Goal: Task Accomplishment & Management: Use online tool/utility

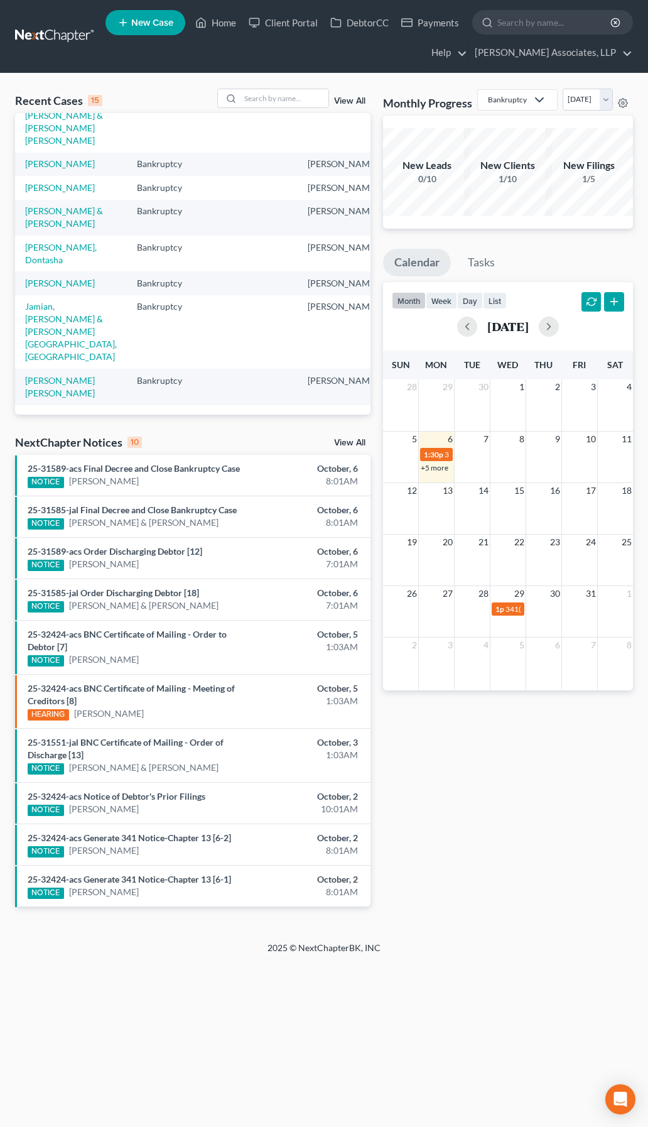
scroll to position [498, 0]
click at [280, 103] on input "search" at bounding box center [285, 98] width 88 height 18
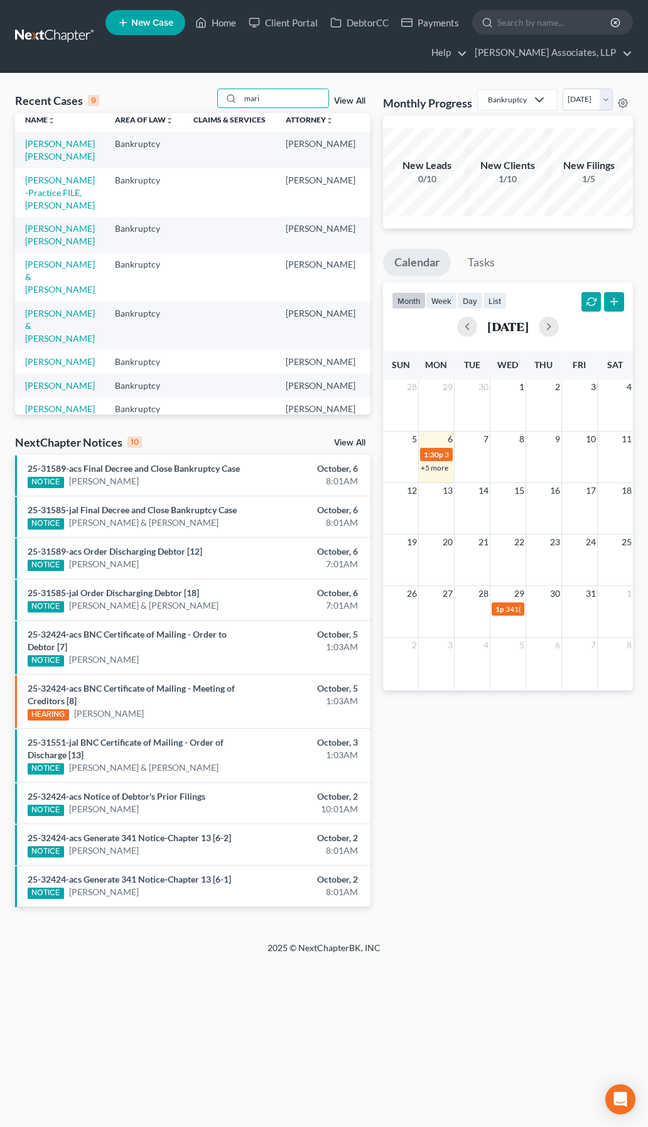
scroll to position [0, 0]
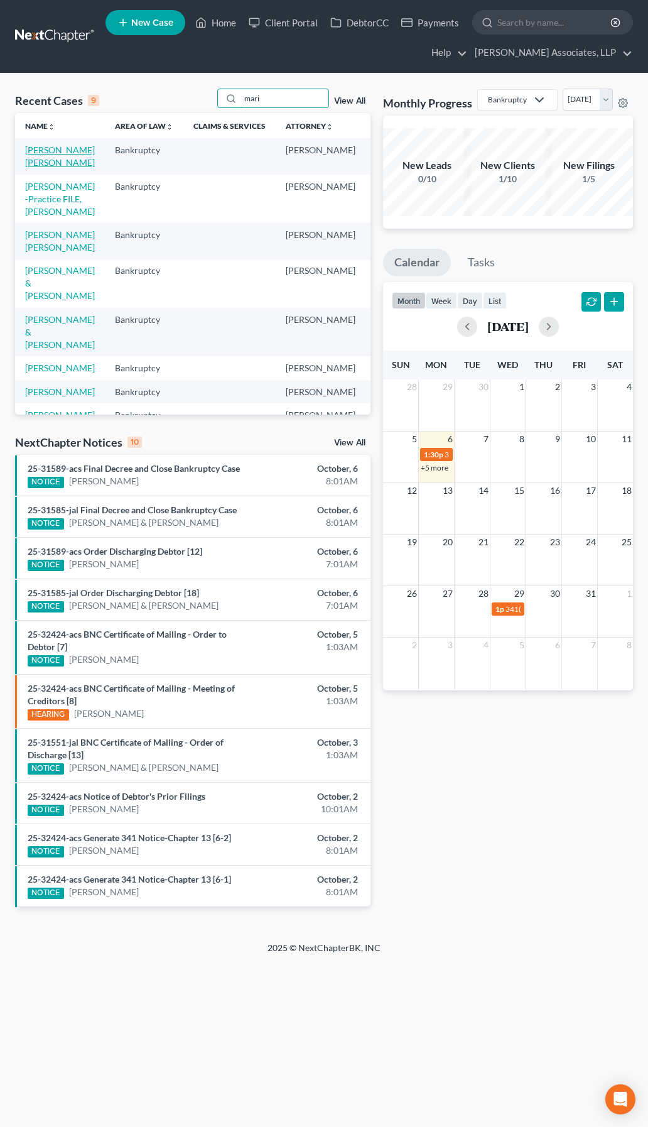
type input "mari"
click at [40, 163] on link "[PERSON_NAME] [PERSON_NAME]" at bounding box center [60, 156] width 70 height 23
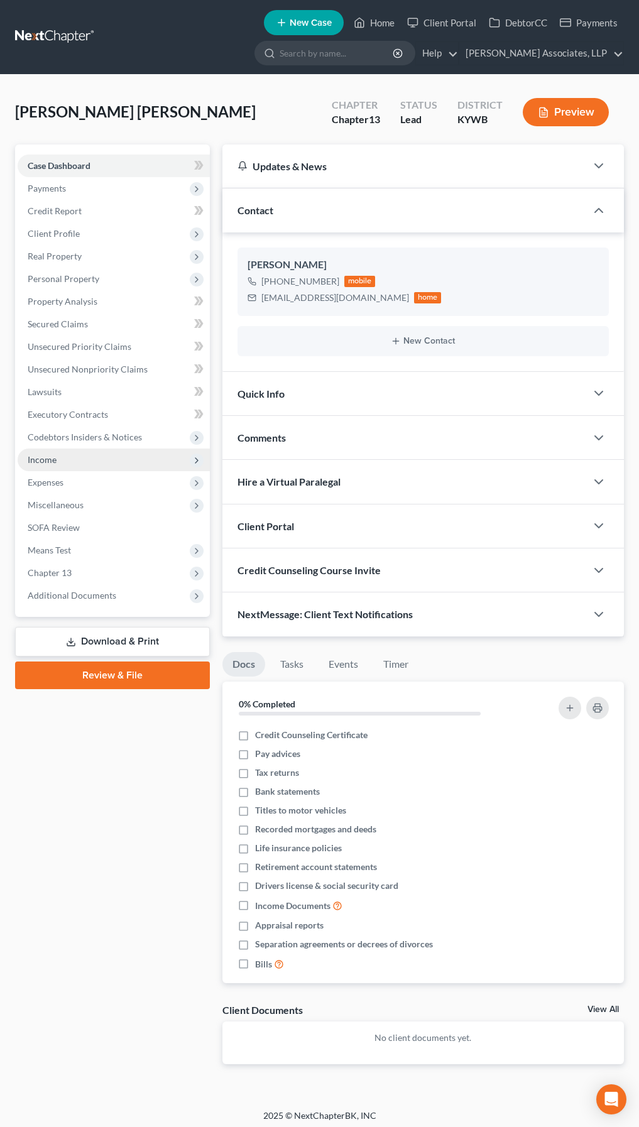
click at [49, 455] on span "Income" at bounding box center [42, 459] width 29 height 11
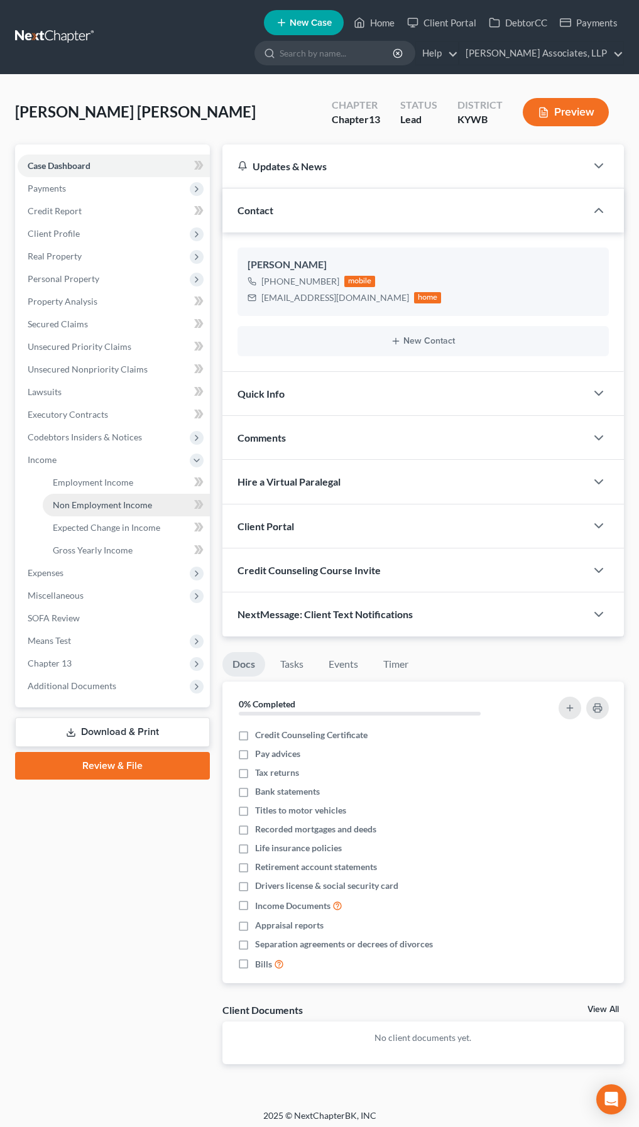
click at [89, 503] on span "Non Employment Income" at bounding box center [102, 505] width 99 height 11
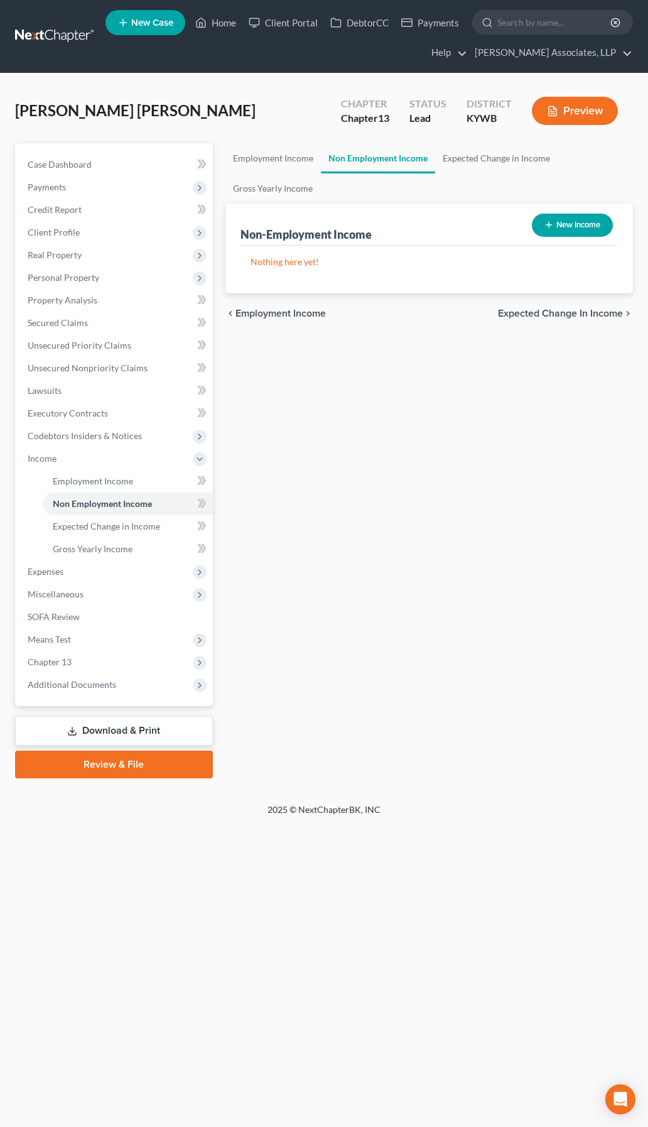
click at [581, 229] on button "New Income" at bounding box center [572, 225] width 81 height 23
select select "0"
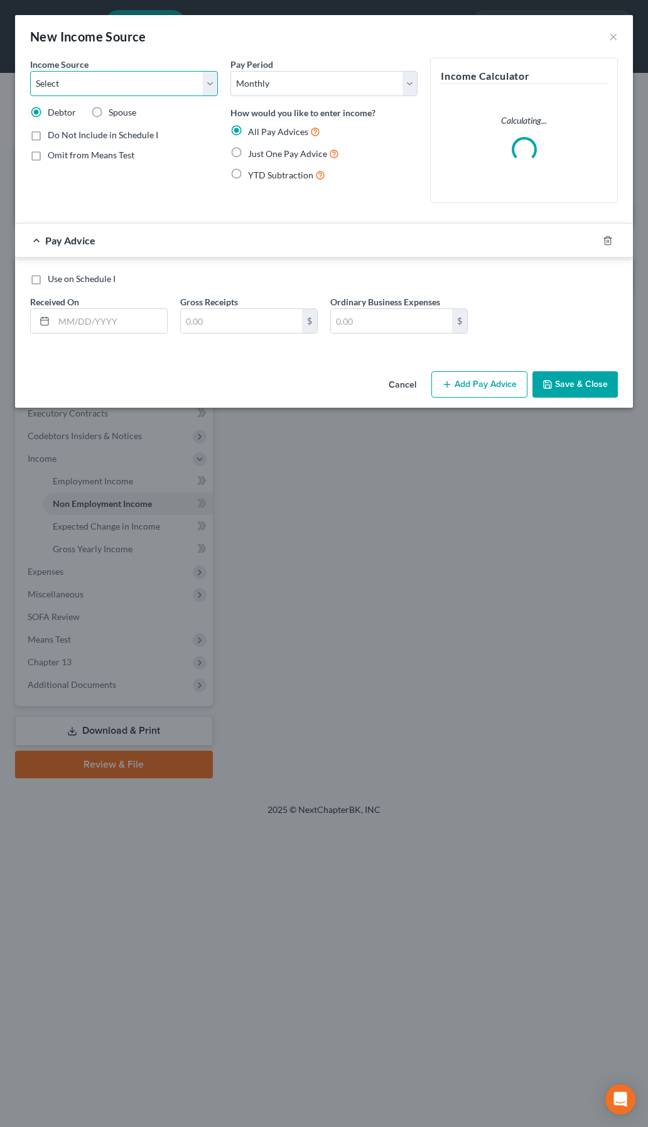
click at [177, 82] on select "Select Unemployment Disability (from employer) Pension Retirement Social Securi…" at bounding box center [124, 83] width 188 height 25
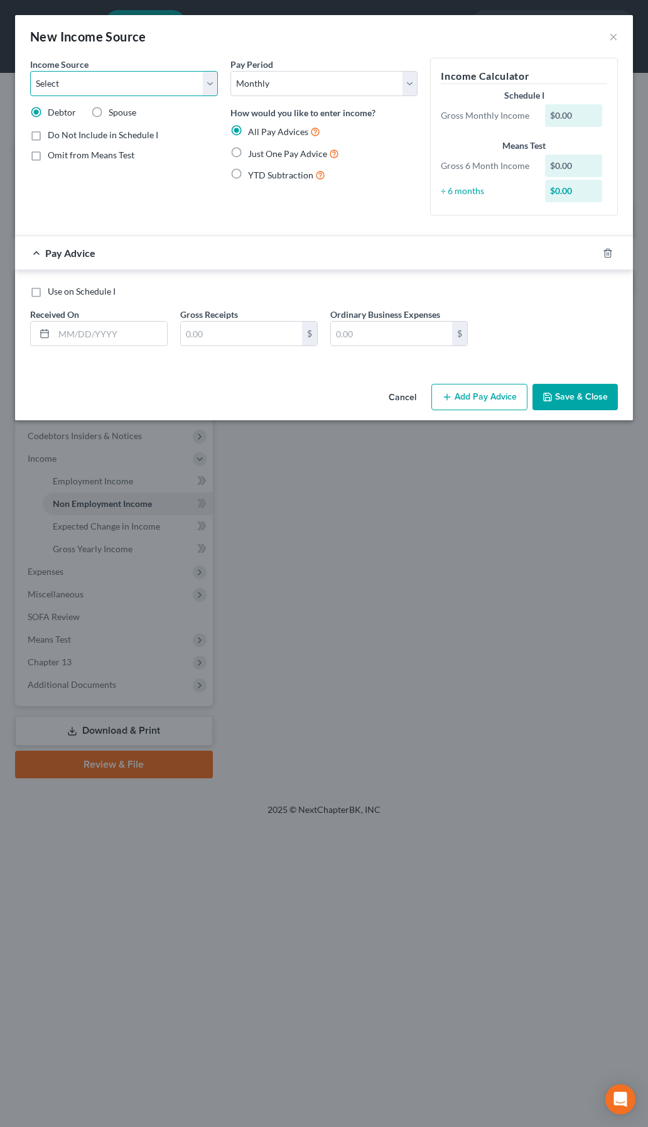
select select "4"
click at [30, 71] on select "Select Unemployment Disability (from employer) Pension Retirement Social Securi…" at bounding box center [124, 83] width 188 height 25
click at [92, 159] on span "Omit from Means Test" at bounding box center [91, 155] width 87 height 11
click at [61, 157] on input "Omit from Means Test" at bounding box center [57, 153] width 8 height 8
checkbox input "true"
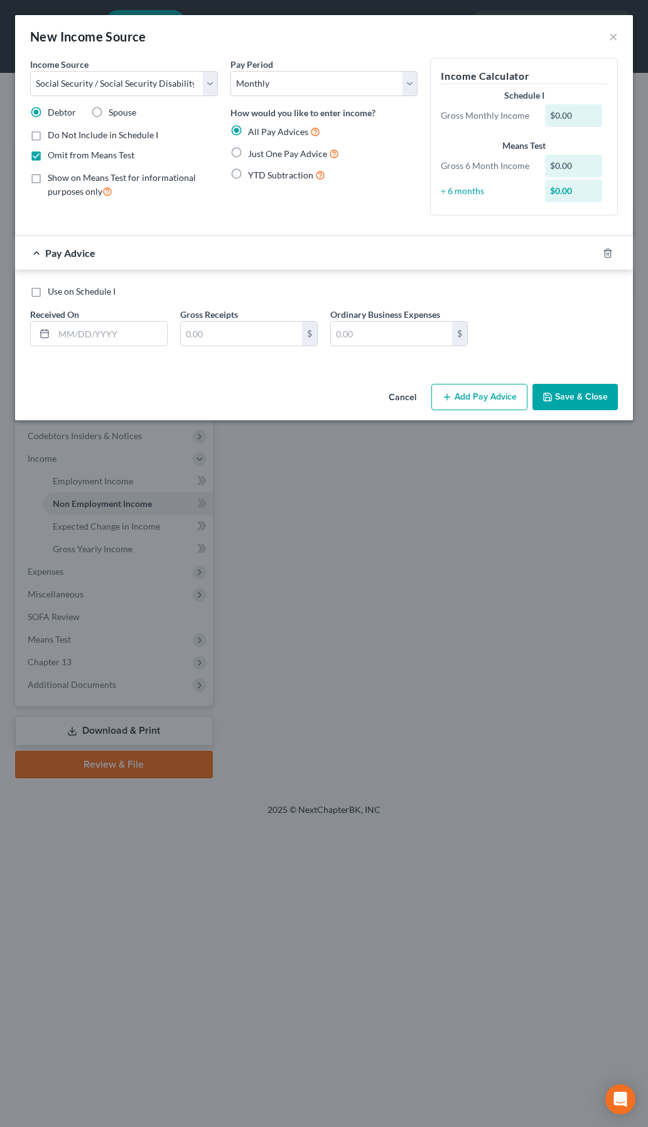
click at [266, 150] on span "Just One Pay Advice" at bounding box center [287, 153] width 79 height 11
click at [261, 150] on input "Just One Pay Advice" at bounding box center [257, 150] width 8 height 8
radio input "true"
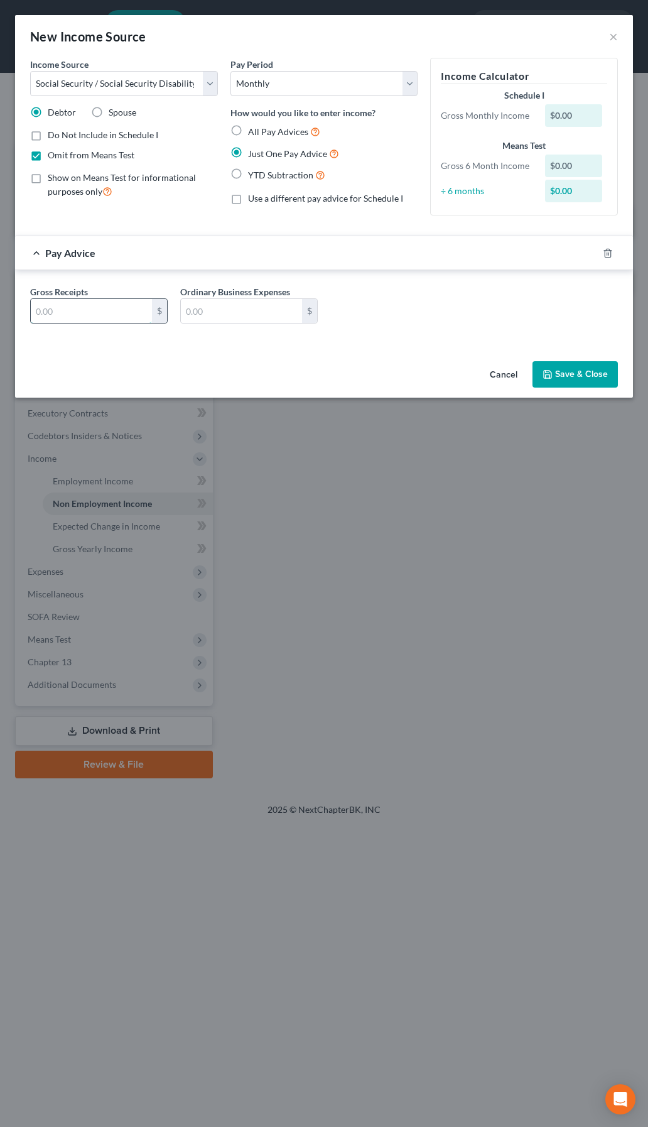
click at [123, 303] on input "text" at bounding box center [91, 311] width 121 height 24
type input "600"
click at [427, 310] on div "Gross Receipts 600 $ Ordinary Business Expenses $" at bounding box center [324, 309] width 601 height 48
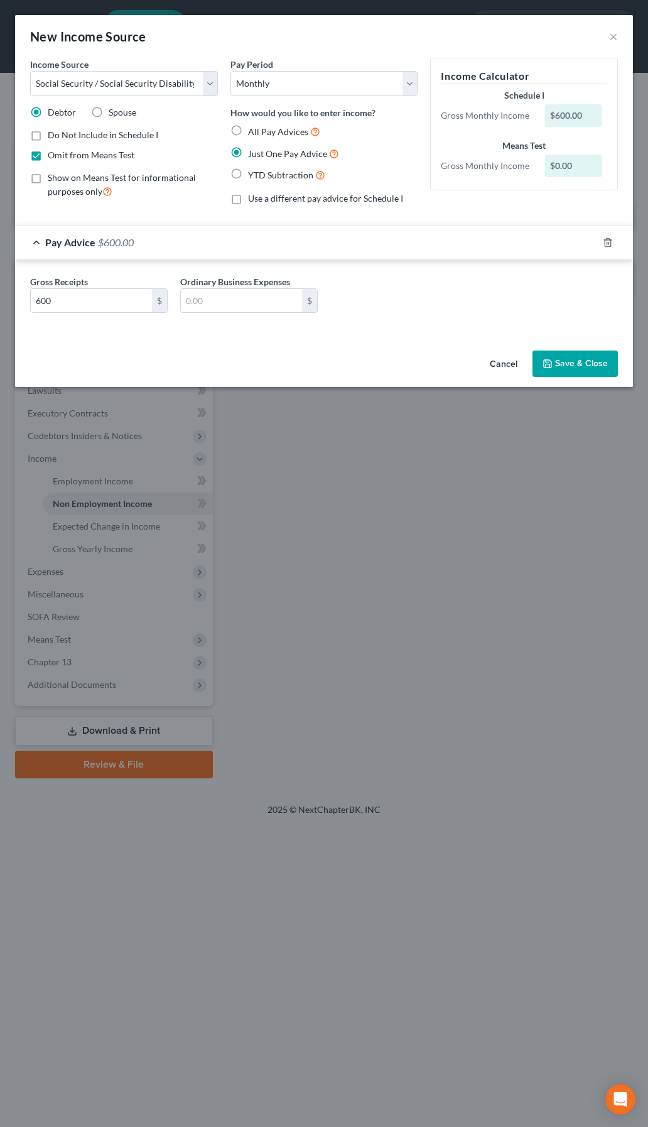
click at [577, 368] on button "Save & Close" at bounding box center [575, 364] width 85 height 26
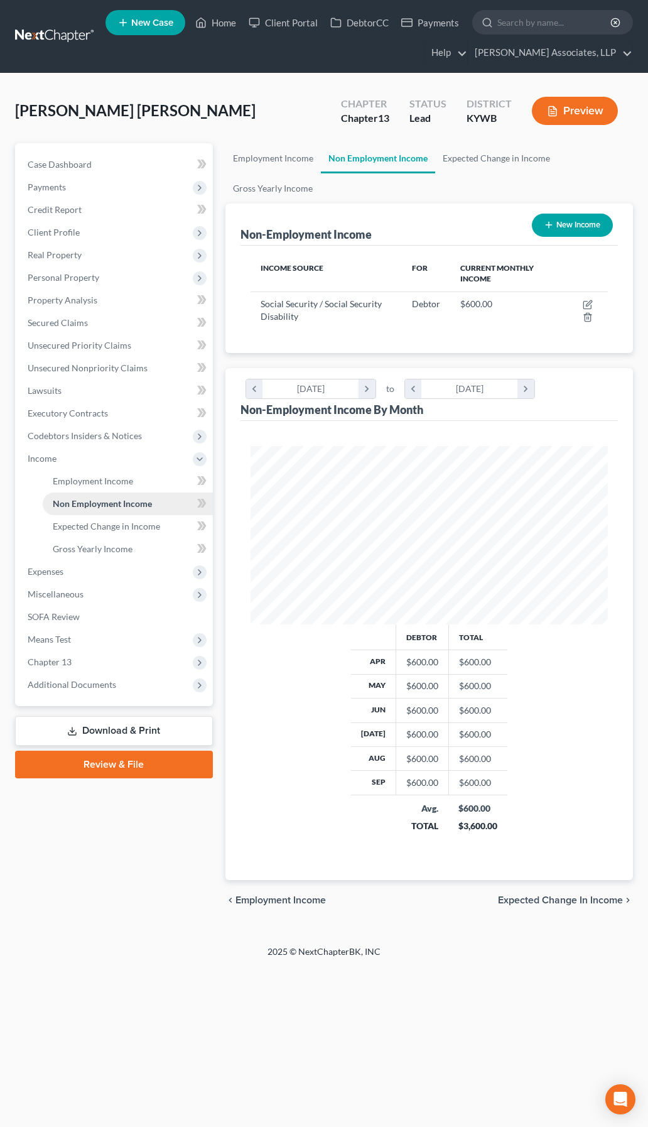
scroll to position [178, 383]
click at [41, 576] on span "Expenses" at bounding box center [46, 571] width 36 height 11
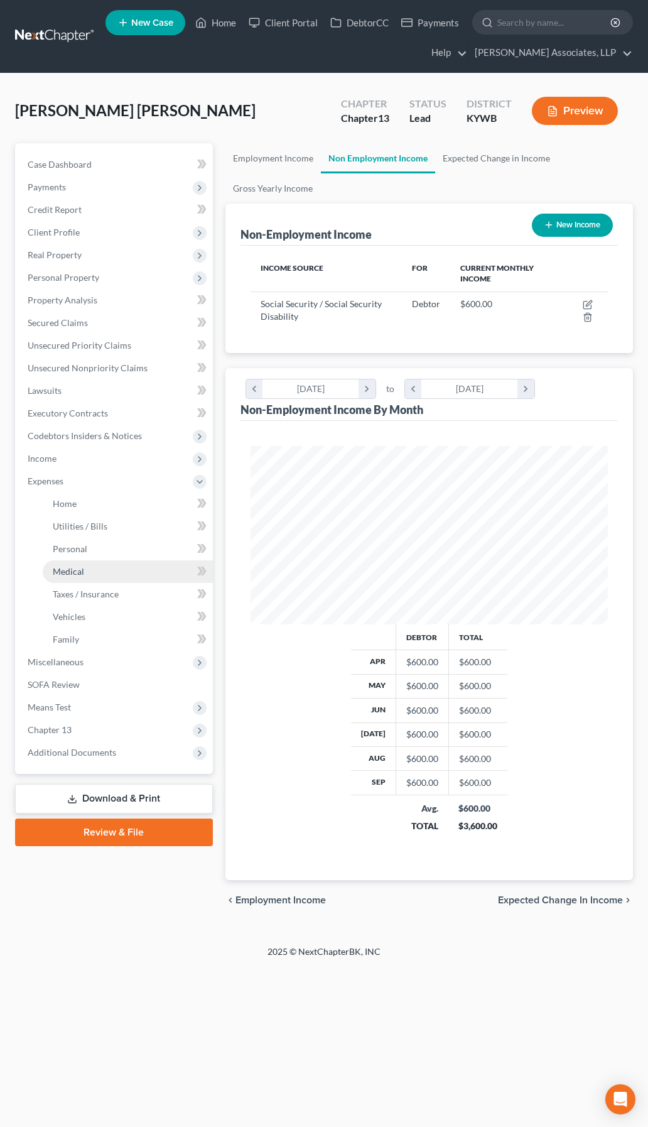
click at [77, 566] on span "Medical" at bounding box center [68, 571] width 31 height 11
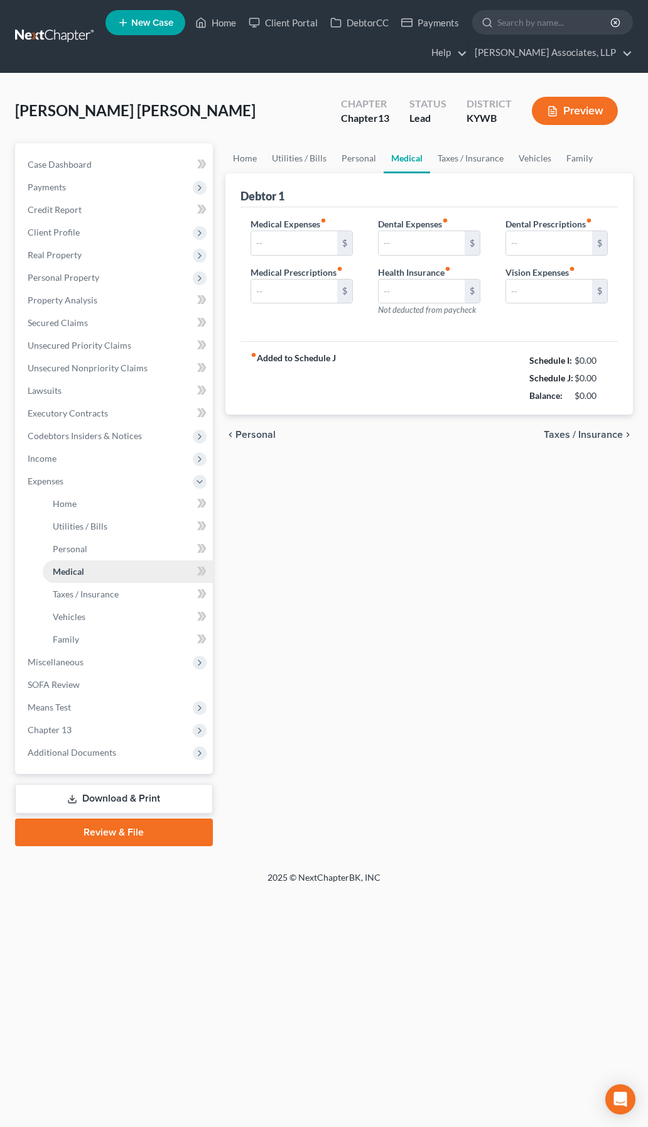
type input "300.00"
type input "0.00"
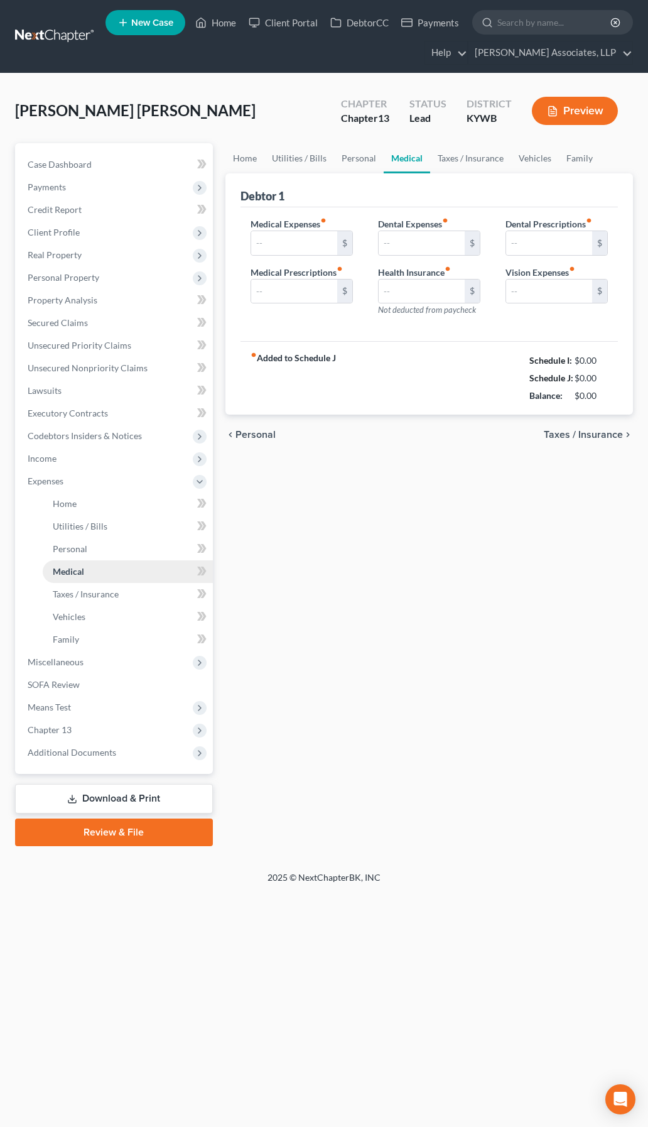
type input "0.00"
click at [249, 162] on link "Home" at bounding box center [245, 158] width 39 height 30
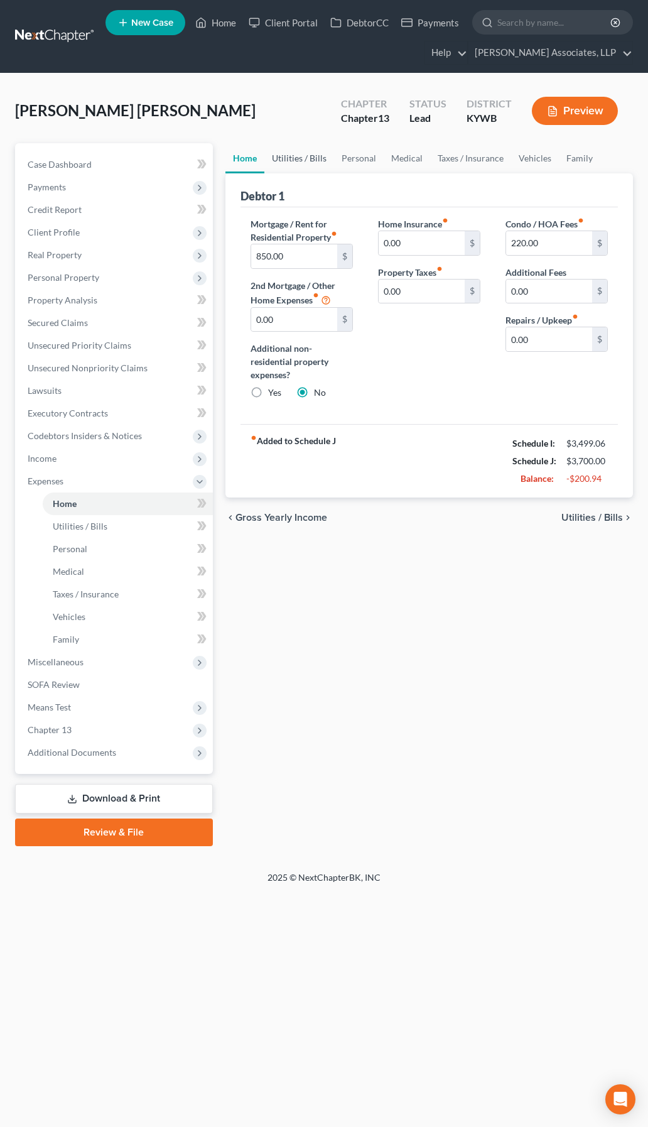
click at [291, 159] on link "Utilities / Bills" at bounding box center [300, 158] width 70 height 30
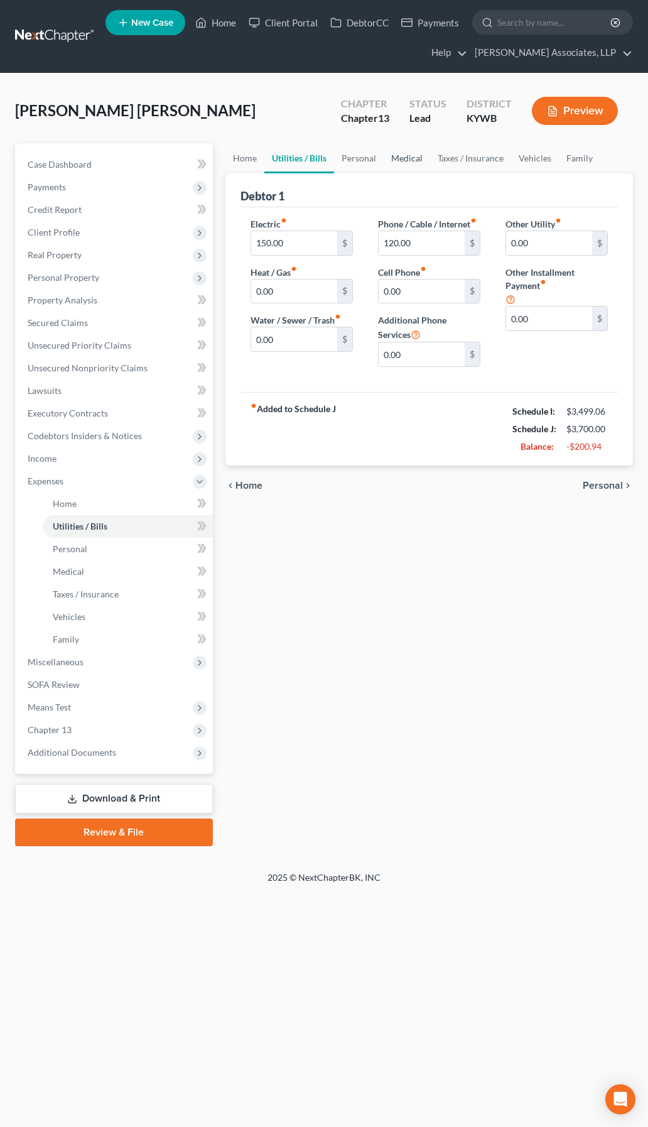
click at [384, 158] on link "Medical" at bounding box center [407, 158] width 46 height 30
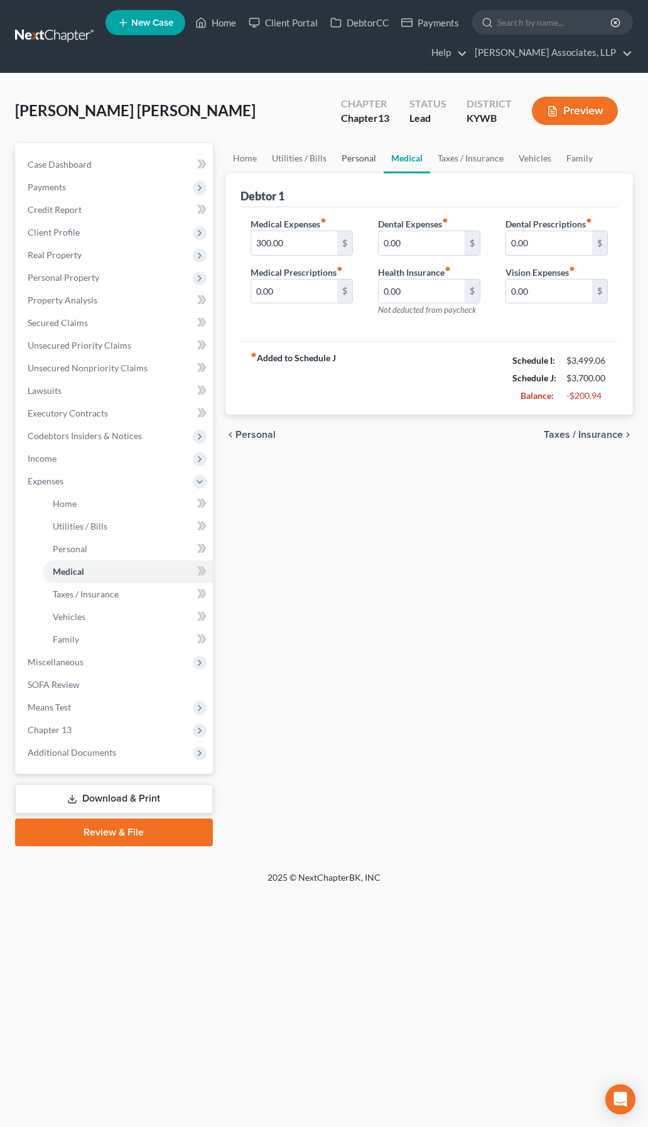
click at [358, 158] on link "Personal" at bounding box center [359, 158] width 50 height 30
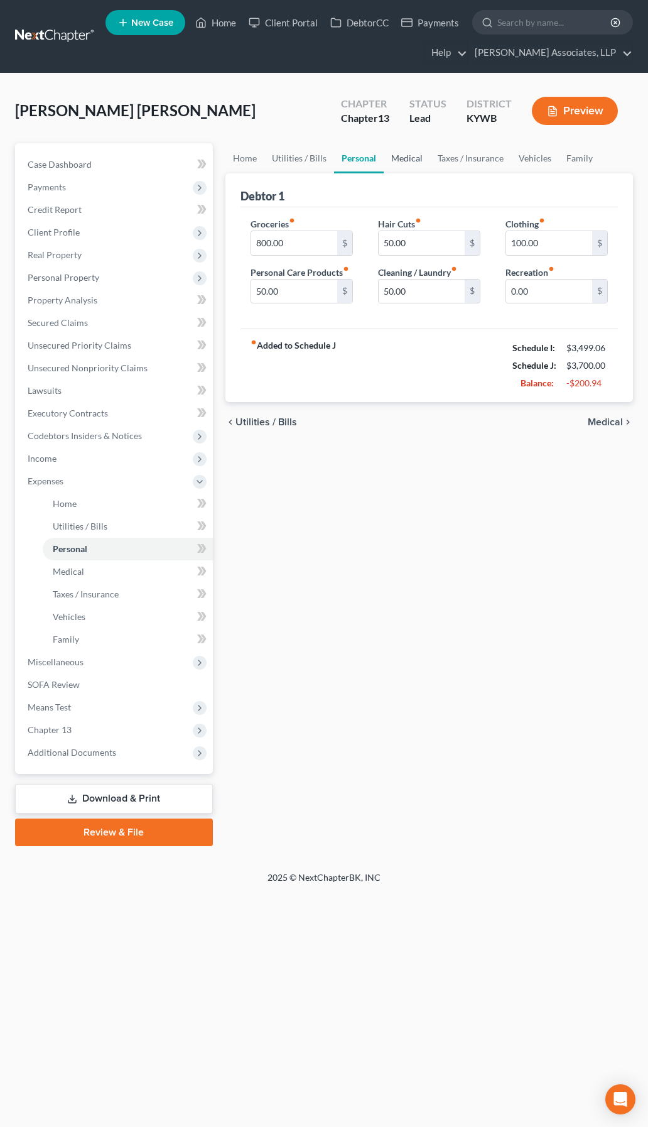
click at [397, 156] on link "Medical" at bounding box center [407, 158] width 46 height 30
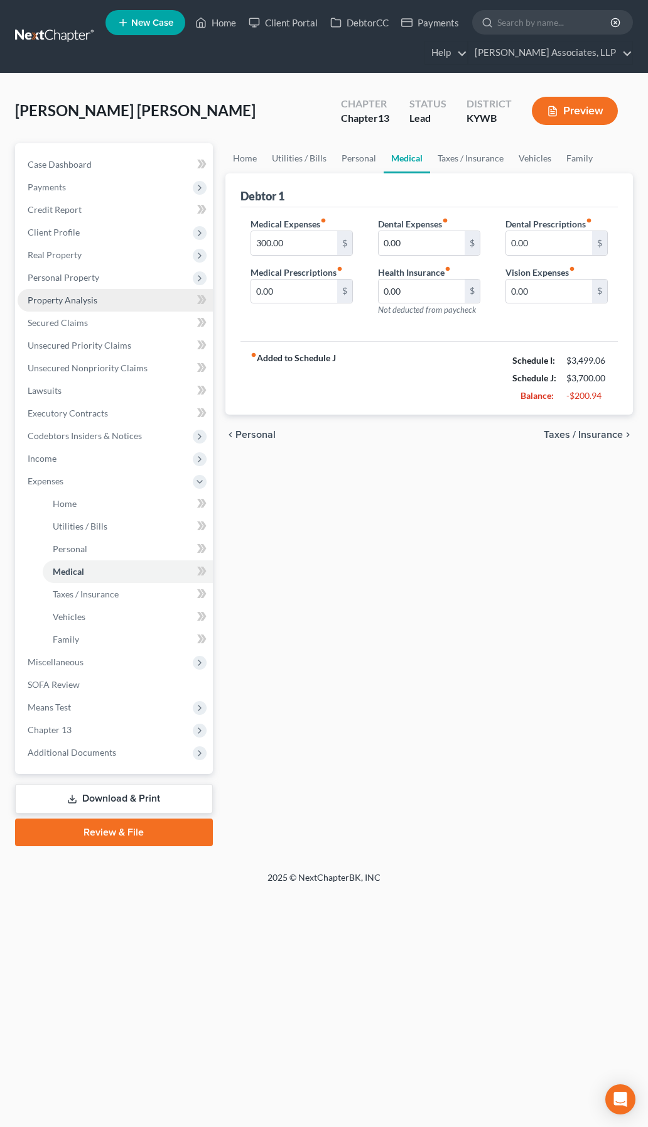
click at [70, 299] on span "Property Analysis" at bounding box center [63, 300] width 70 height 11
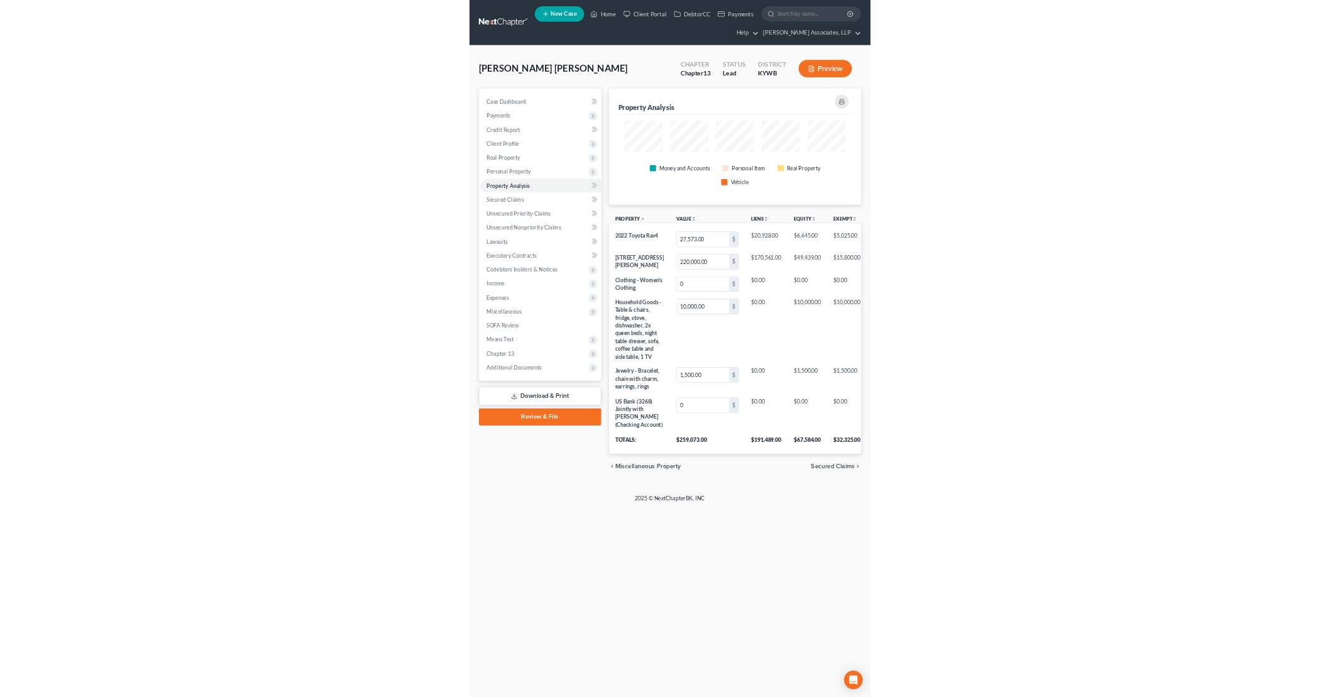
scroll to position [0, 110]
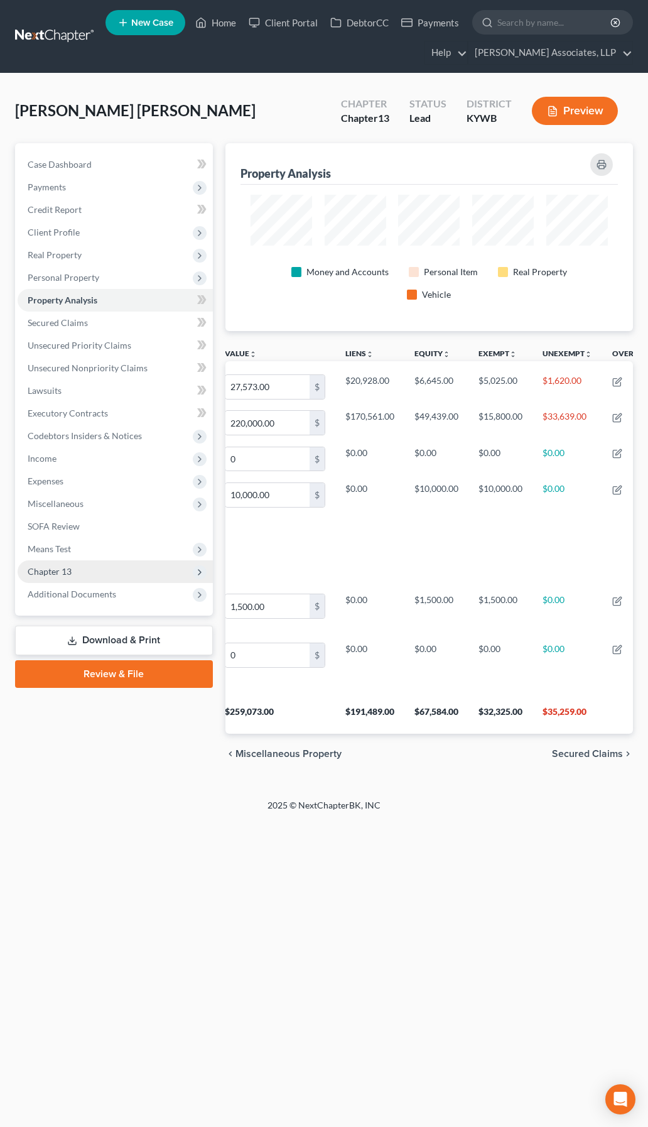
click at [67, 578] on span "Chapter 13" at bounding box center [115, 572] width 195 height 23
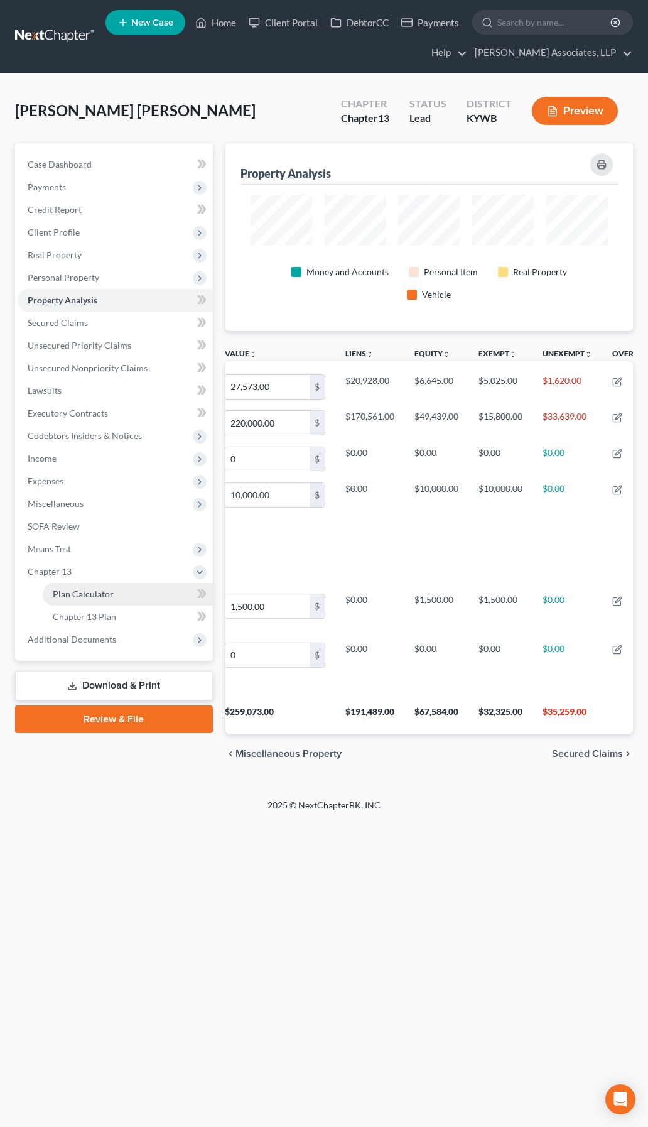
click at [87, 594] on span "Plan Calculator" at bounding box center [83, 594] width 61 height 11
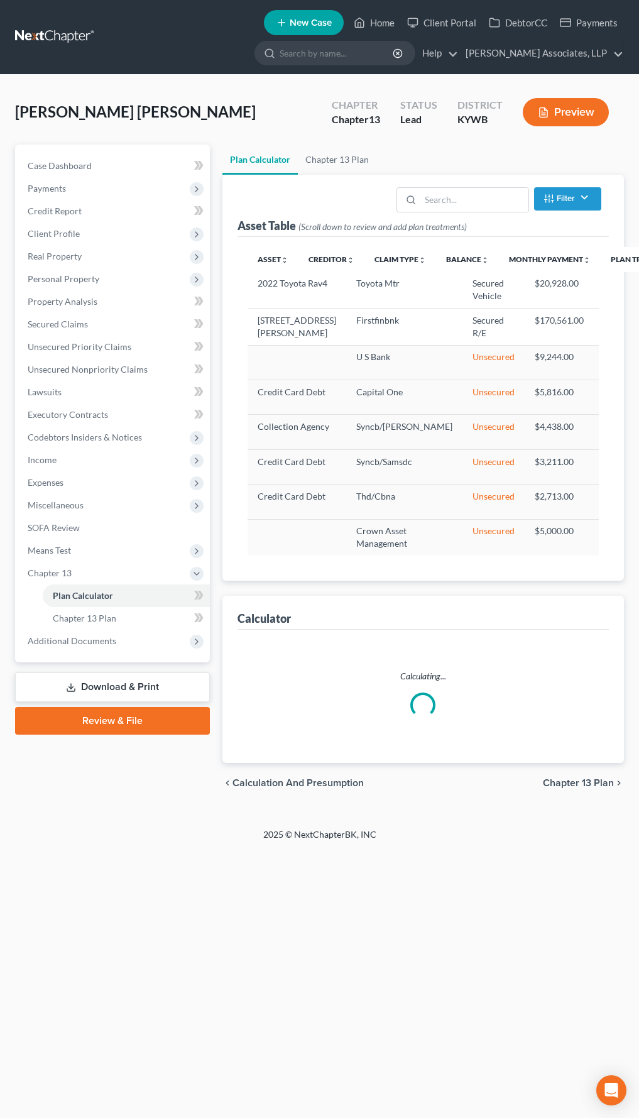
select select "59"
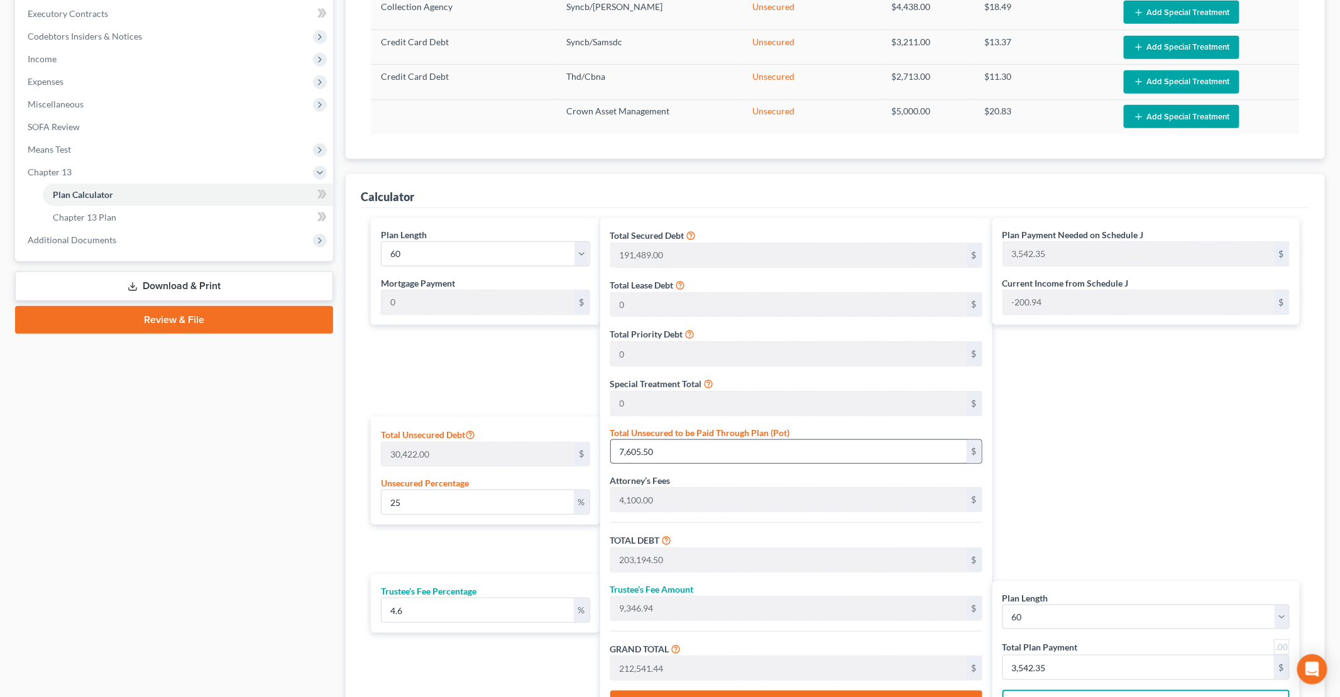
scroll to position [440, 0]
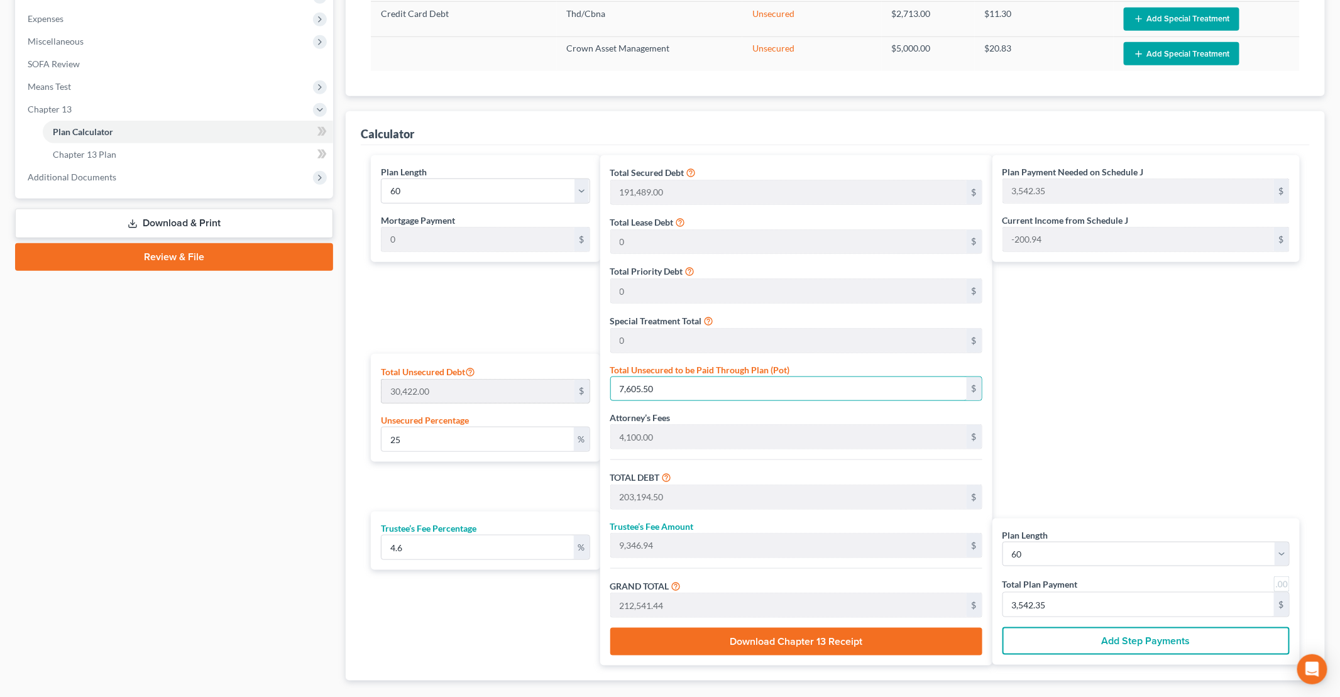
type input "0.00986128459667346"
type input "3"
type input "195,592.00"
type input "8,997.23"
type input "204,589.23"
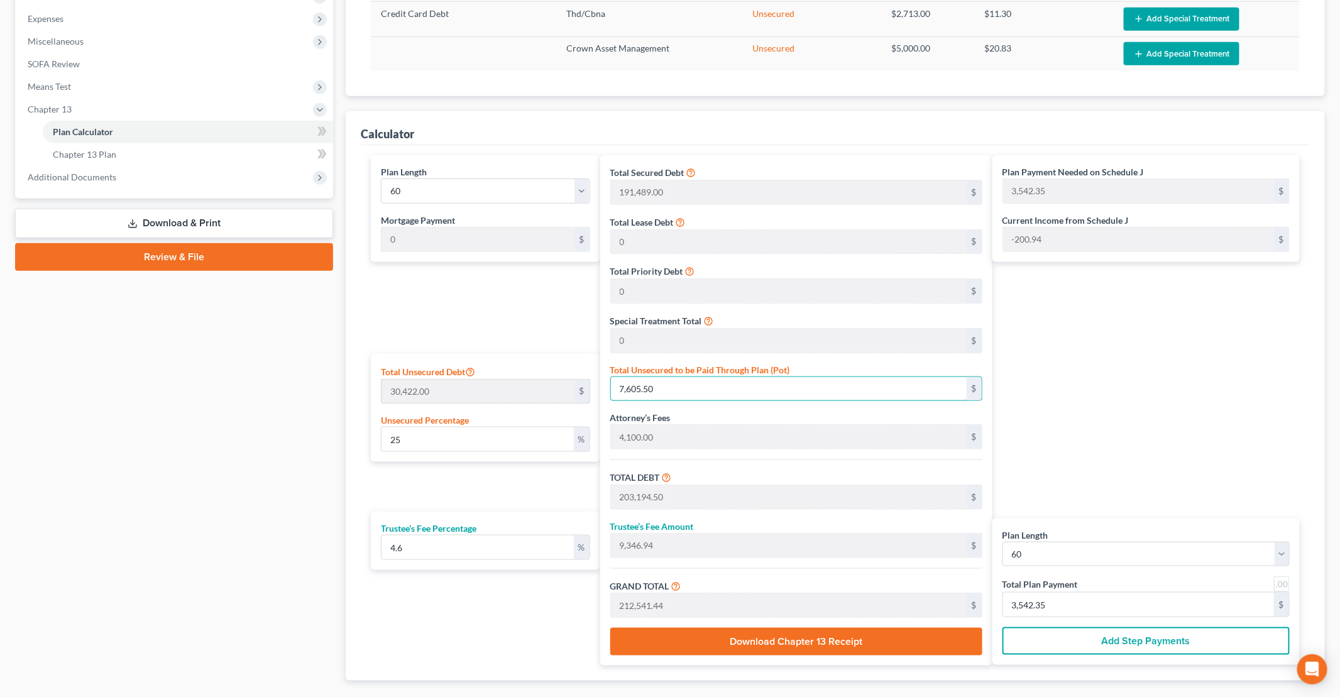
type input "3,409.82"
type input "0.11504832029452369"
type input "35"
type input "195,624.00"
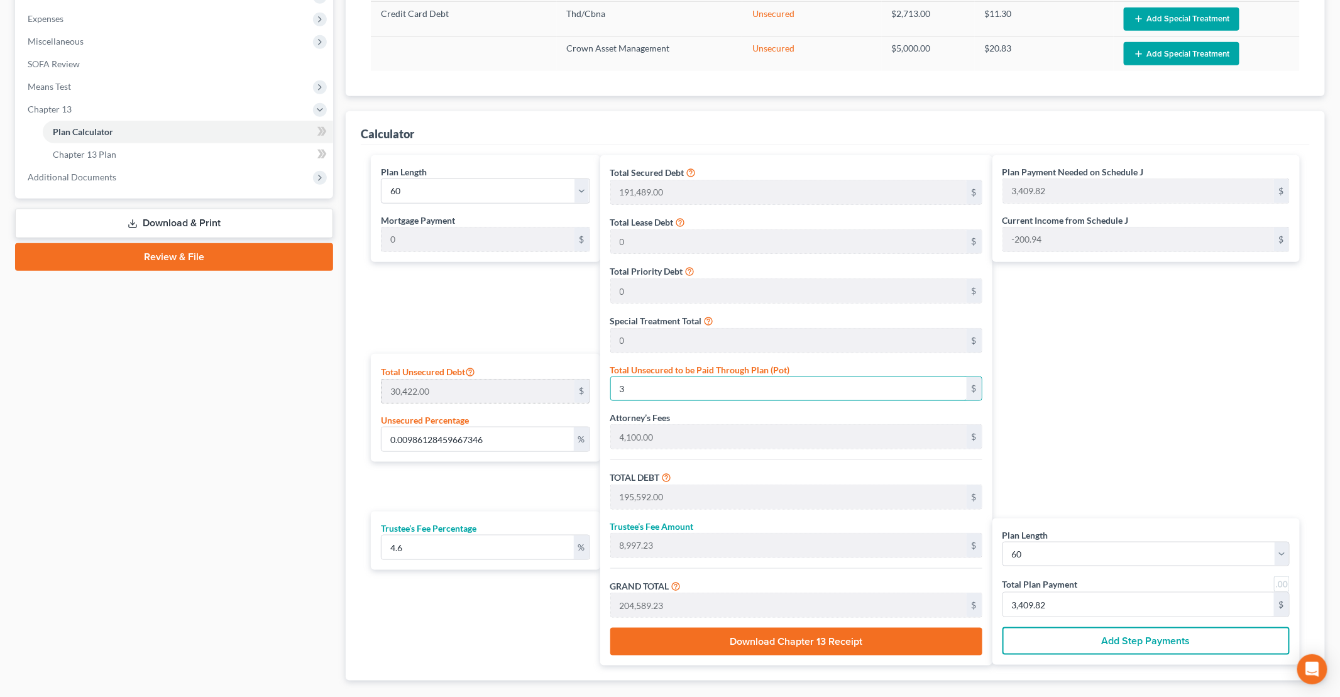
type input "8,998.70"
type input "204,622.70"
type input "3,410.37"
type input "1.150483202945237"
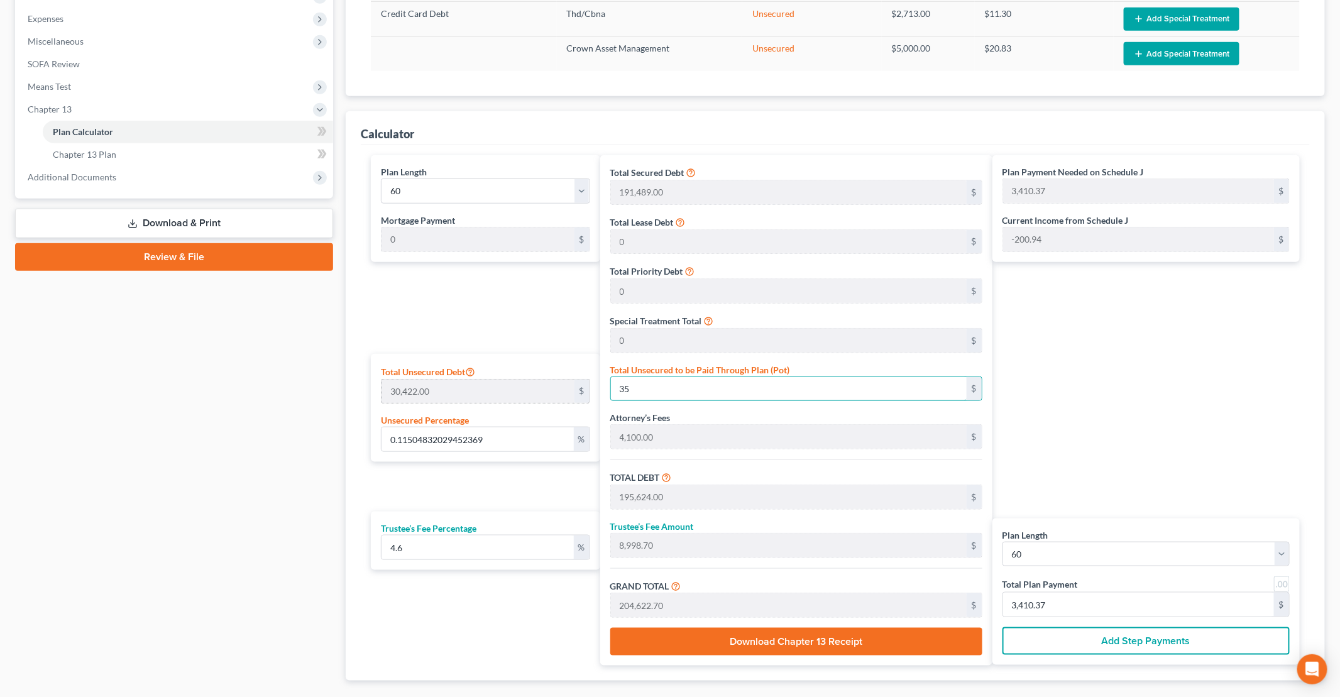
type input "350"
type input "195,939.00"
type input "9,013.19"
type input "204,952.19"
type input "3,415.86"
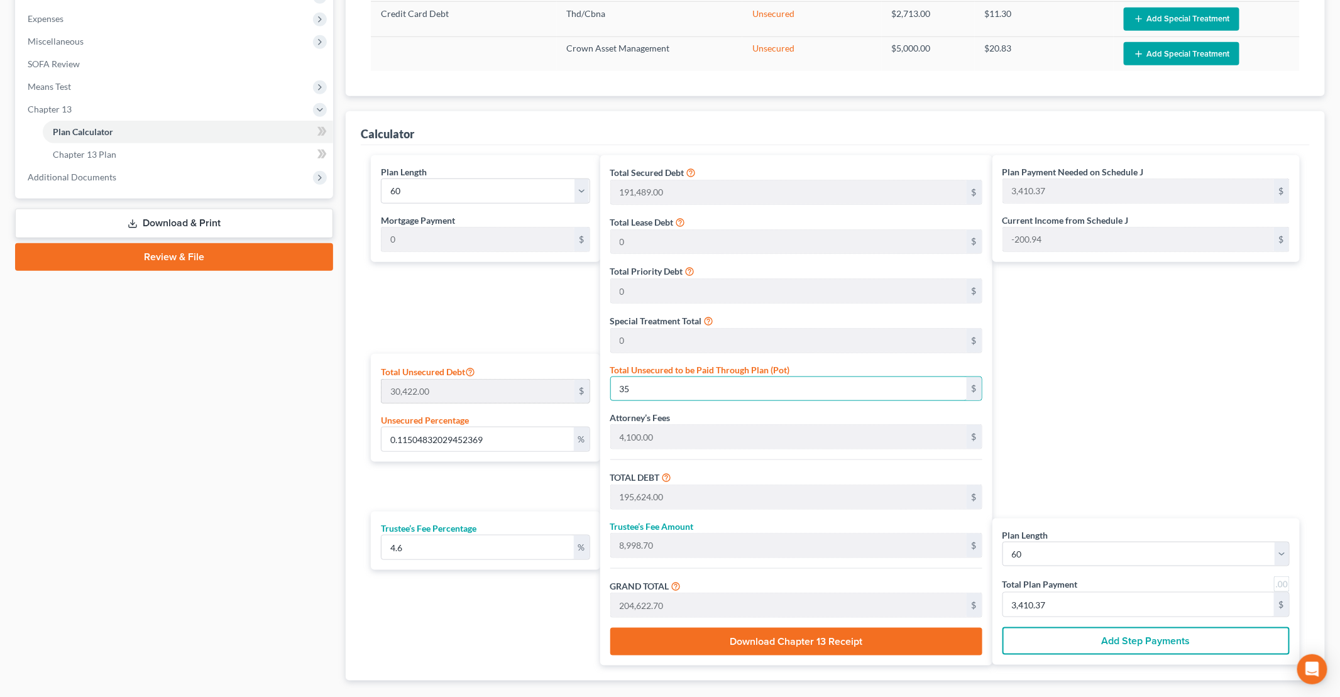
type input "3,415.86"
type input "11.50483202945237"
type input "3500"
type input "199,089.00"
type input "9,158.09"
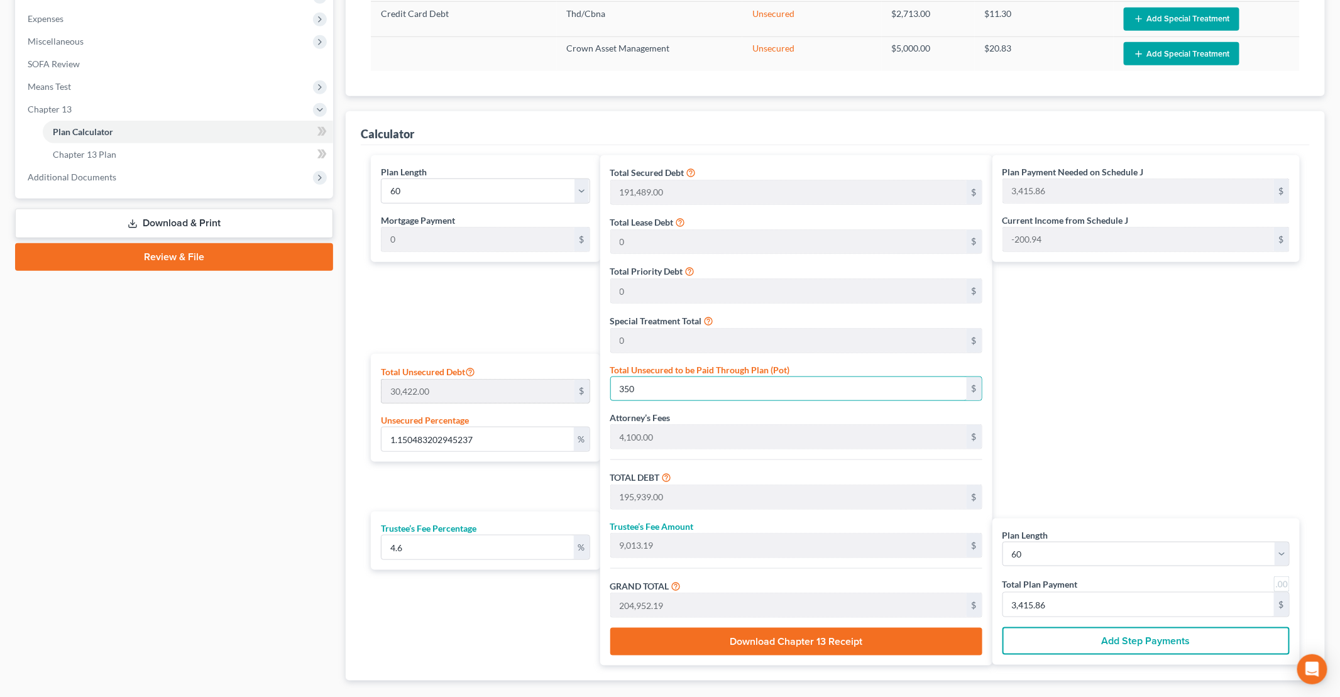
type input "208,247.09"
type input "3,470.78"
type input "3,500"
type input "115.0483202945237"
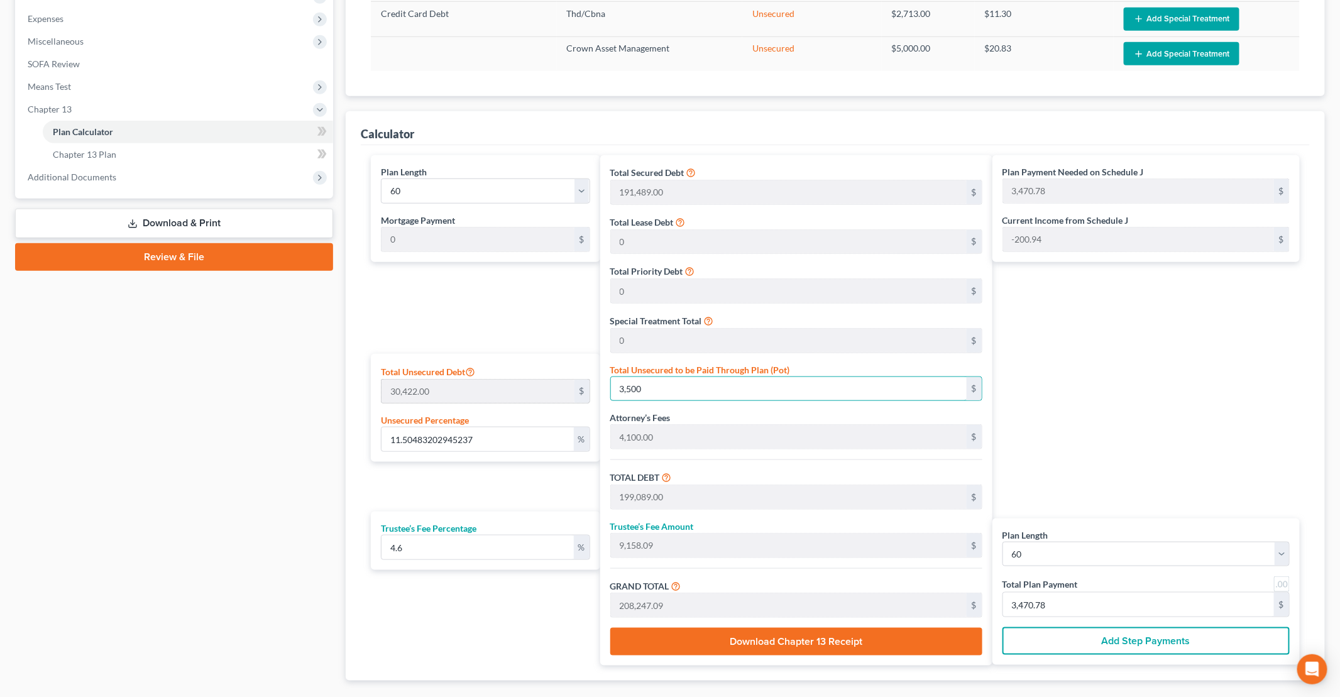
type input "3,5000"
type input "230,589.00"
type input "10,607.09"
type input "241,196.09"
type input "4,019.93"
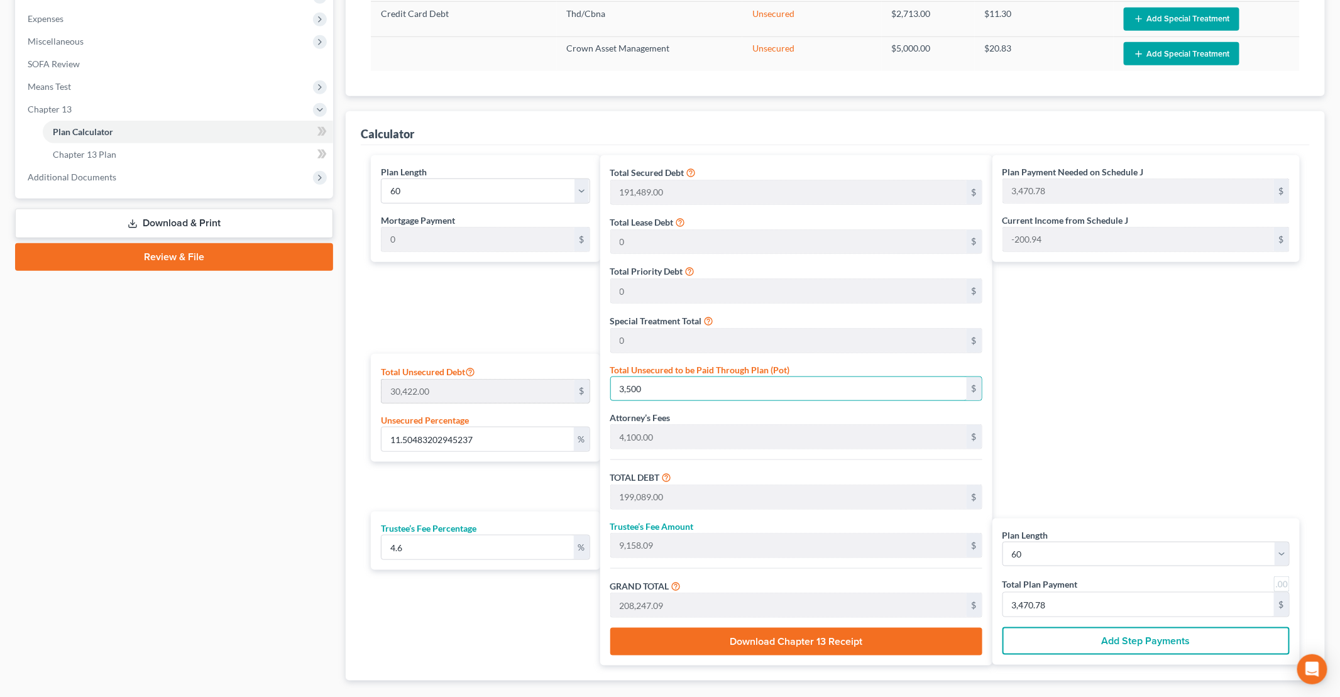
type input "4,019.93"
type input "35,000"
drag, startPoint x: 451, startPoint y: 434, endPoint x: 265, endPoint y: 434, distance: 186.0
click at [308, 434] on div "Petition Navigation Case Dashboard Payments Invoices Payments Payments Credit R…" at bounding box center [670, 201] width 1322 height 1040
type input "1"
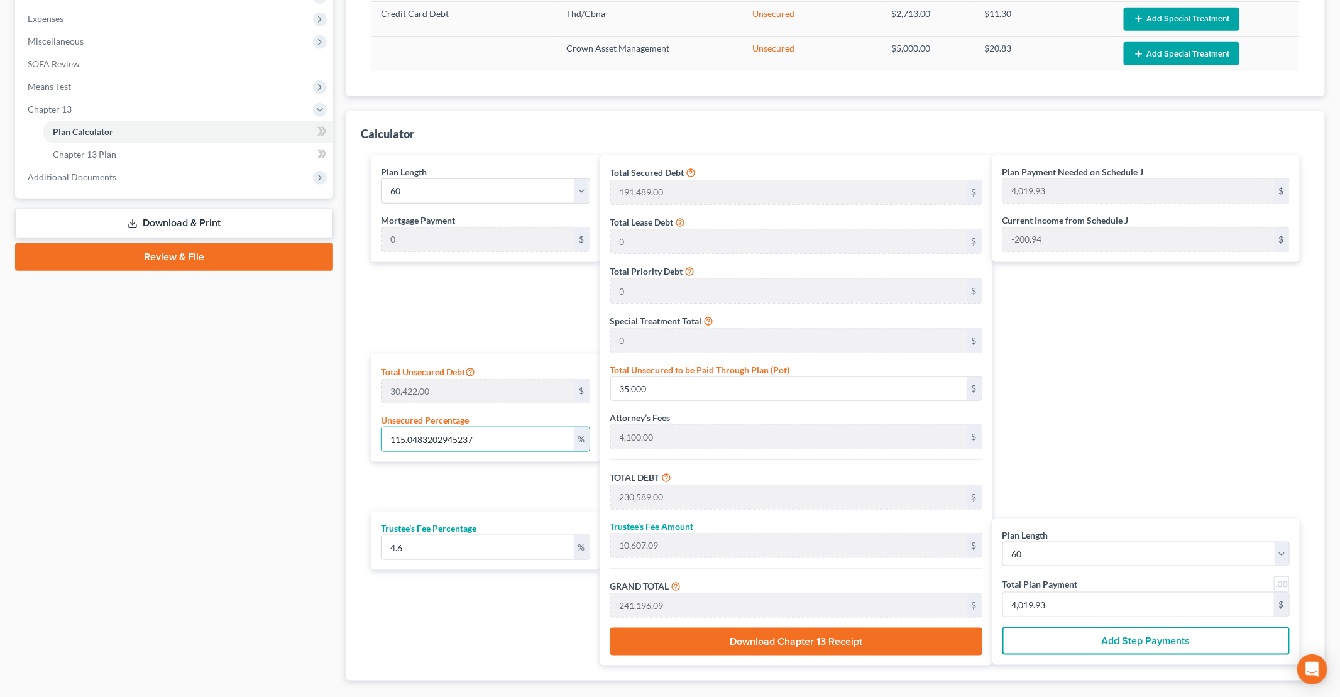
type input "304.22"
type input "195,893.22"
type input "9,011.08"
type input "204,904.30"
type input "3,415.07"
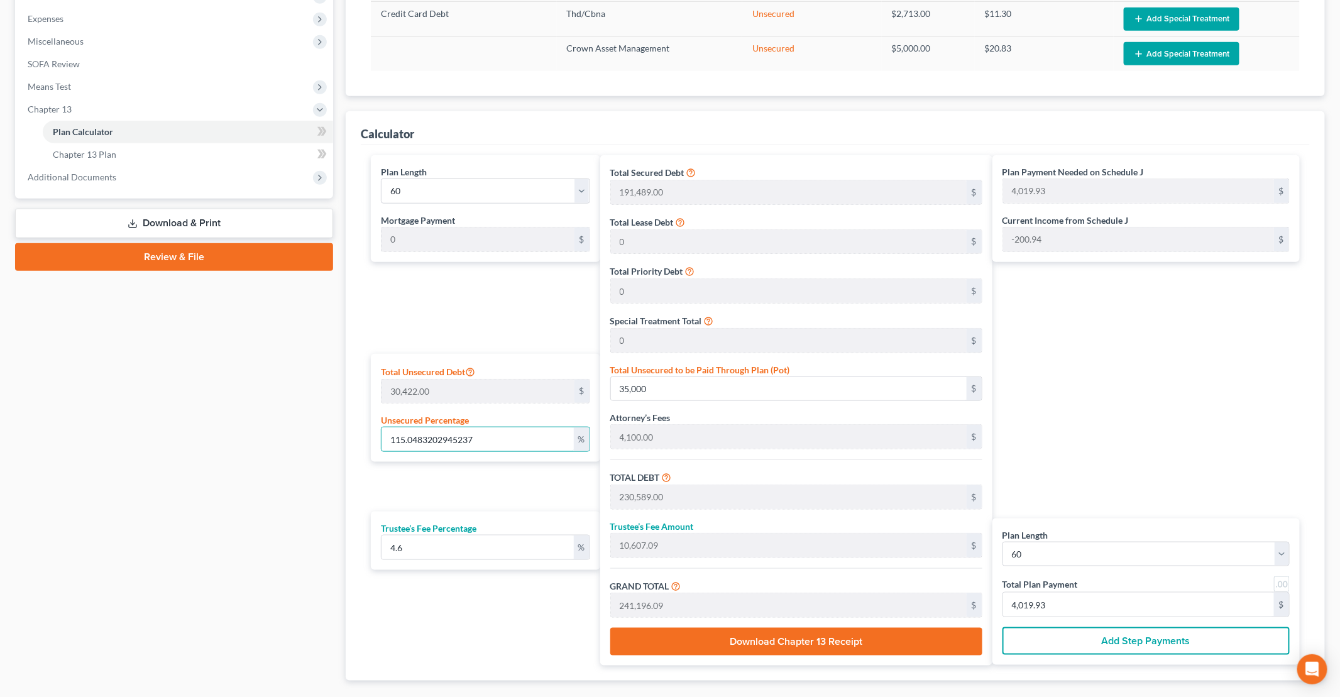
type input "3,415.07"
type input "10"
type input "3,042.20"
type input "198,631.20"
type input "9,137.03"
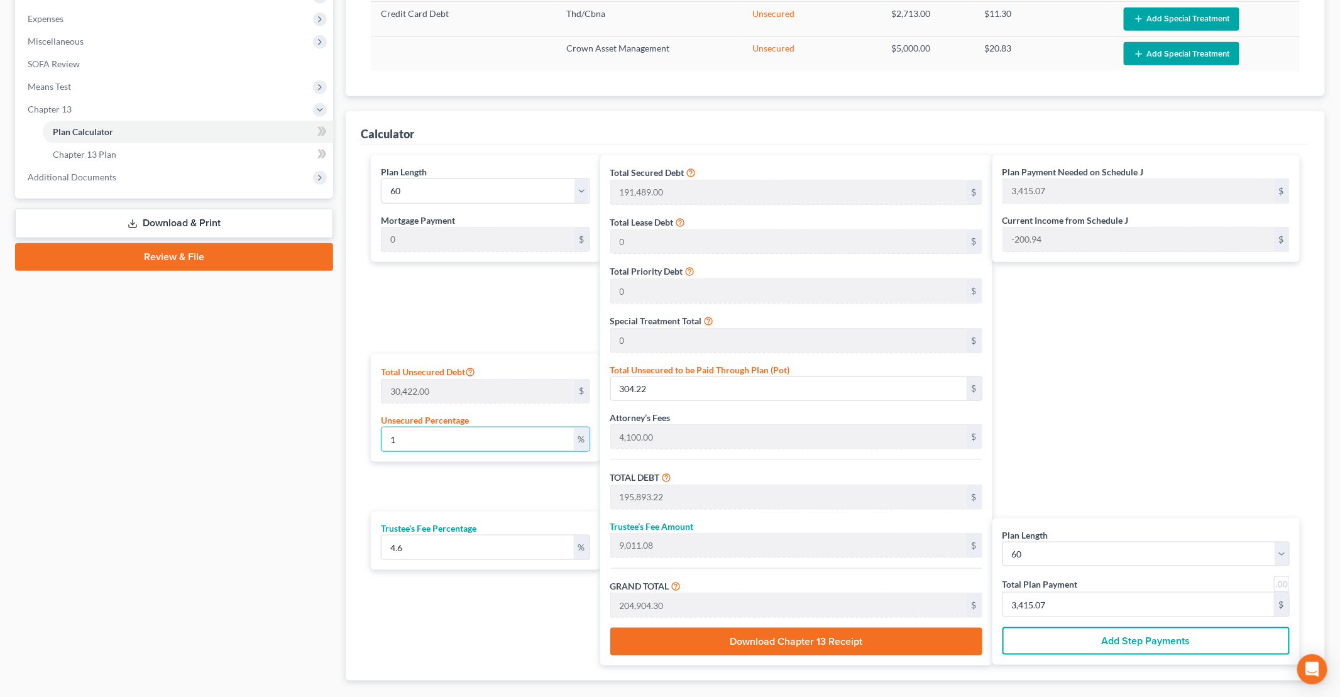
type input "207,768.23"
type input "3,462.80"
type input "100"
type input "30,422.00"
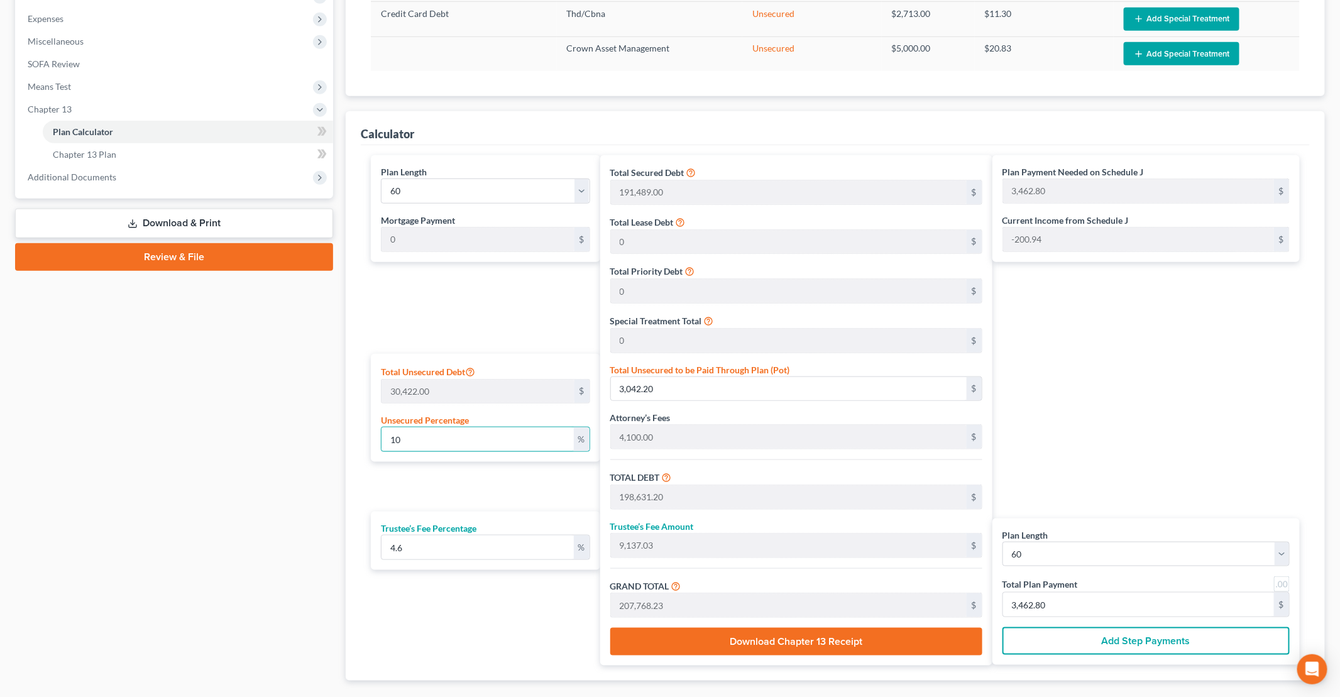
type input "226,011.00"
type input "10,396.50"
type input "236,407.50"
type input "3,940.12"
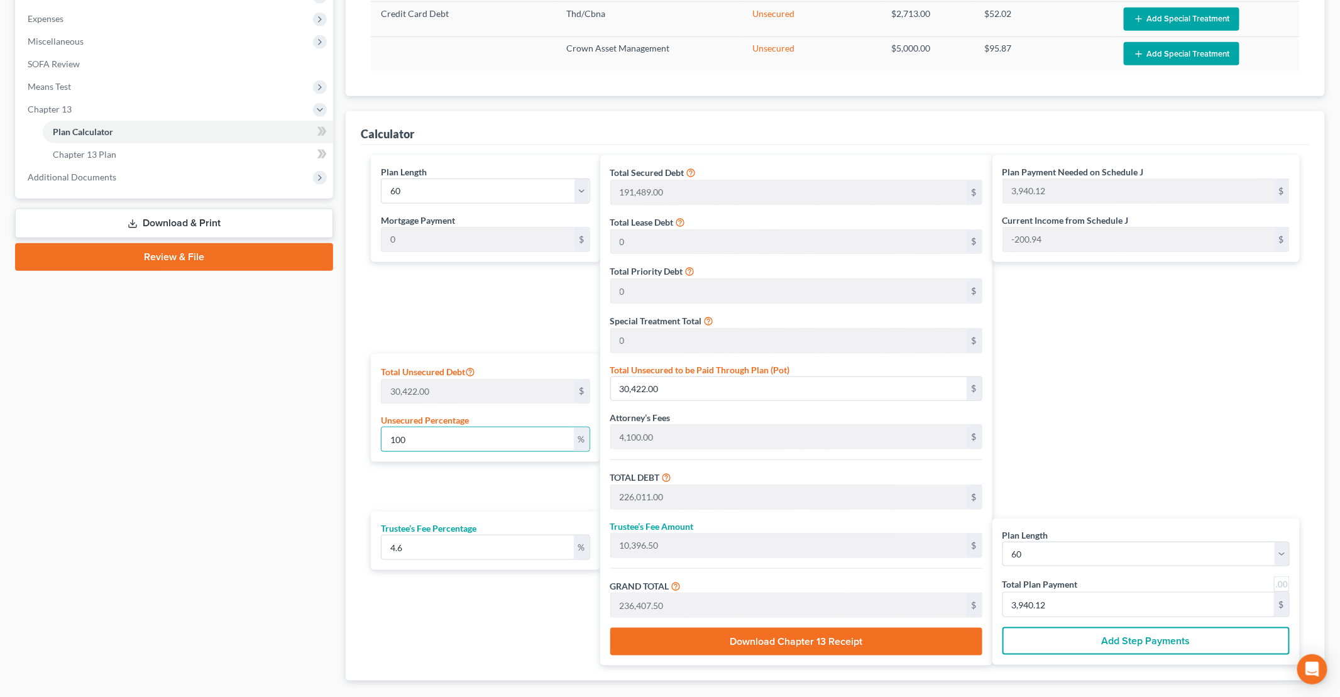
type input "100"
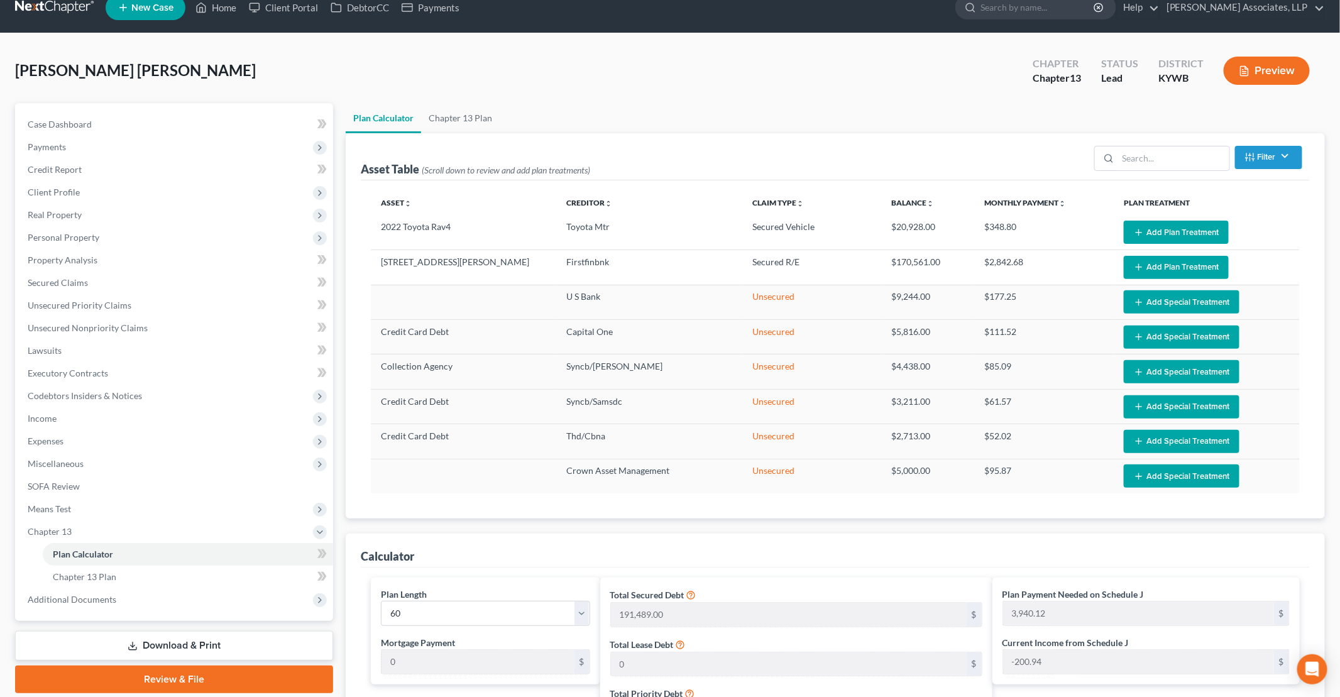
scroll to position [0, 0]
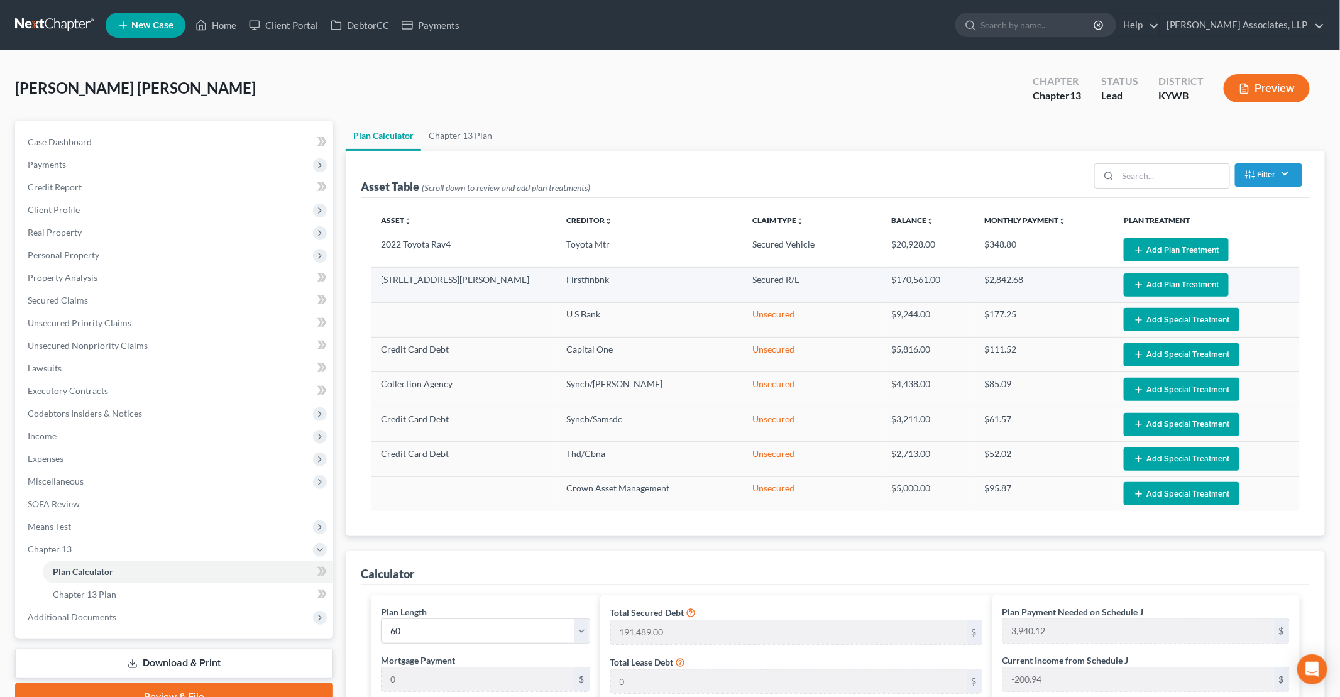
click at [648, 283] on button "Add Plan Treatment" at bounding box center [1176, 284] width 105 height 23
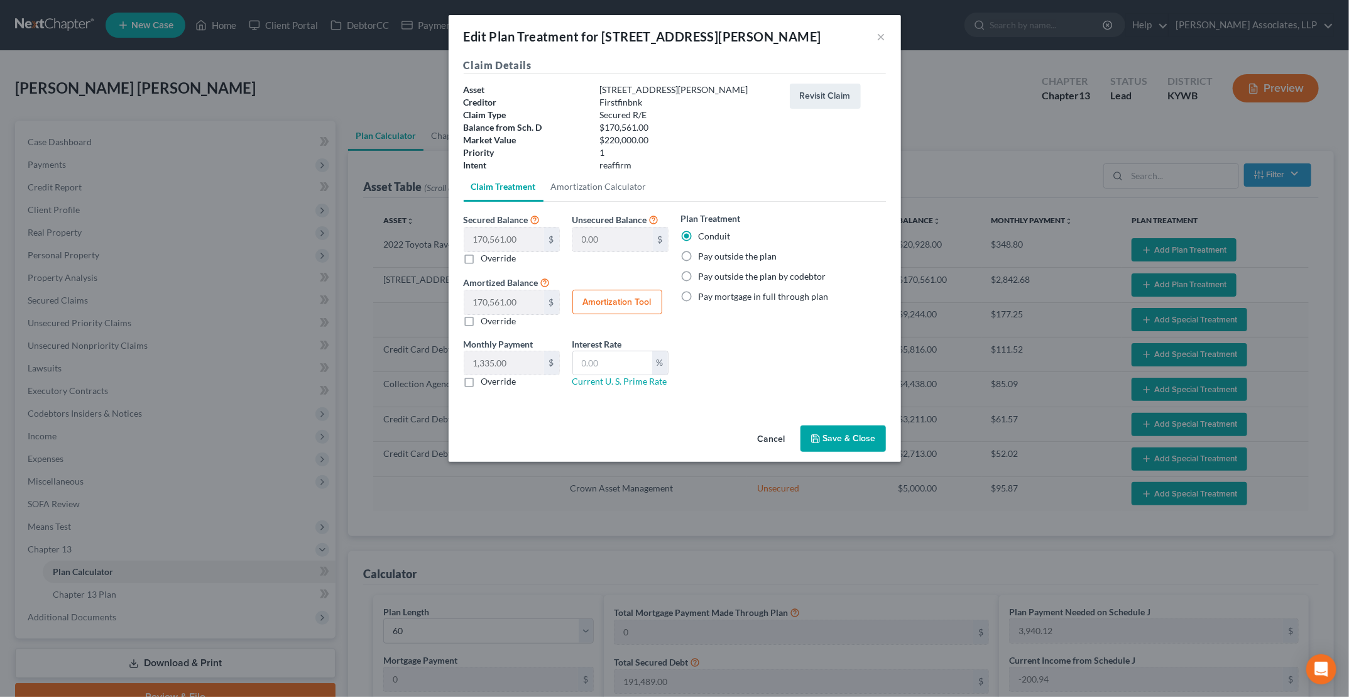
click at [648, 257] on label "Pay outside the plan" at bounding box center [738, 256] width 79 height 13
click at [648, 257] on input "Pay outside the plan" at bounding box center [708, 254] width 8 height 8
radio input "true"
click at [648, 279] on label "Pay outside the plan by codebtor" at bounding box center [763, 276] width 128 height 13
click at [648, 278] on input "Pay outside the plan by codebtor" at bounding box center [708, 274] width 8 height 8
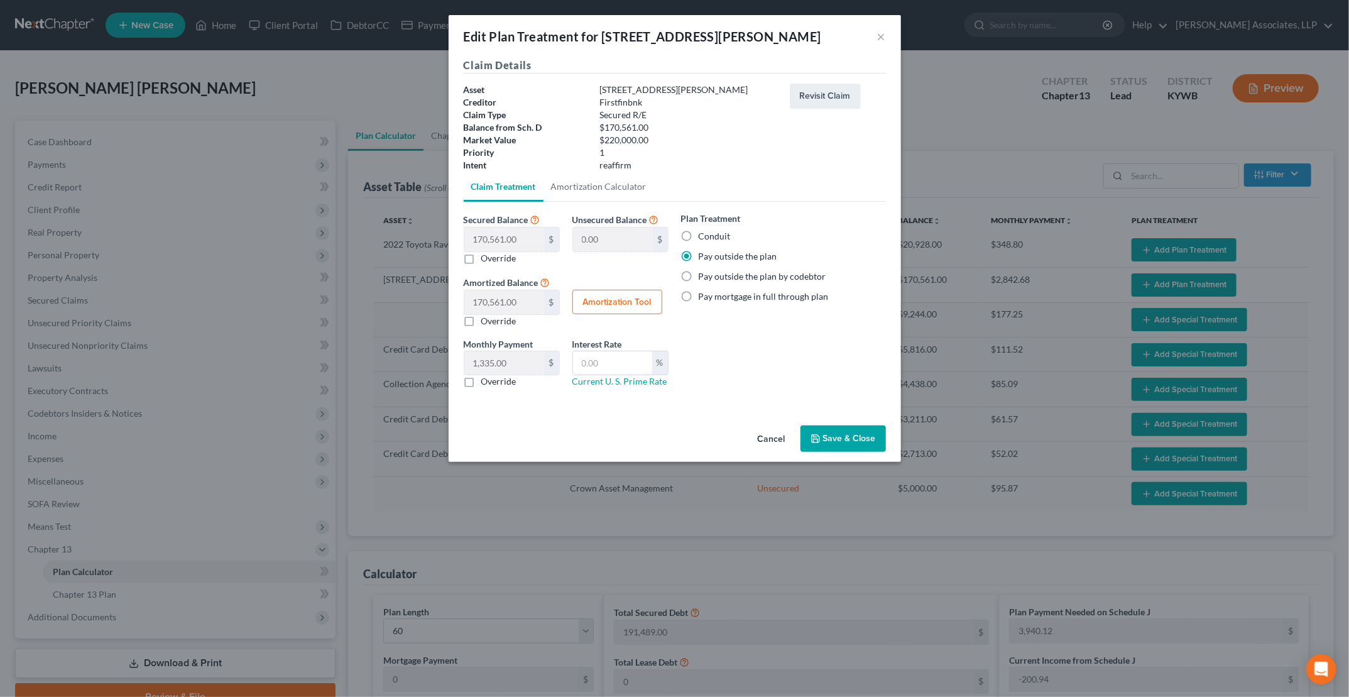
radio input "true"
click at [648, 436] on button "Save & Close" at bounding box center [843, 438] width 85 height 26
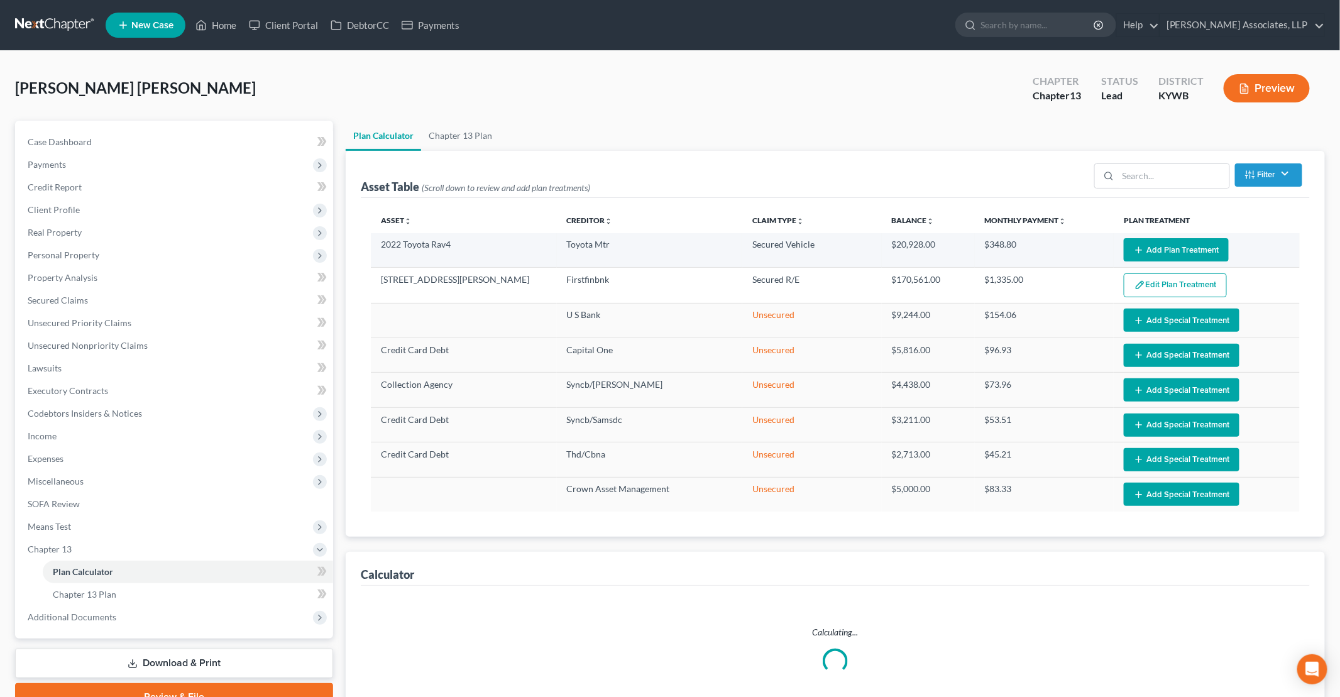
click at [648, 246] on button "Add Plan Treatment" at bounding box center [1176, 249] width 105 height 23
select select "59"
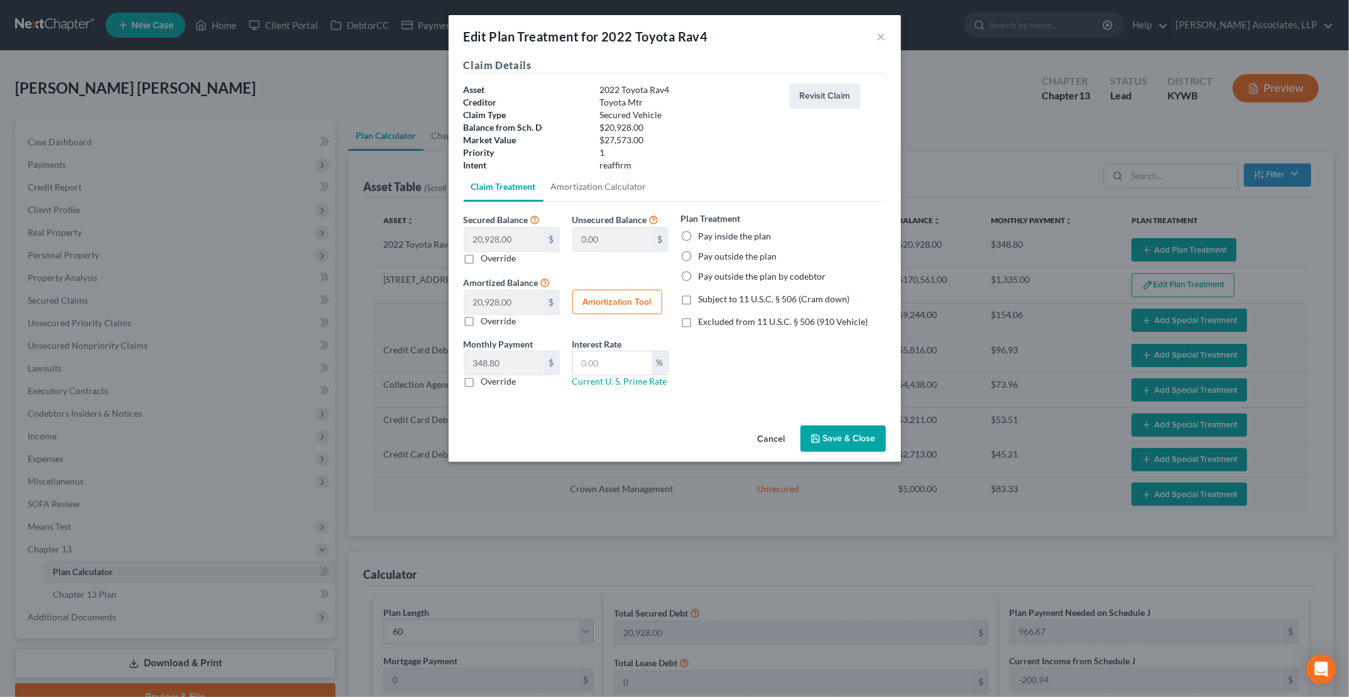
click at [648, 236] on label "Pay inside the plan" at bounding box center [735, 236] width 73 height 13
click at [648, 236] on input "Pay inside the plan" at bounding box center [708, 234] width 8 height 8
radio input "true"
click at [648, 42] on div "Edit Plan Treatment for 2022 Toyota Rav4 ×" at bounding box center [675, 36] width 452 height 43
click at [648, 39] on button "×" at bounding box center [881, 36] width 9 height 15
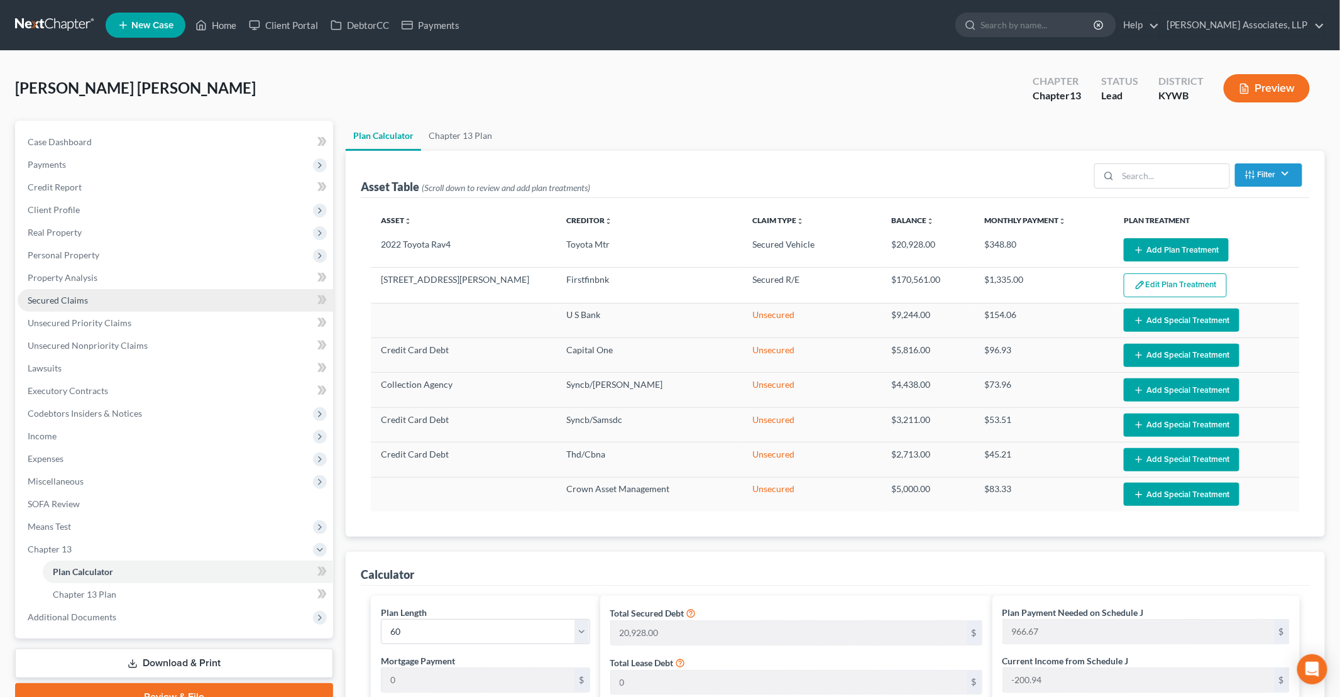
click at [77, 298] on span "Secured Claims" at bounding box center [58, 300] width 60 height 11
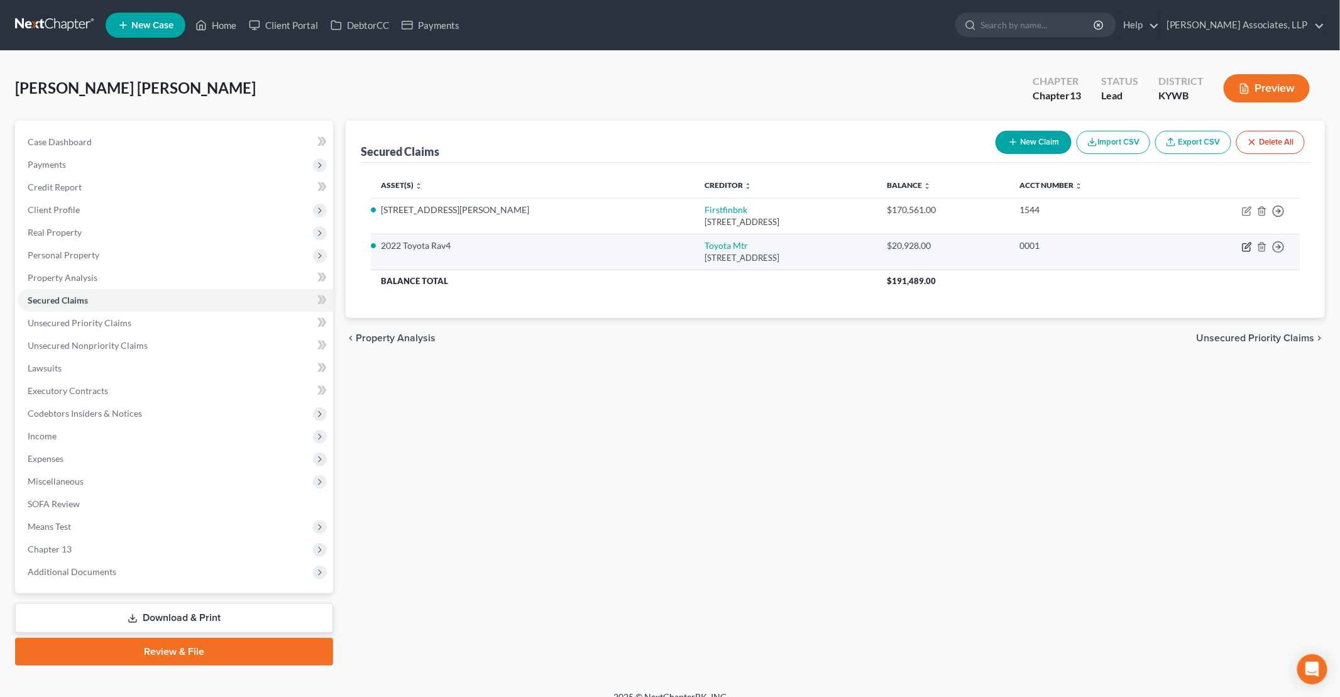
click at [648, 248] on icon "button" at bounding box center [1247, 247] width 10 height 10
select select "14"
select select "2"
select select "0"
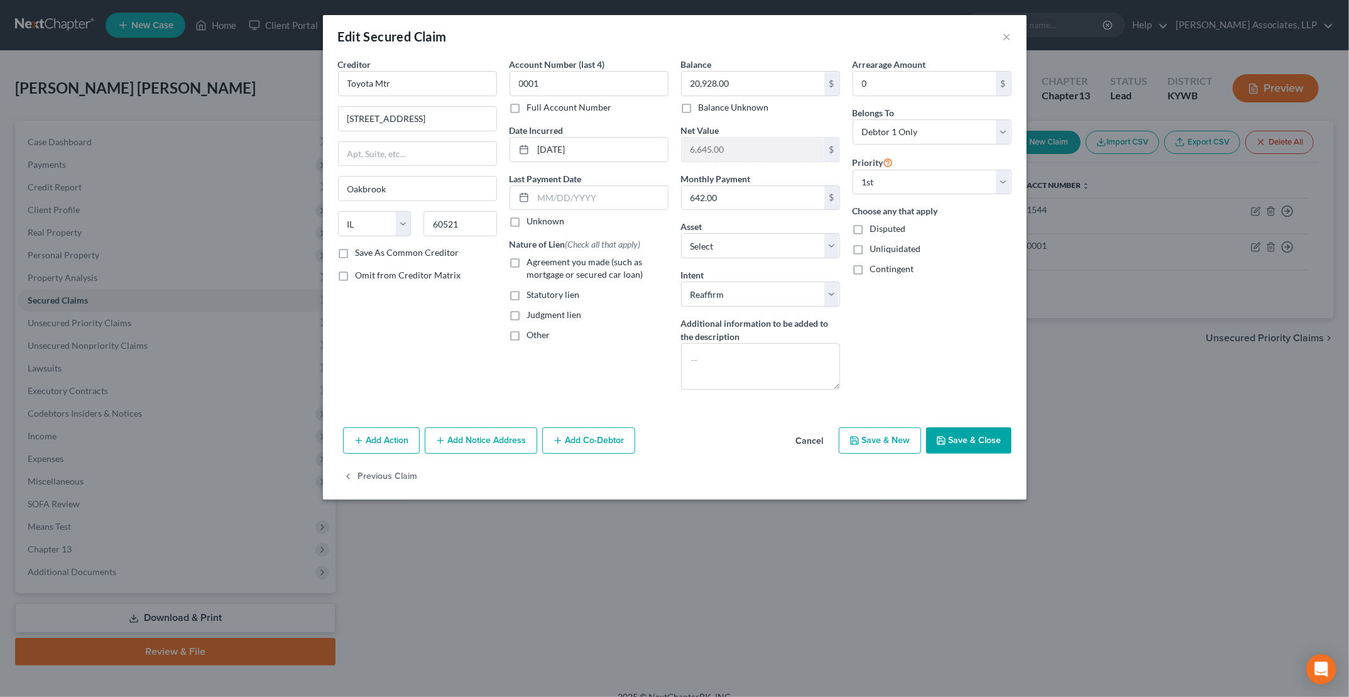
click at [648, 440] on button "Save & Close" at bounding box center [968, 440] width 85 height 26
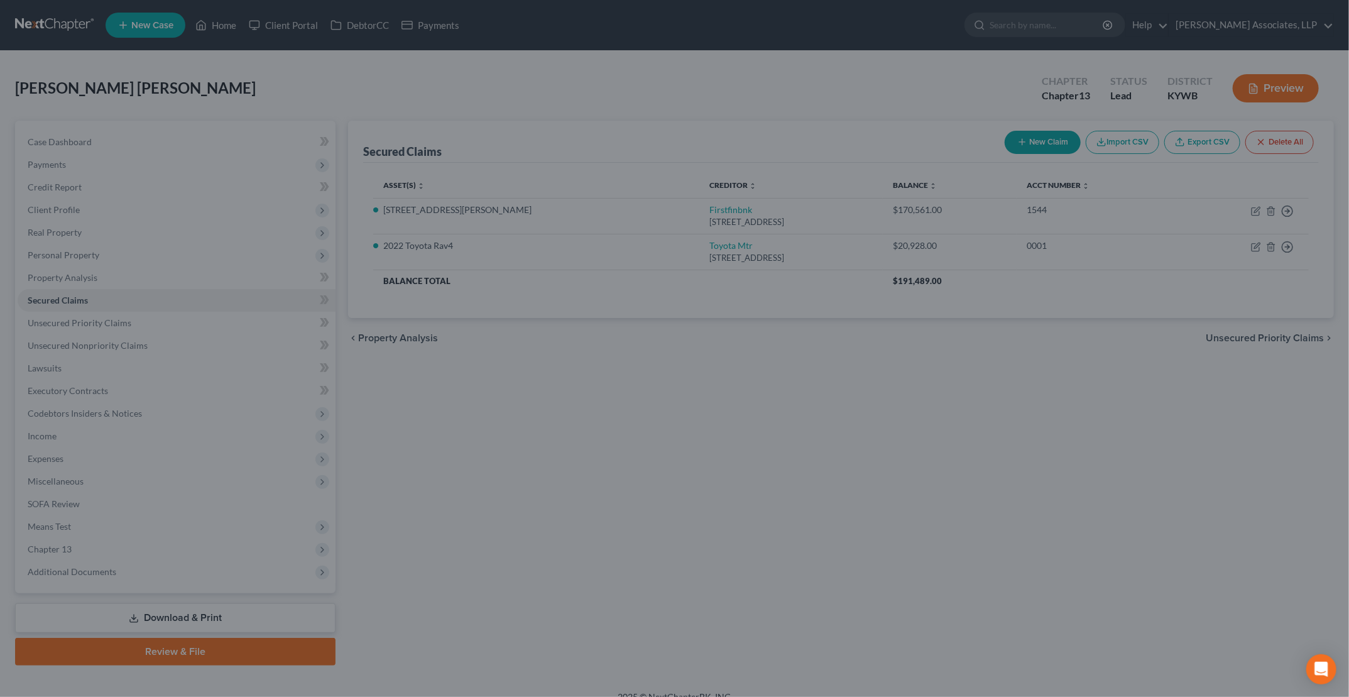
select select "7"
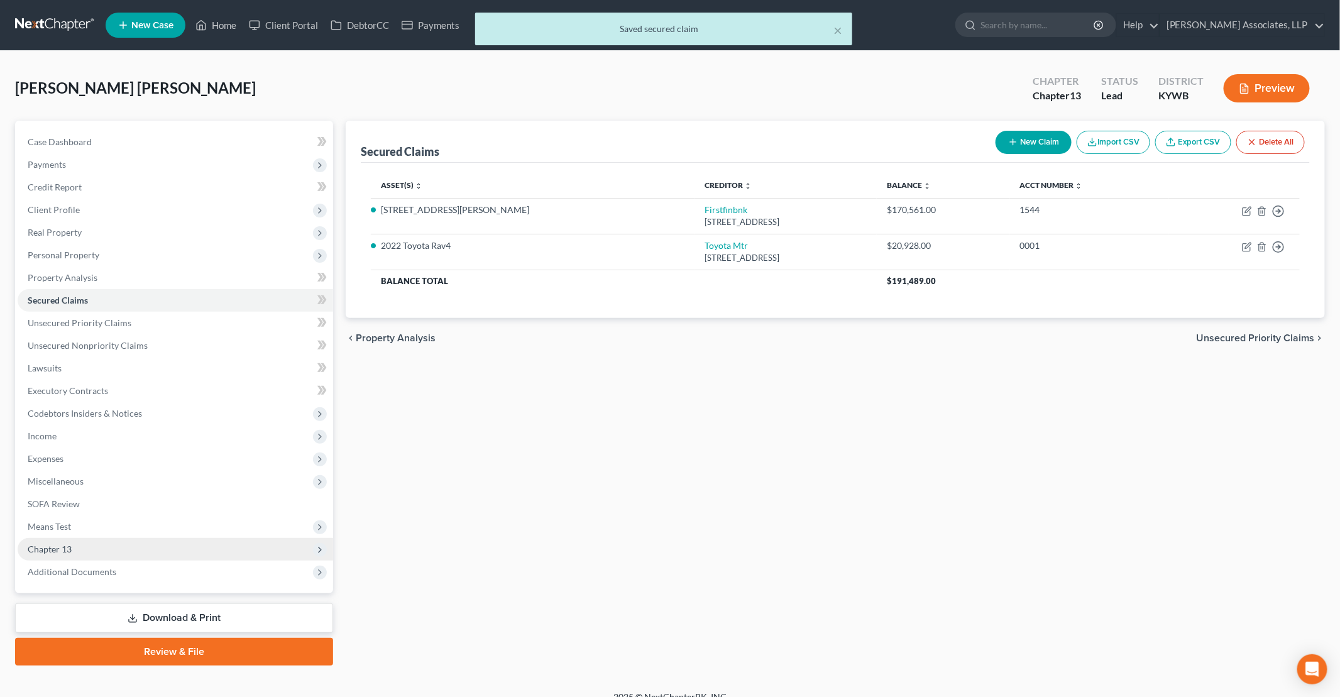
click at [58, 550] on span "Chapter 13" at bounding box center [50, 549] width 44 height 11
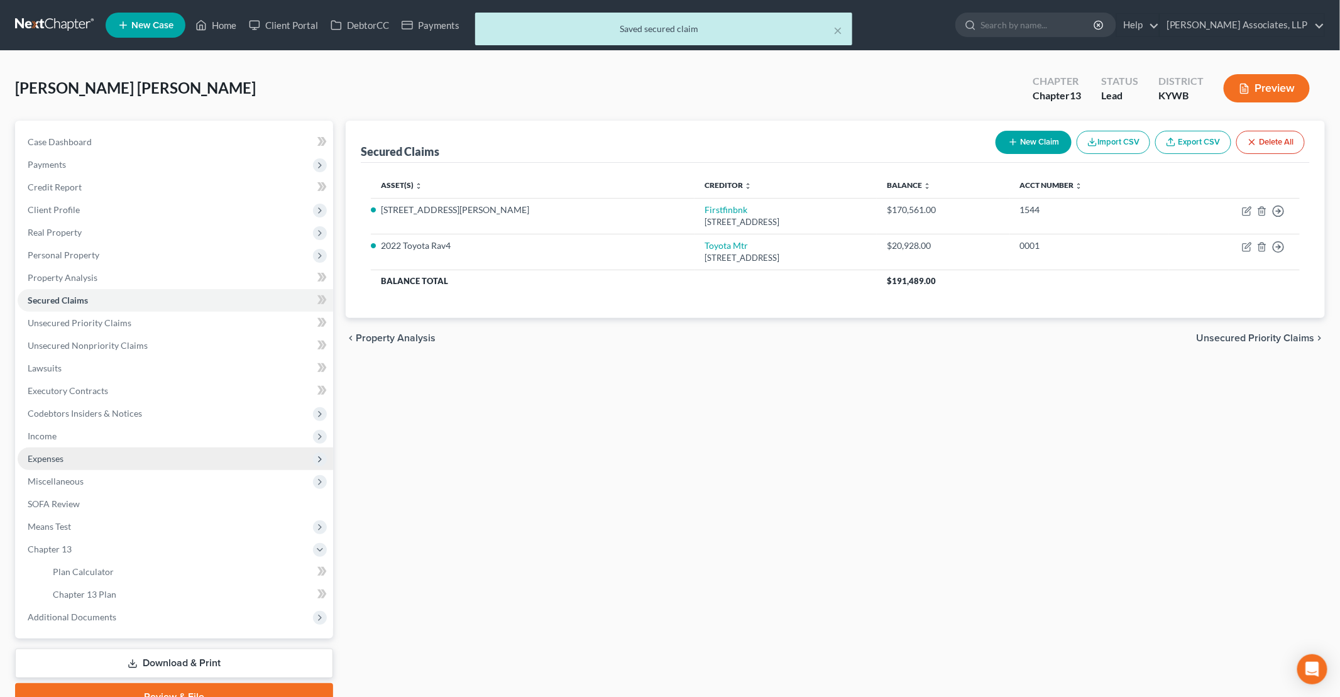
click at [56, 456] on span "Expenses" at bounding box center [46, 458] width 36 height 11
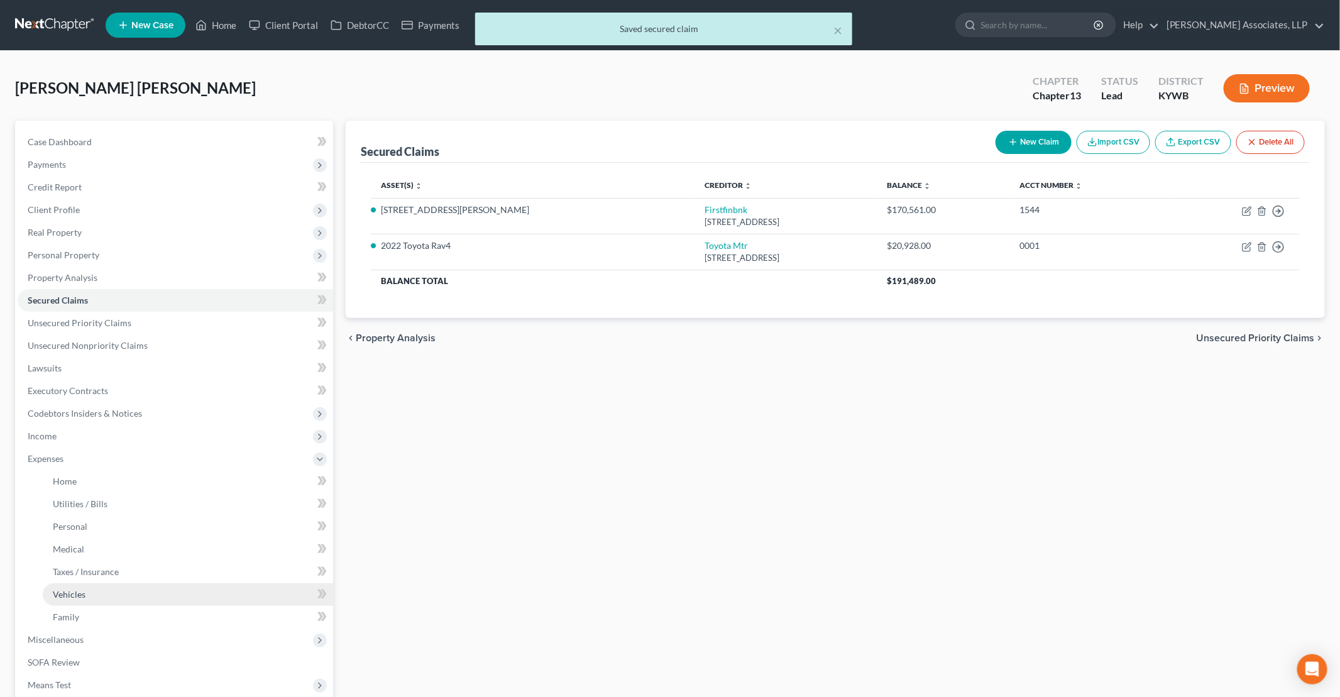
click at [81, 594] on span "Vehicles" at bounding box center [69, 594] width 33 height 11
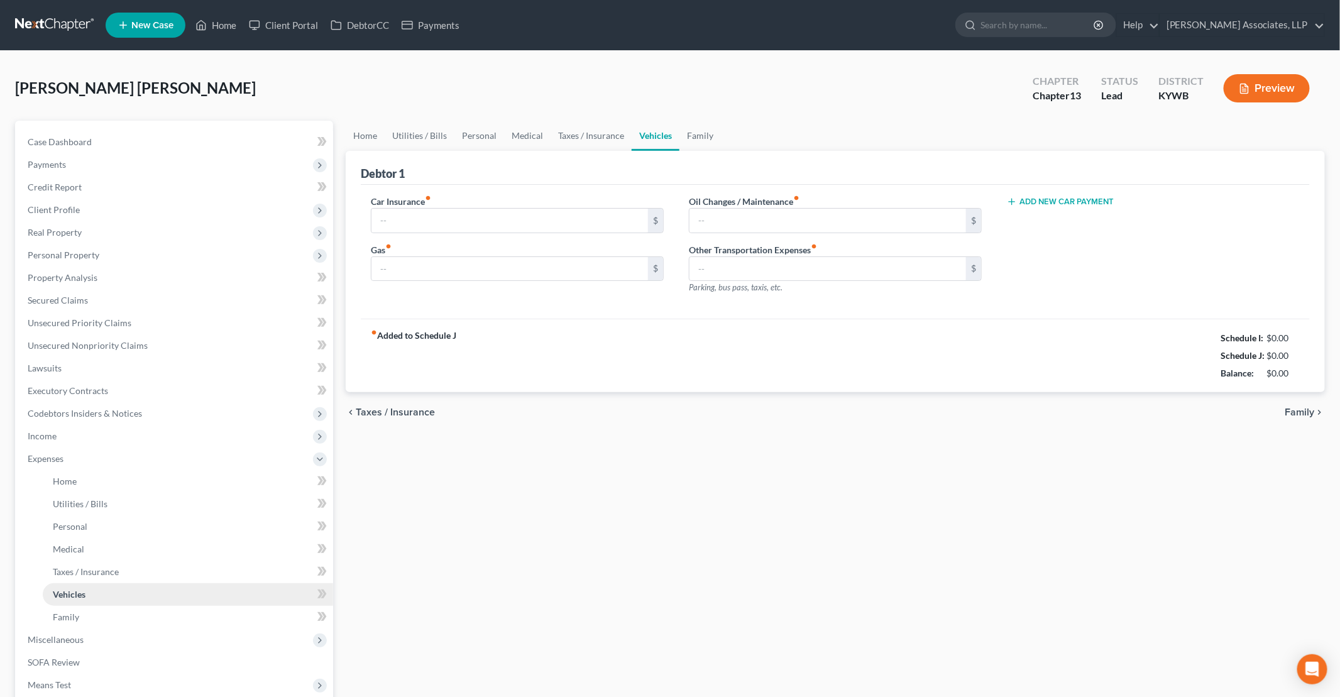
type input "148.00"
type input "200.00"
type input "20.00"
type input "0.00"
type input "642.00"
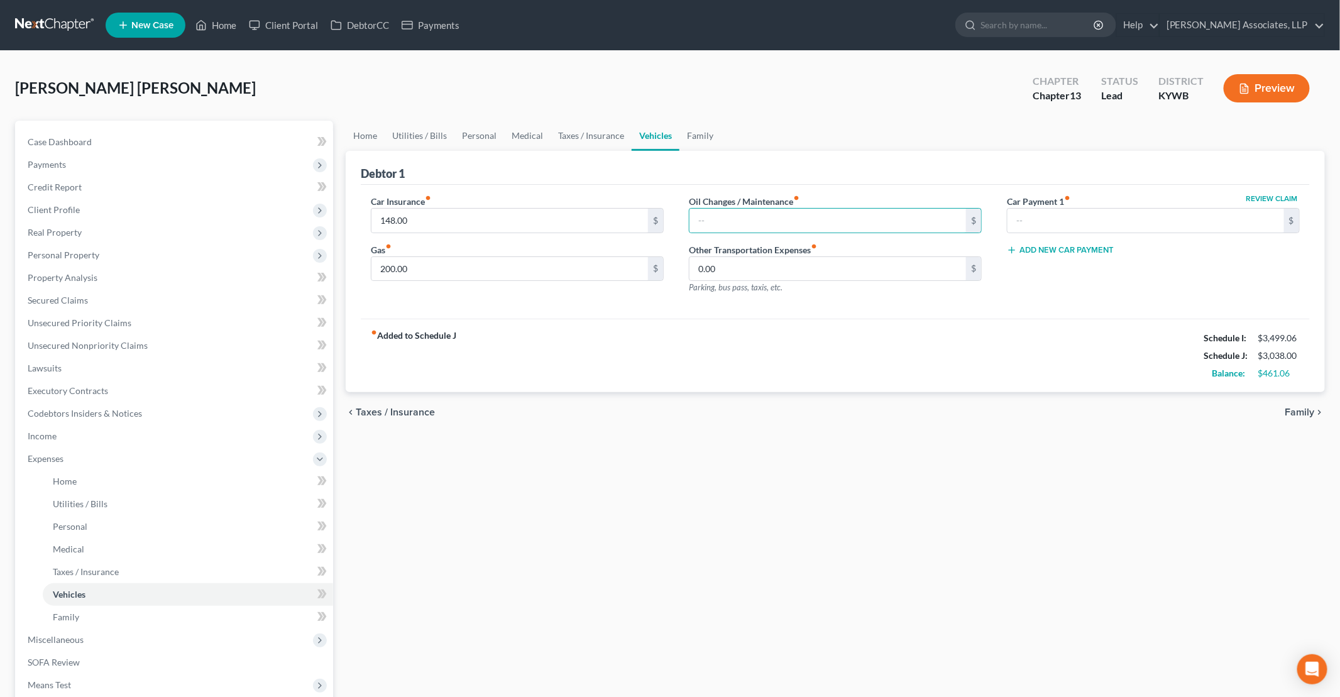
click at [648, 534] on div "Home Utilities / Bills Personal Medical Taxes / Insurance Vehicles Family Debto…" at bounding box center [835, 472] width 992 height 703
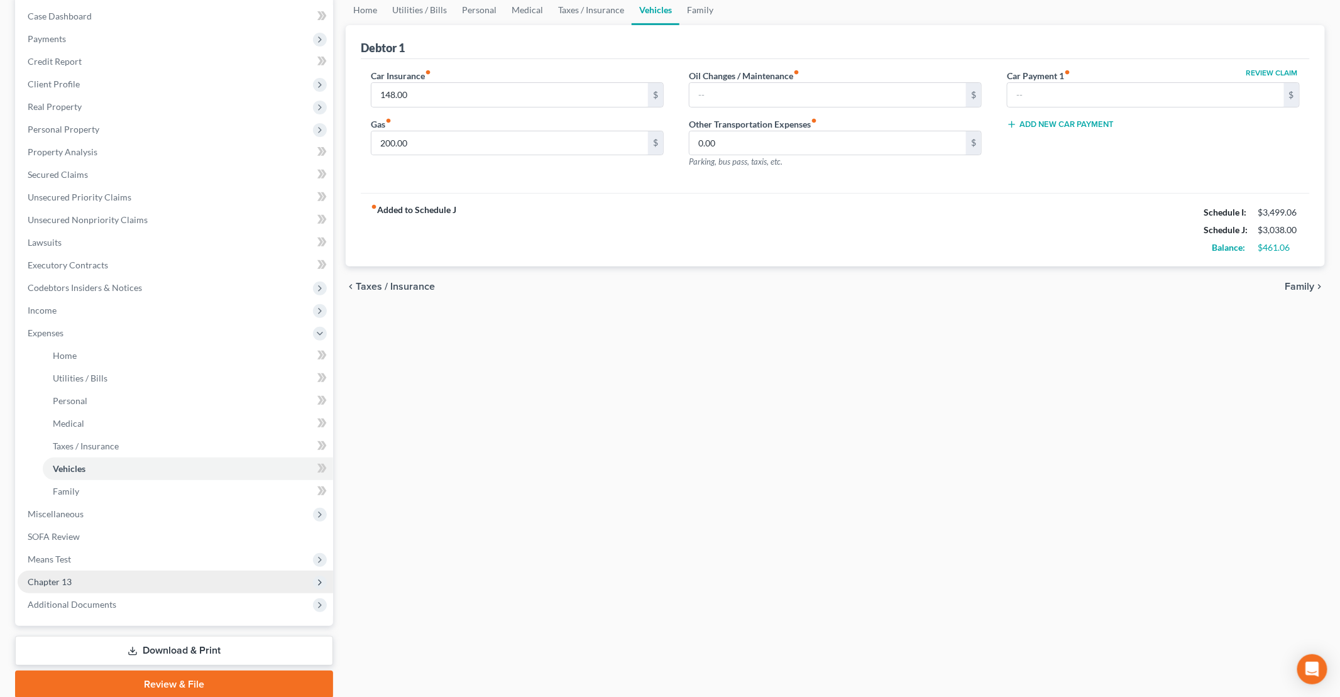
click at [73, 587] on span "Chapter 13" at bounding box center [175, 582] width 315 height 23
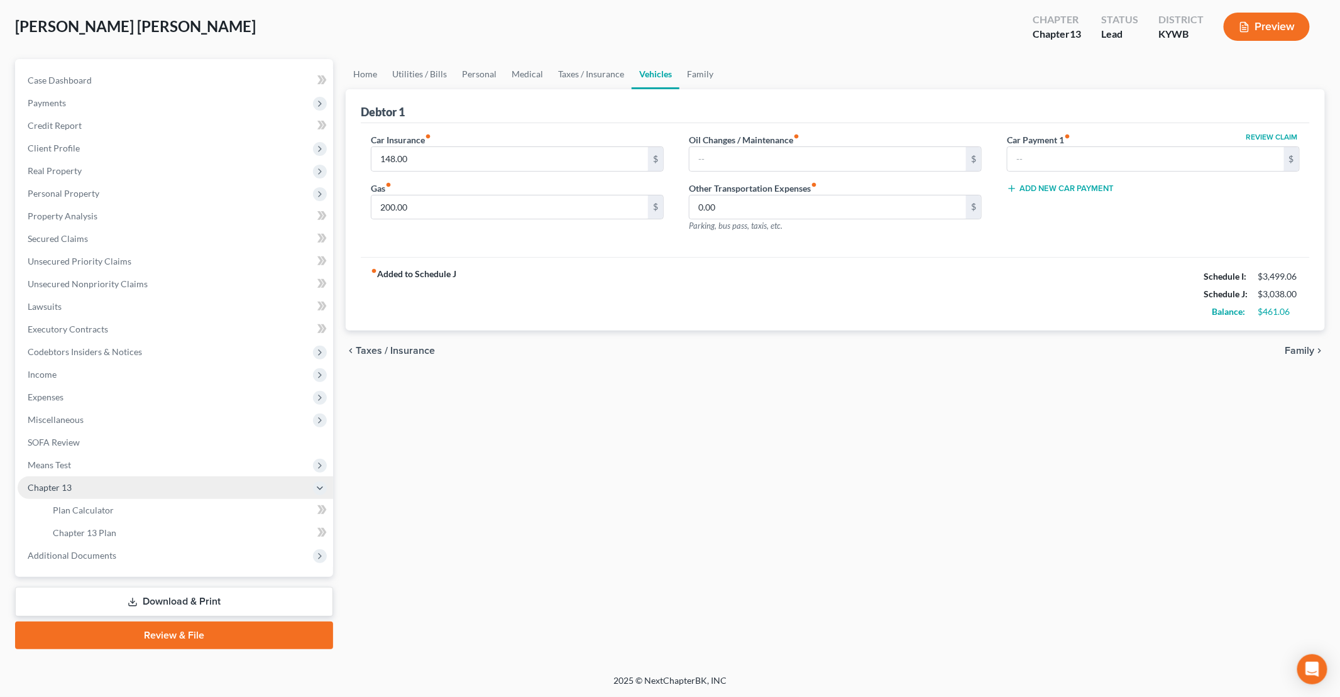
scroll to position [60, 0]
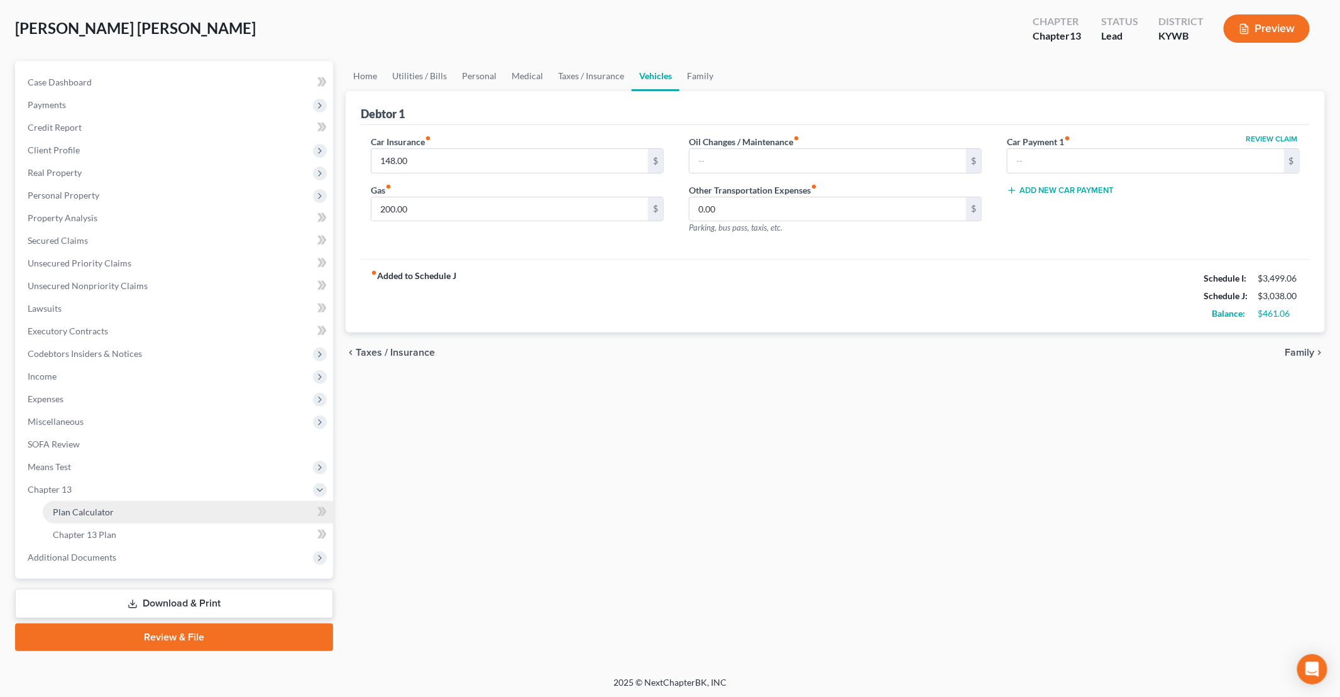
click at [89, 510] on span "Plan Calculator" at bounding box center [83, 511] width 61 height 11
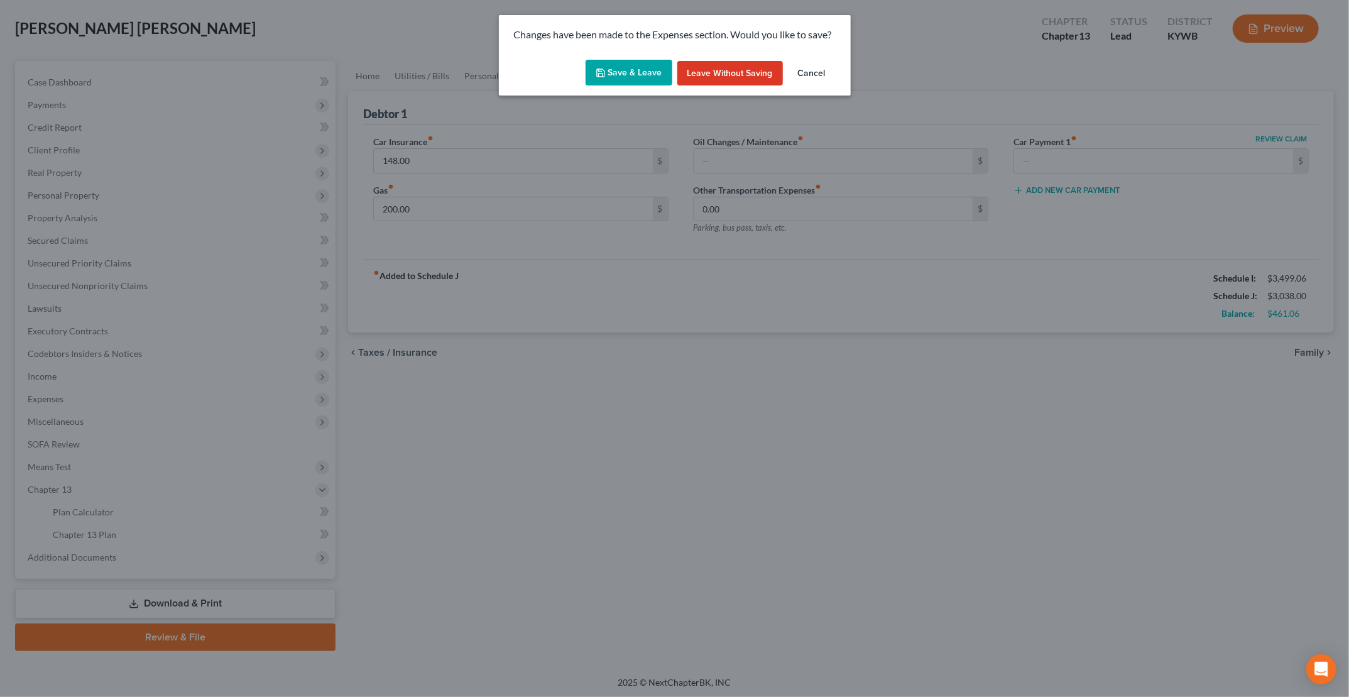
click at [638, 75] on button "Save & Leave" at bounding box center [629, 73] width 87 height 26
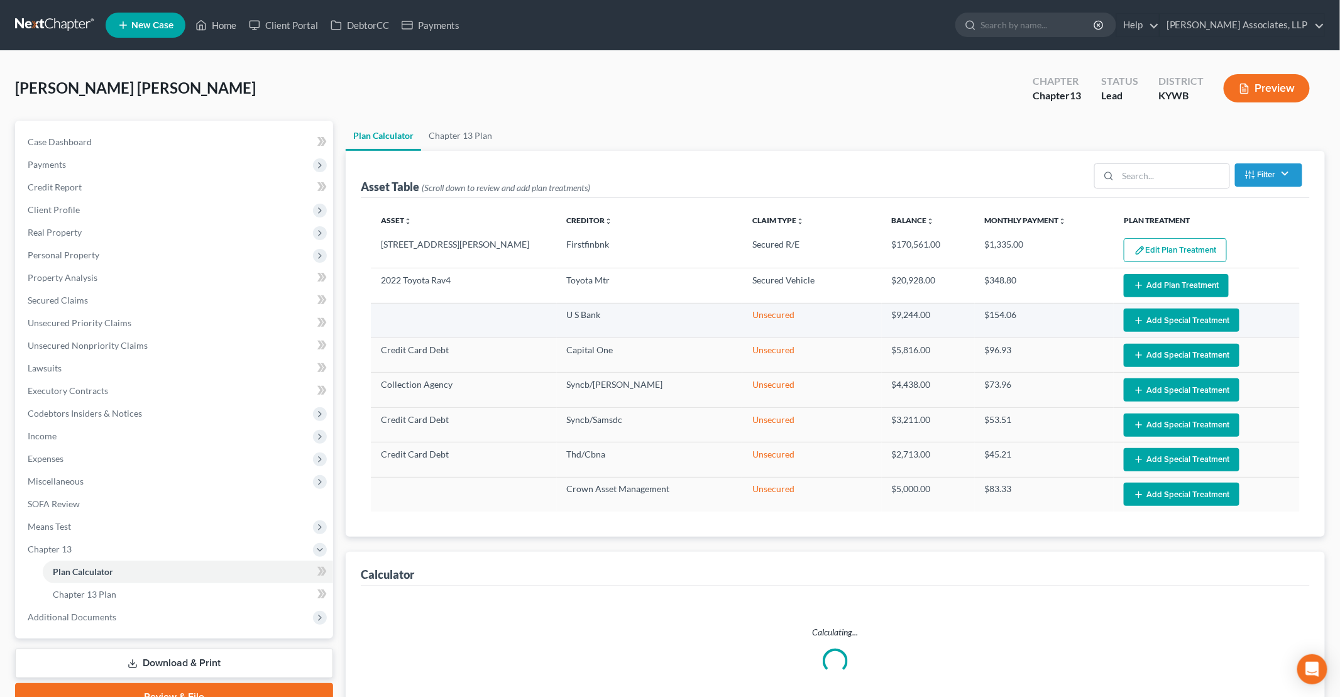
select select "59"
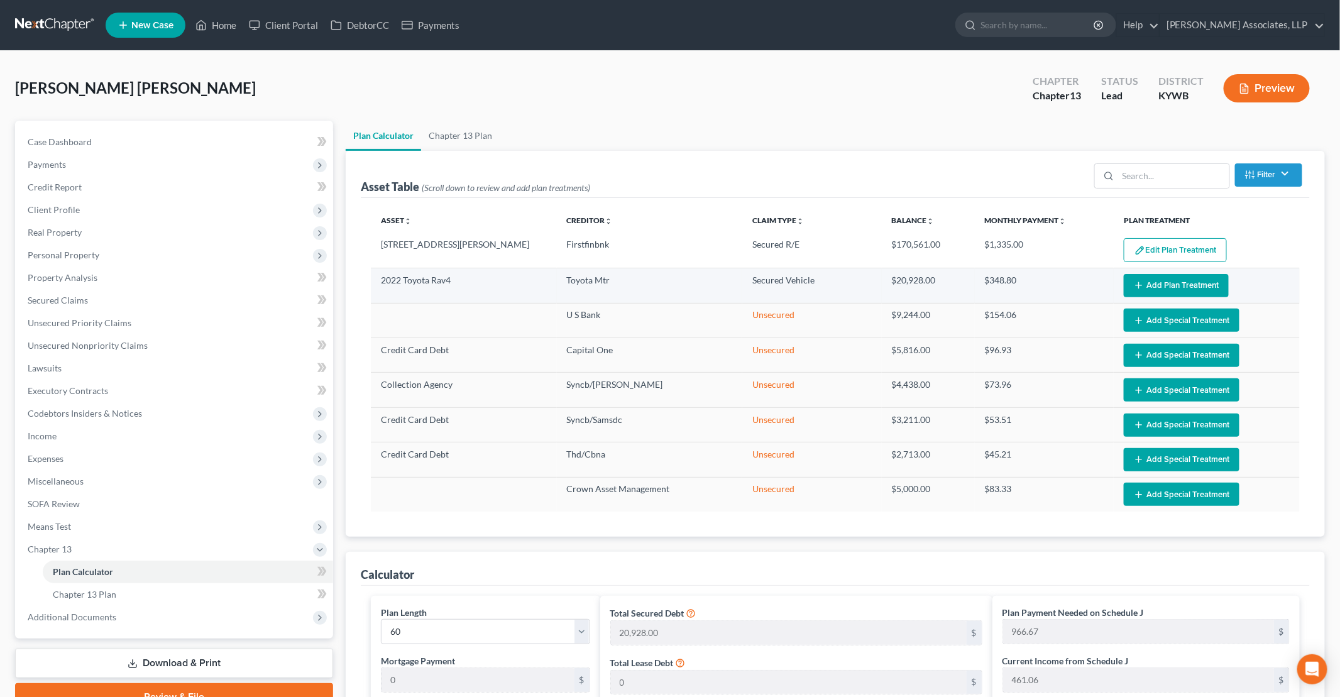
click at [648, 283] on button "Add Plan Treatment" at bounding box center [1176, 285] width 105 height 23
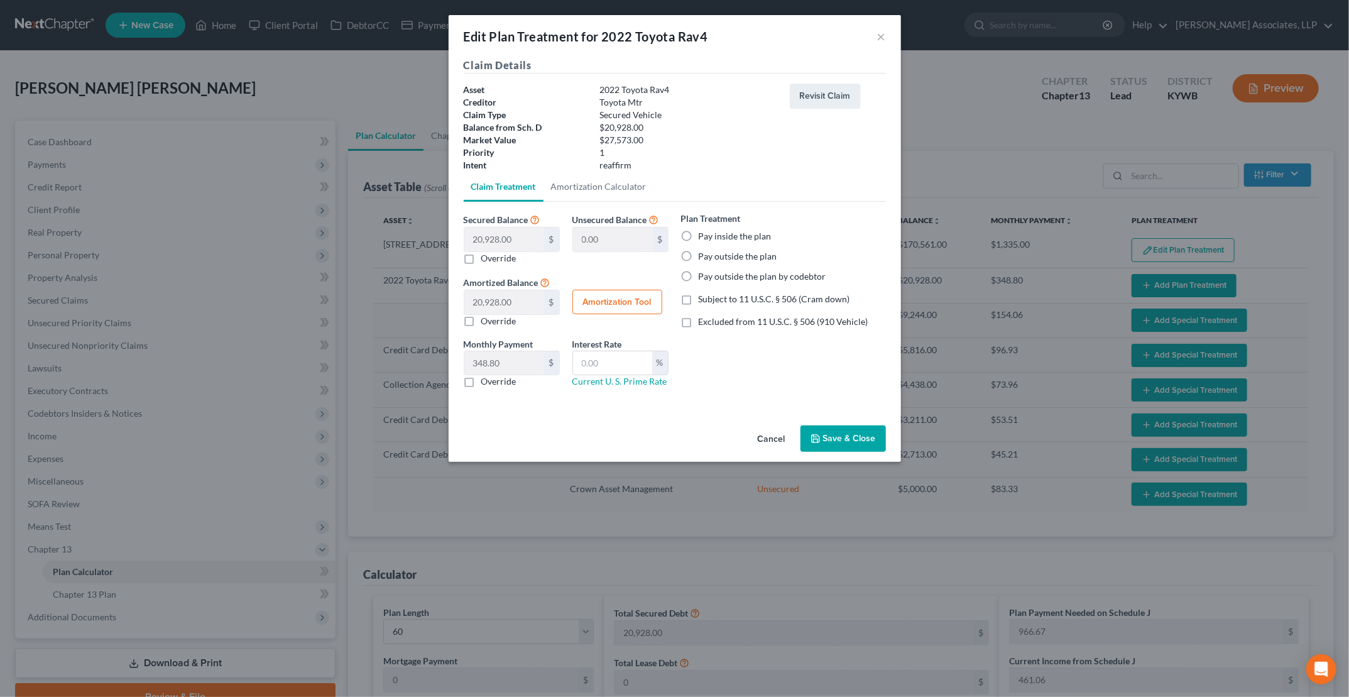
click at [648, 234] on label "Pay inside the plan" at bounding box center [735, 236] width 73 height 13
click at [648, 234] on input "Pay inside the plan" at bounding box center [708, 234] width 8 height 8
radio input "true"
click at [648, 320] on label "Excluded from 11 U.S.C. § 506 (910 Vehicle)" at bounding box center [784, 321] width 170 height 13
click at [648, 320] on input "Excluded from 11 U.S.C. § 506 (910 Vehicle)" at bounding box center [708, 319] width 8 height 8
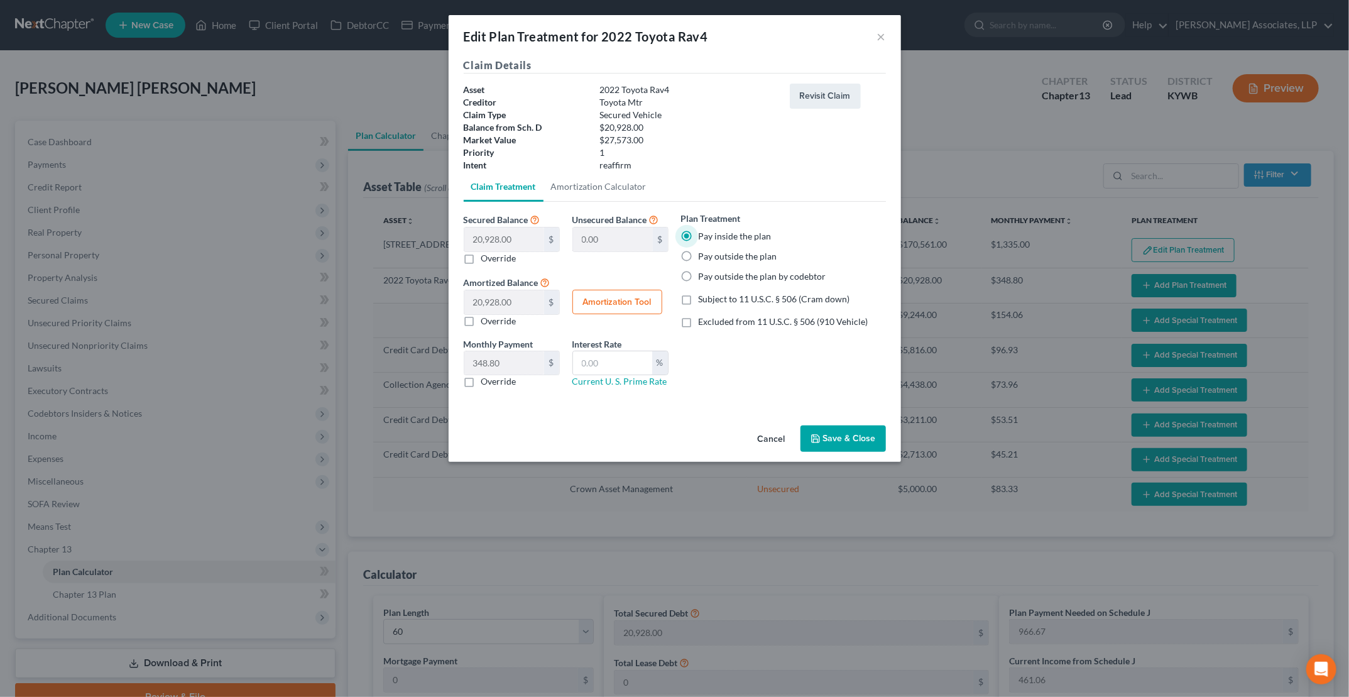
checkbox input "true"
click at [648, 96] on button "Revisit Claim" at bounding box center [825, 96] width 71 height 25
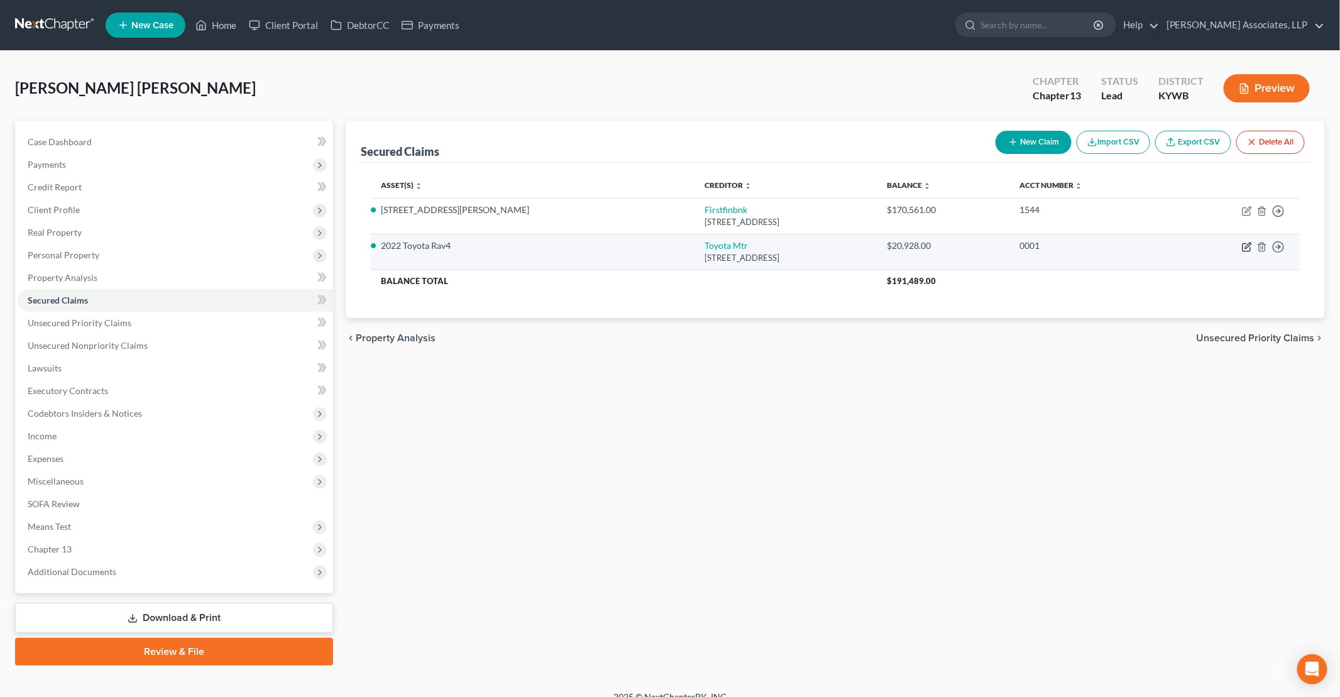
click at [648, 244] on icon "button" at bounding box center [1247, 247] width 10 height 10
select select "14"
select select "2"
select select "0"
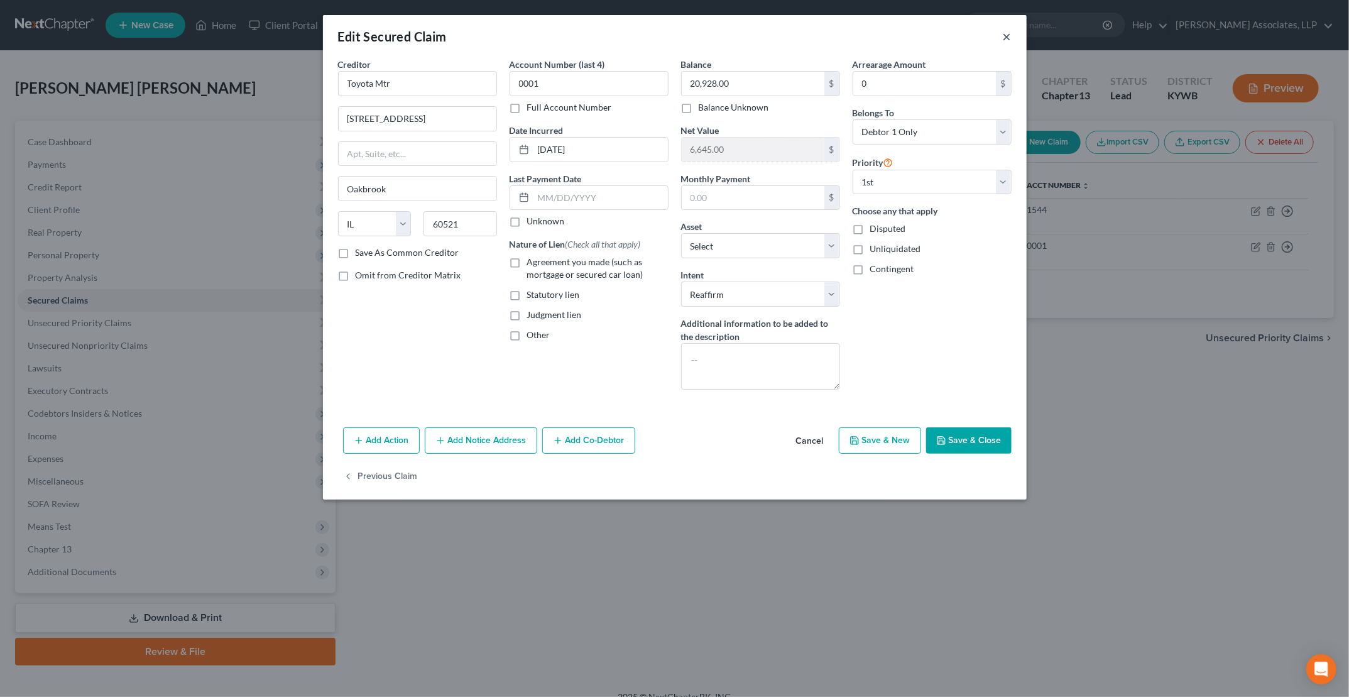
click at [648, 38] on button "×" at bounding box center [1007, 36] width 9 height 15
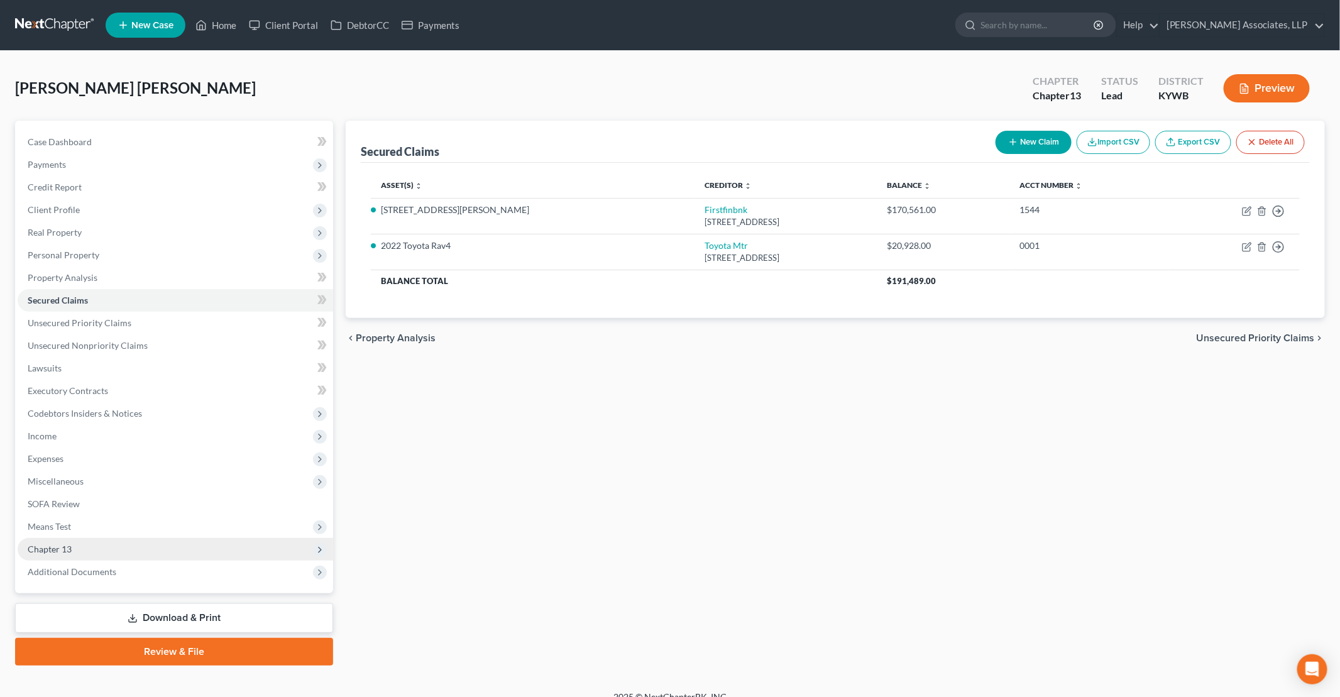
click at [129, 555] on span "Chapter 13" at bounding box center [175, 549] width 315 height 23
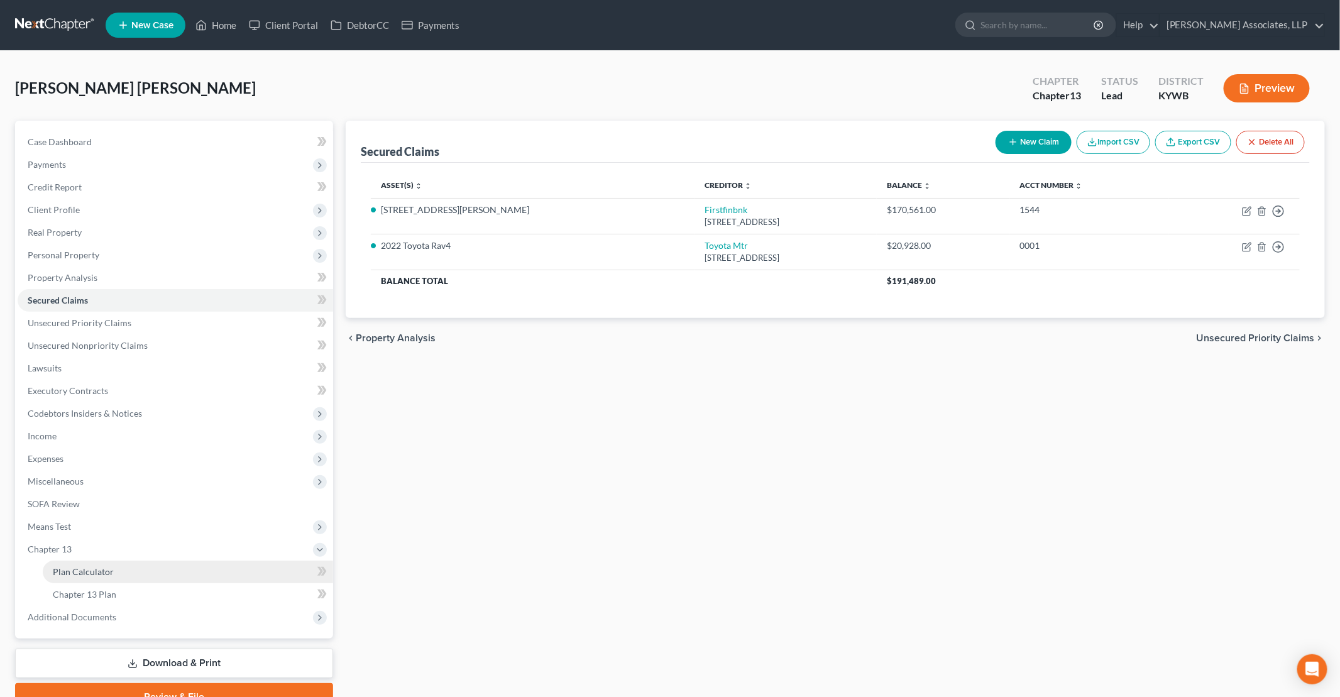
click at [151, 573] on link "Plan Calculator" at bounding box center [188, 572] width 290 height 23
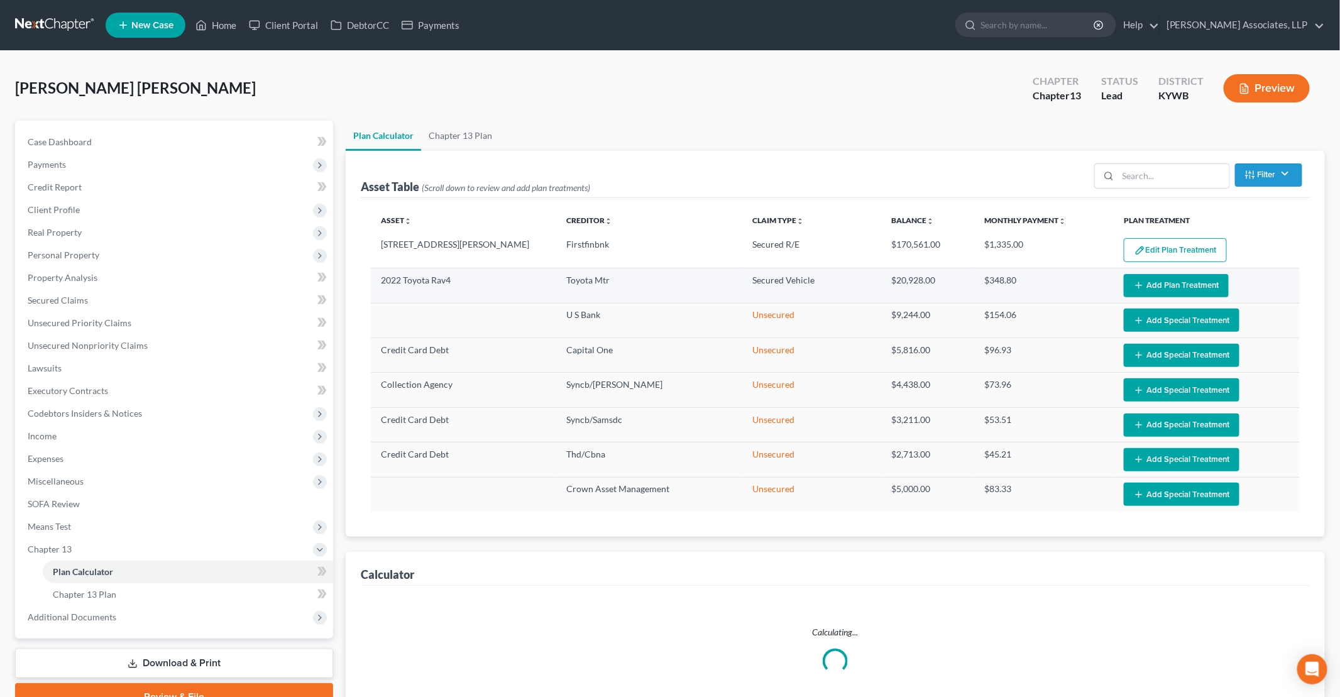
click at [648, 281] on button "Add Plan Treatment" at bounding box center [1176, 285] width 105 height 23
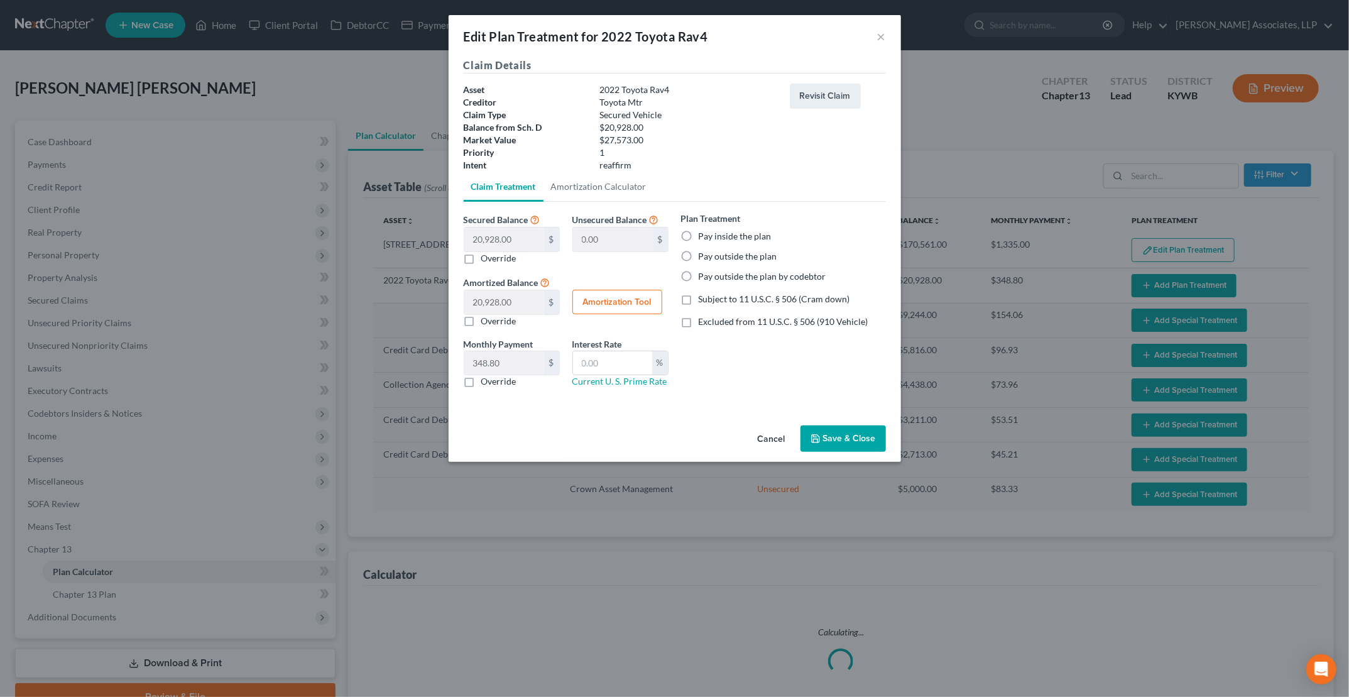
select select "59"
click at [648, 322] on label "Excluded from 11 U.S.C. § 506 (910 Vehicle)" at bounding box center [784, 321] width 170 height 13
click at [648, 322] on input "Excluded from 11 U.S.C. § 506 (910 Vehicle)" at bounding box center [708, 319] width 8 height 8
checkbox input "true"
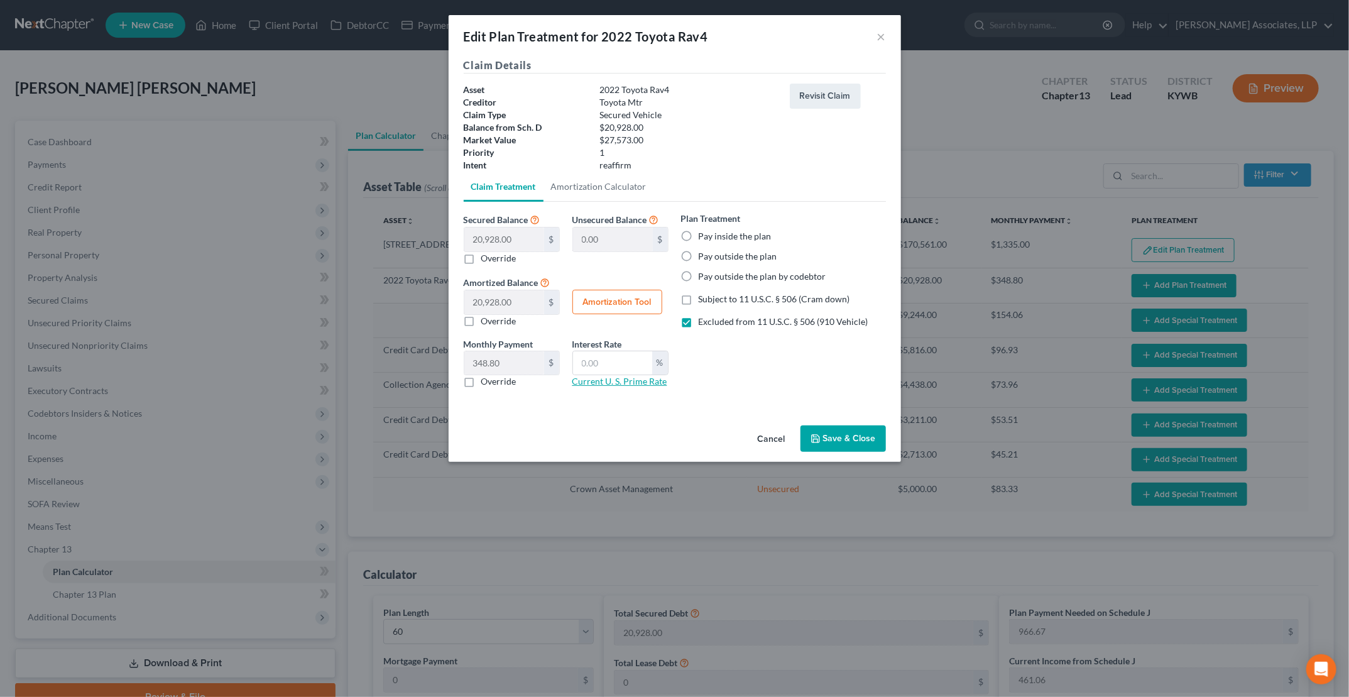
click at [617, 381] on link "Current U. S. Prime Rate" at bounding box center [619, 381] width 95 height 11
click at [621, 363] on input "text" at bounding box center [612, 363] width 79 height 24
type input "9.25"
click at [648, 420] on div "Cancel Save & Close" at bounding box center [675, 440] width 452 height 41
click at [648, 237] on label "Pay inside the plan" at bounding box center [735, 236] width 73 height 13
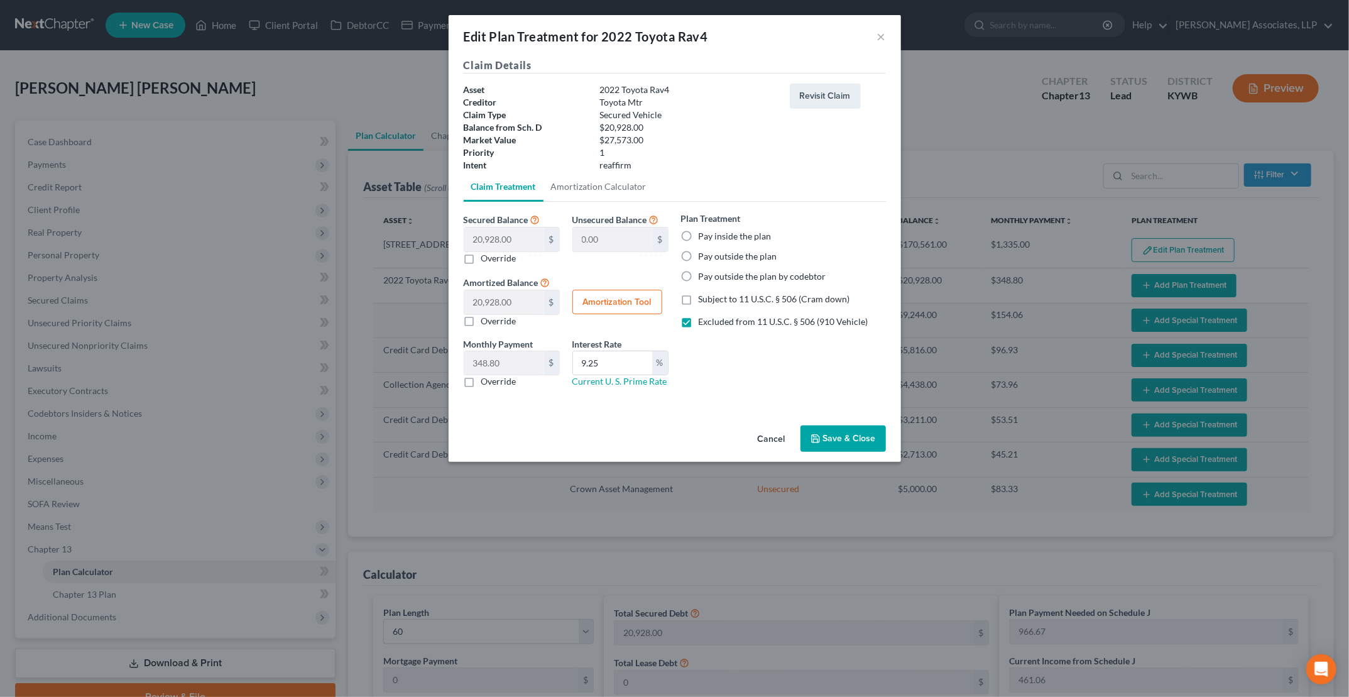
click at [648, 237] on input "Pay inside the plan" at bounding box center [708, 234] width 8 height 8
radio input "true"
click at [648, 440] on button "Save & Close" at bounding box center [843, 438] width 85 height 26
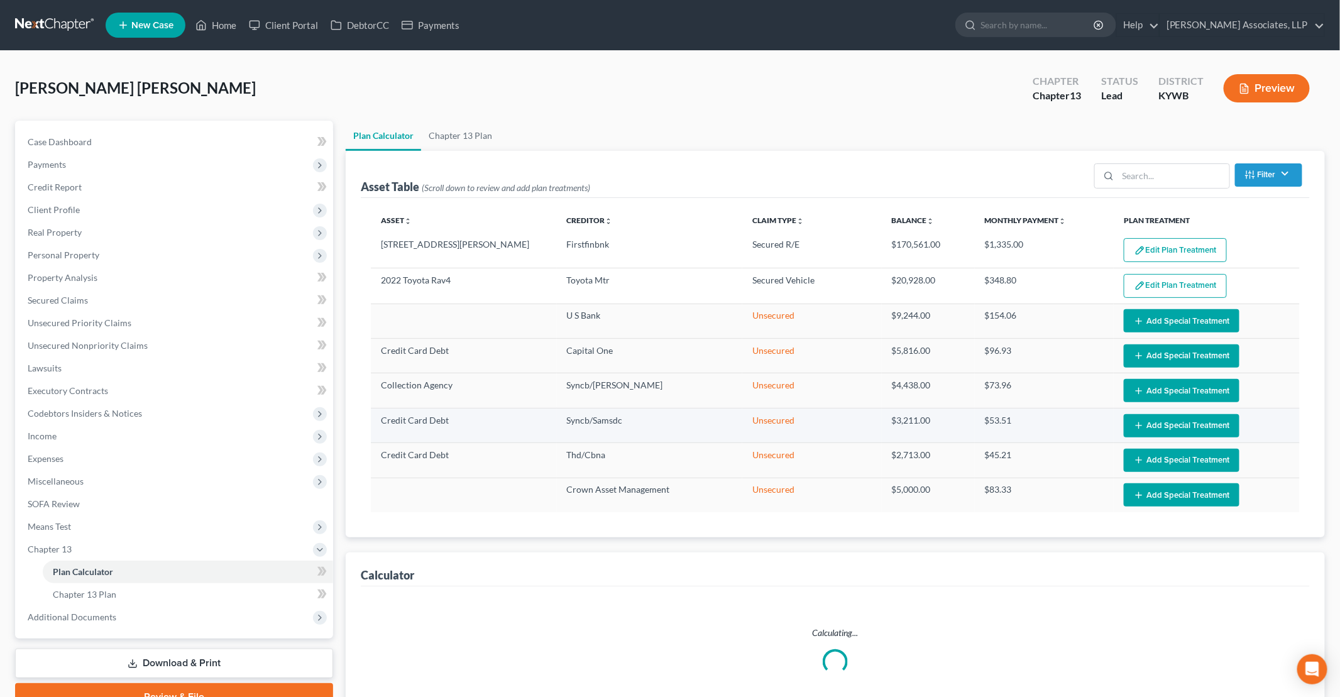
select select "59"
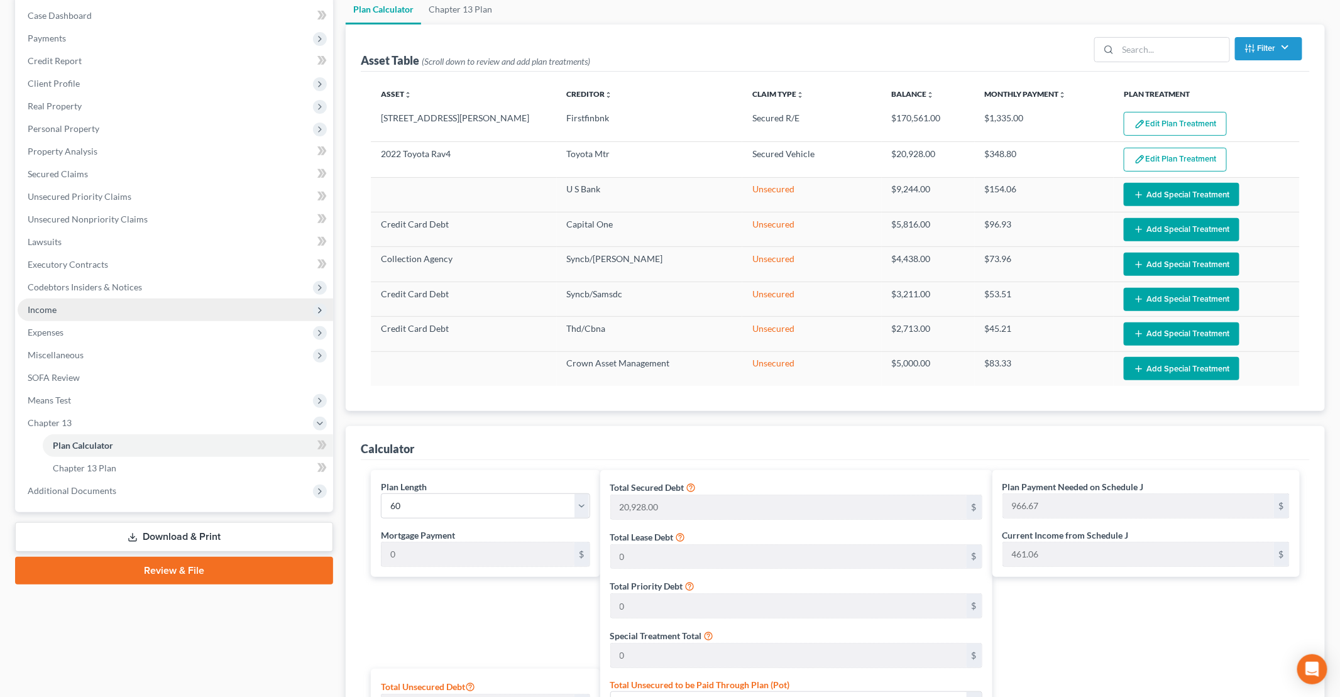
scroll to position [126, 0]
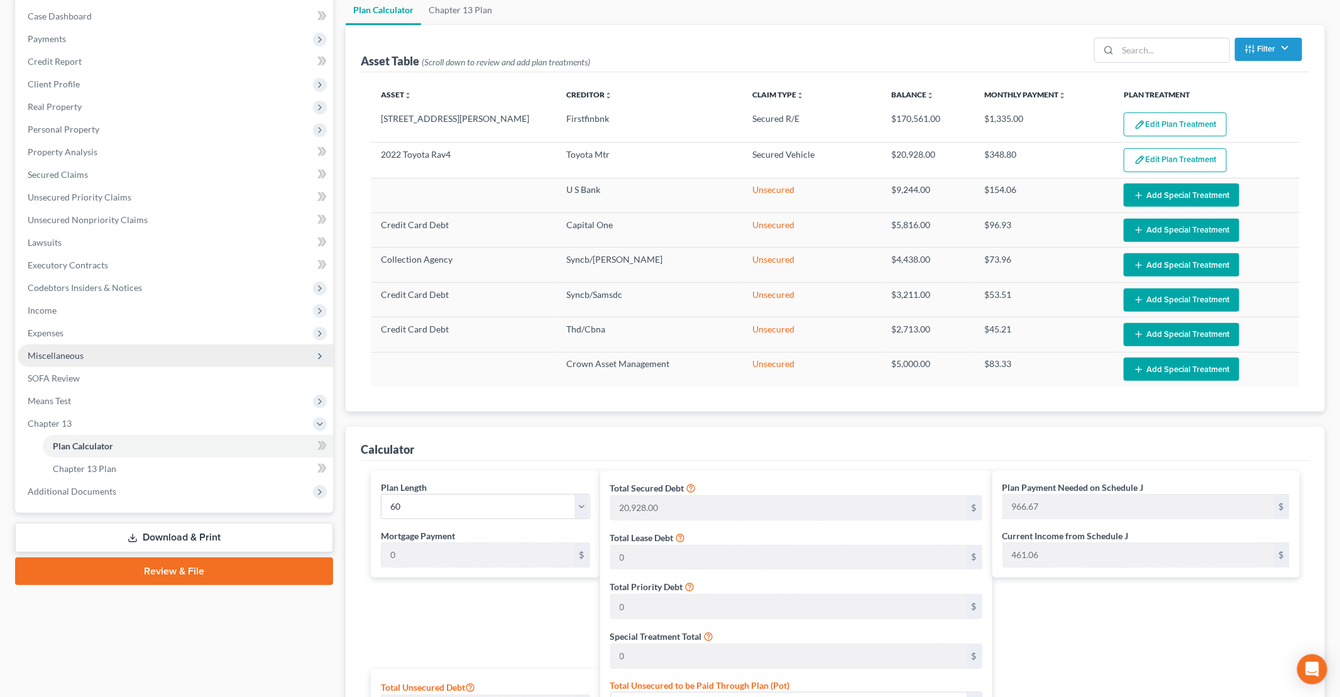
click at [74, 359] on span "Miscellaneous" at bounding box center [56, 355] width 56 height 11
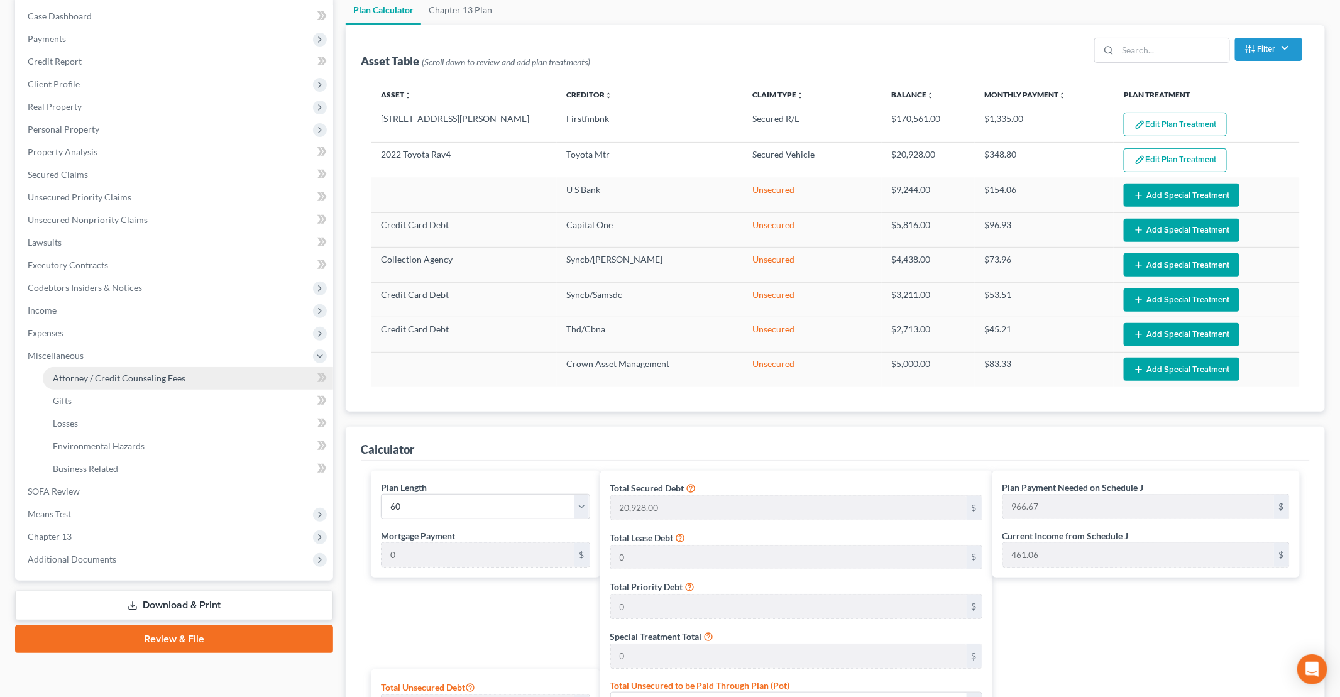
click at [76, 371] on link "Attorney / Credit Counseling Fees" at bounding box center [188, 378] width 290 height 23
select select "0"
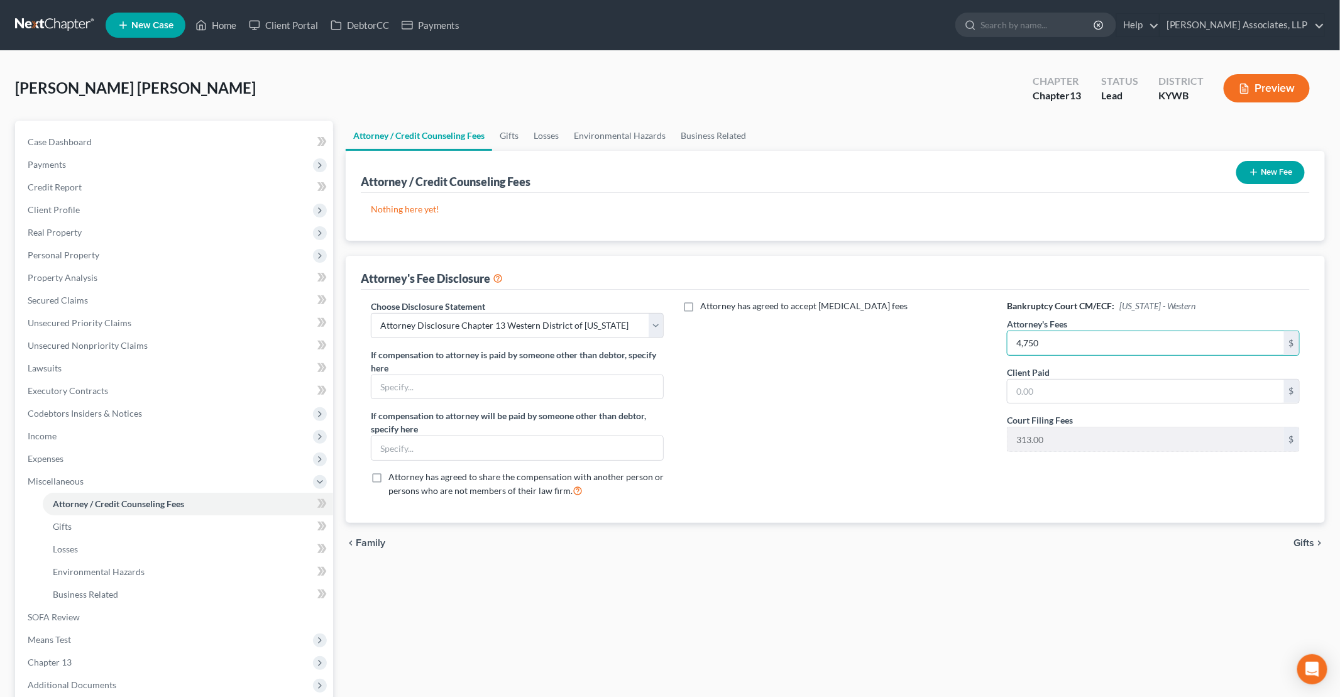
type input "4,750"
click at [648, 488] on div "Attorney has agreed to accept retainer fees" at bounding box center [835, 404] width 318 height 208
click at [69, 667] on span "Chapter 13" at bounding box center [175, 662] width 315 height 23
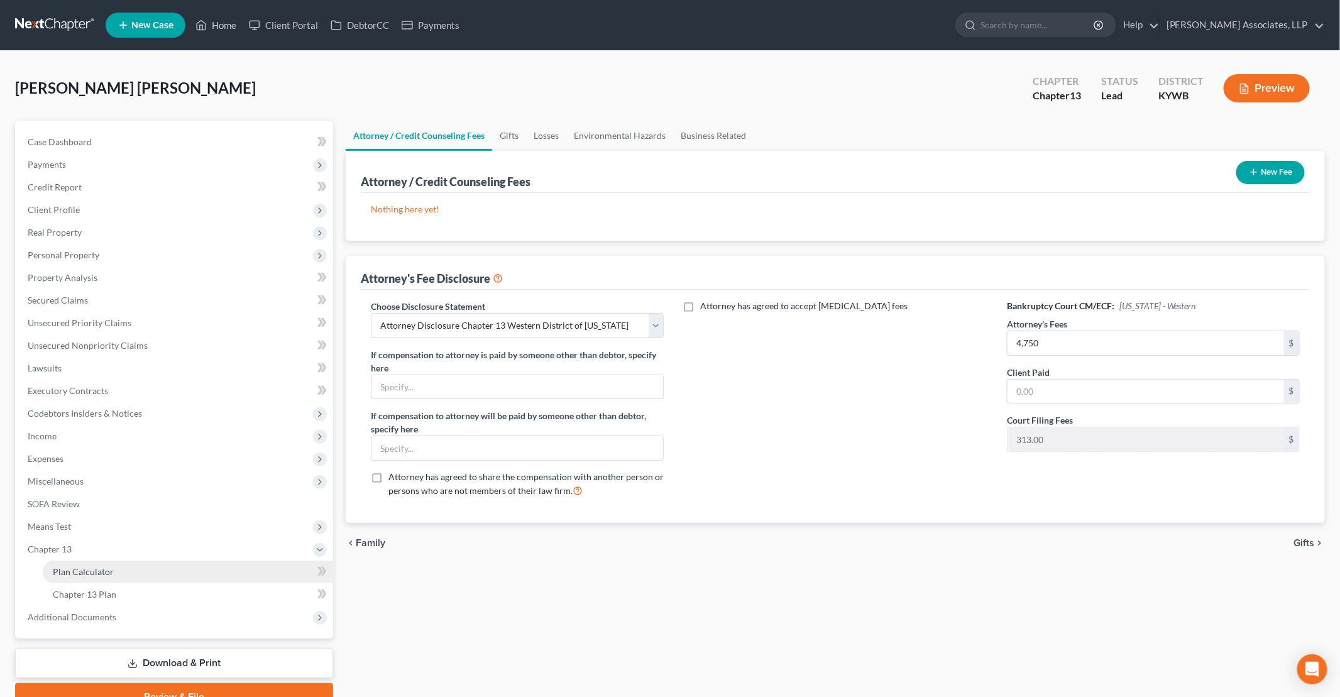
click at [95, 577] on link "Plan Calculator" at bounding box center [188, 572] width 290 height 23
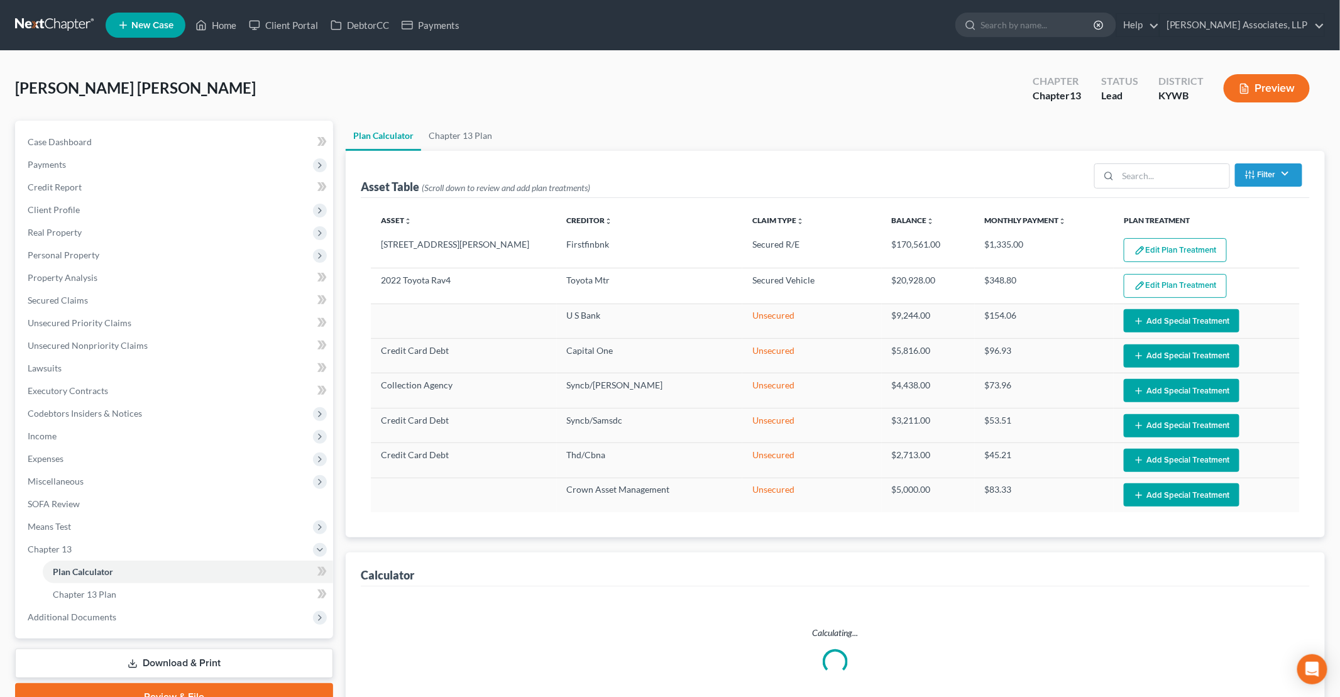
select select "59"
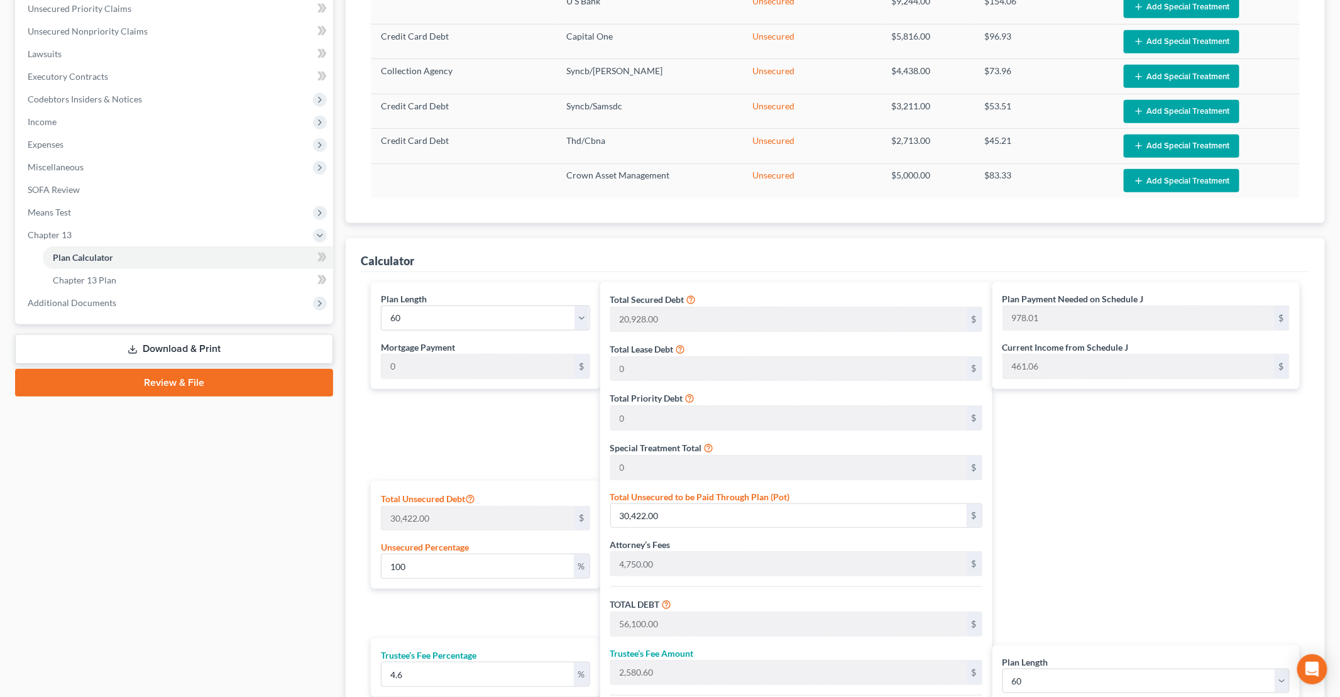
scroll to position [377, 0]
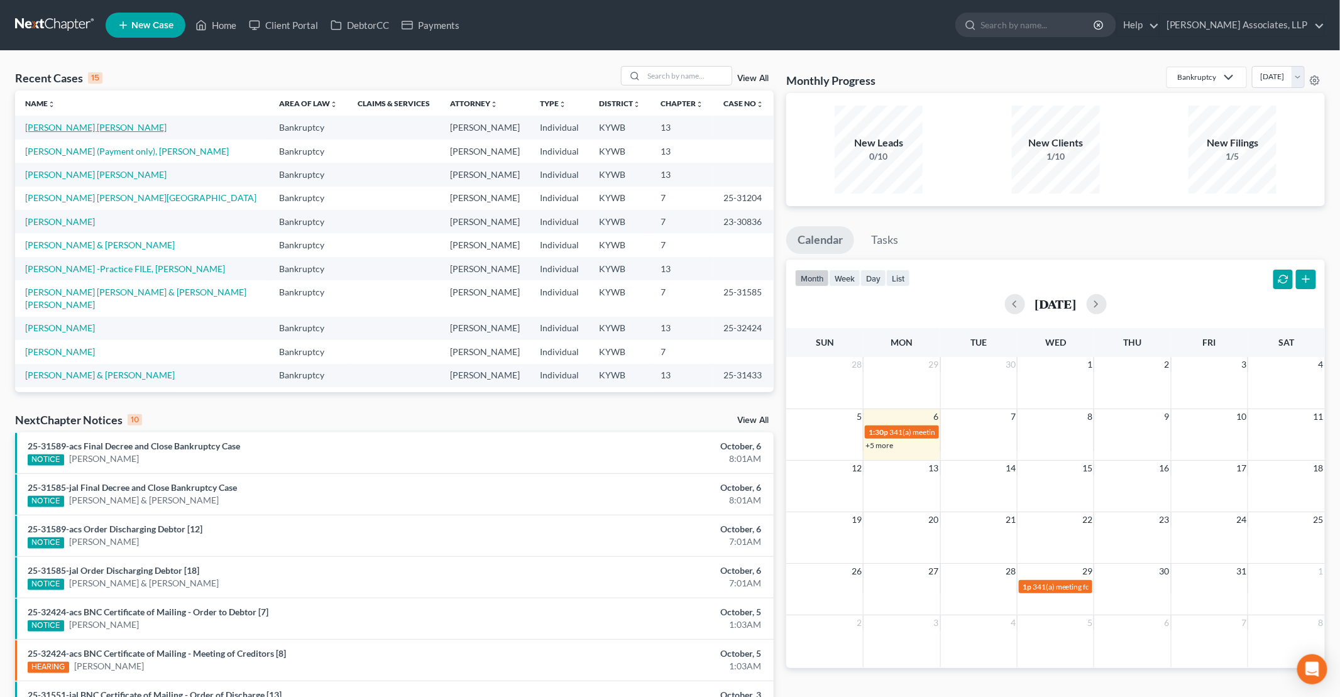
click at [96, 128] on link "[PERSON_NAME] [PERSON_NAME]" at bounding box center [95, 127] width 141 height 11
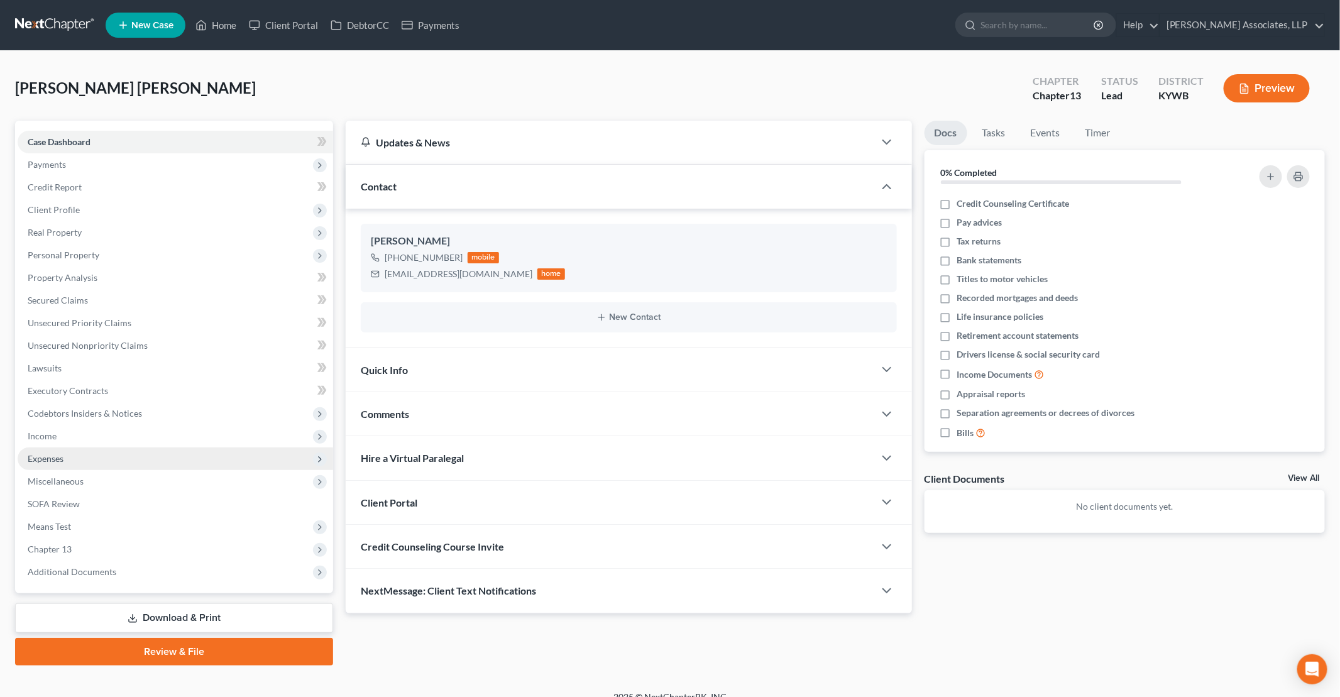
click at [63, 459] on span "Expenses" at bounding box center [175, 458] width 315 height 23
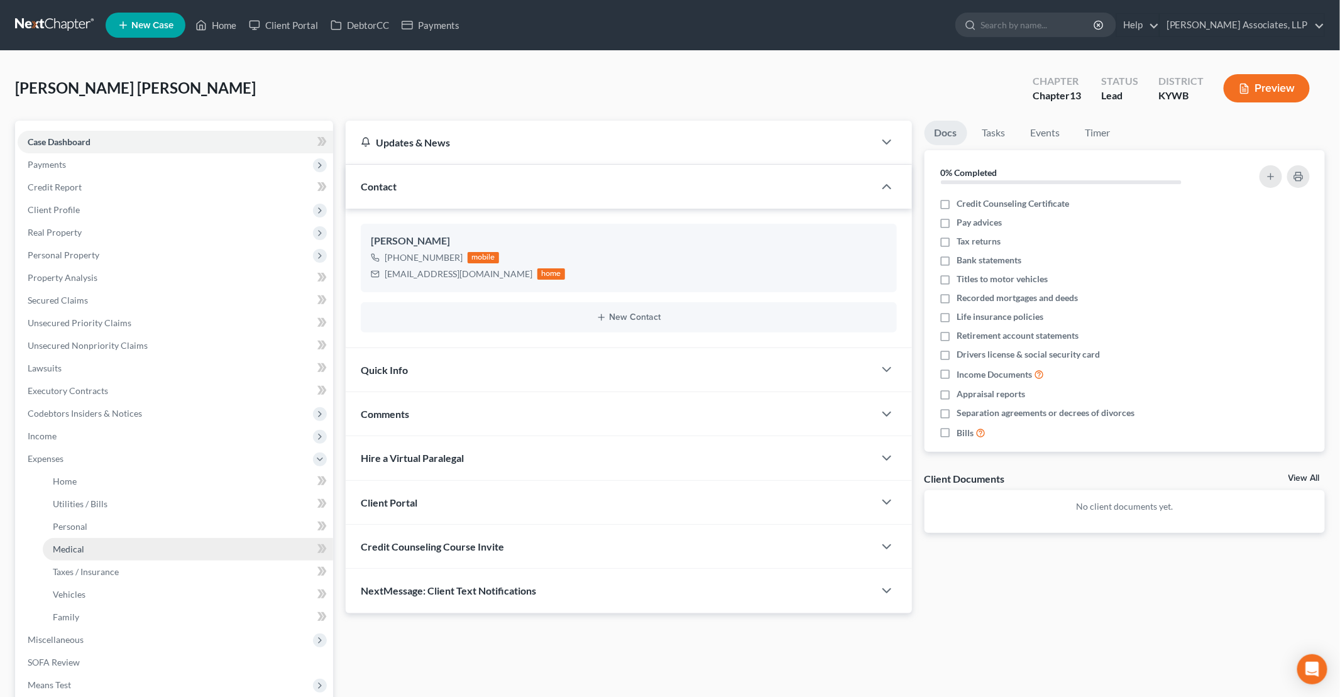
click at [80, 550] on span "Medical" at bounding box center [68, 549] width 31 height 11
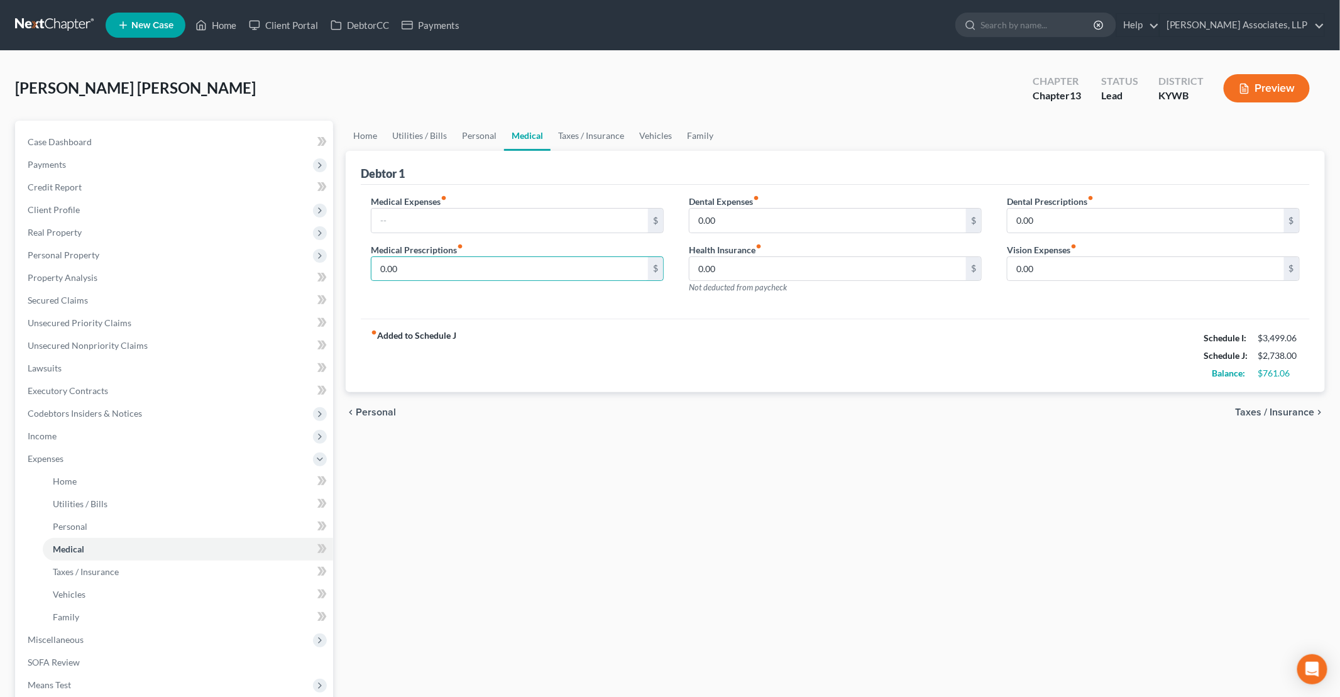
click at [695, 447] on div "Home Utilities / Bills Personal Medical Taxes / Insurance Vehicles Family Debto…" at bounding box center [835, 472] width 992 height 703
click at [58, 437] on span "Income" at bounding box center [175, 436] width 315 height 23
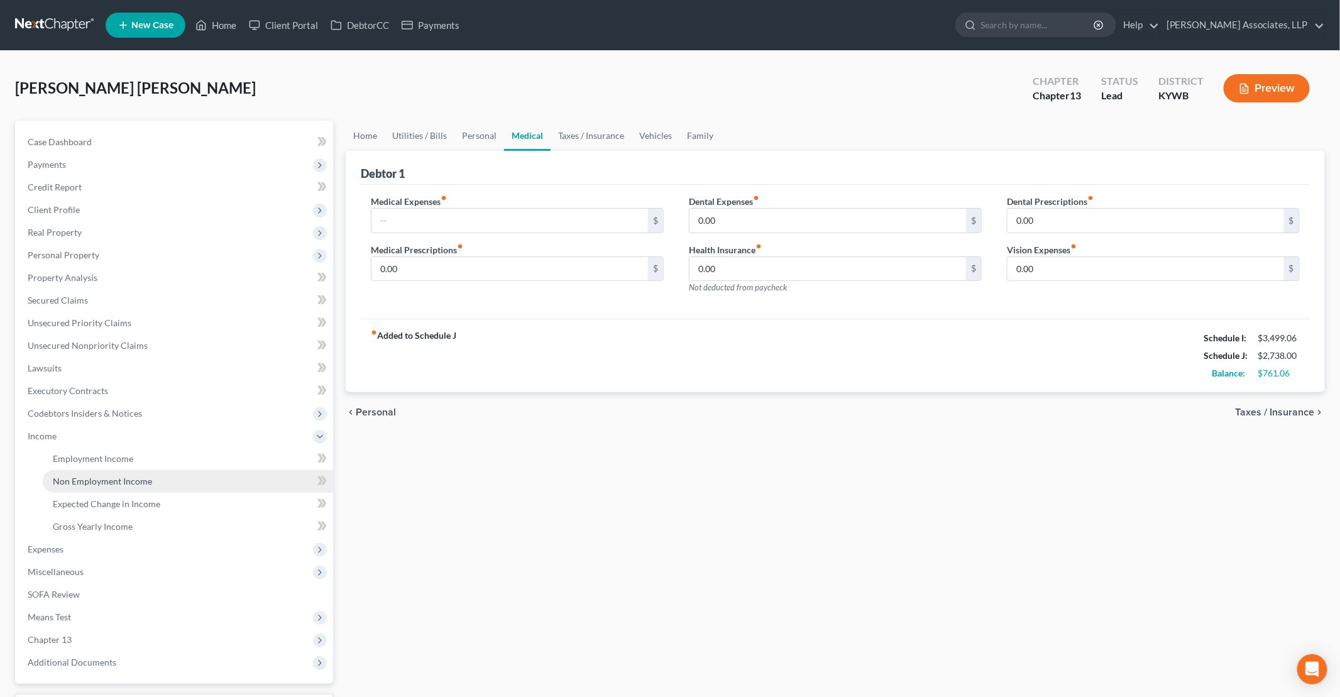
click at [102, 484] on span "Non Employment Income" at bounding box center [102, 481] width 99 height 11
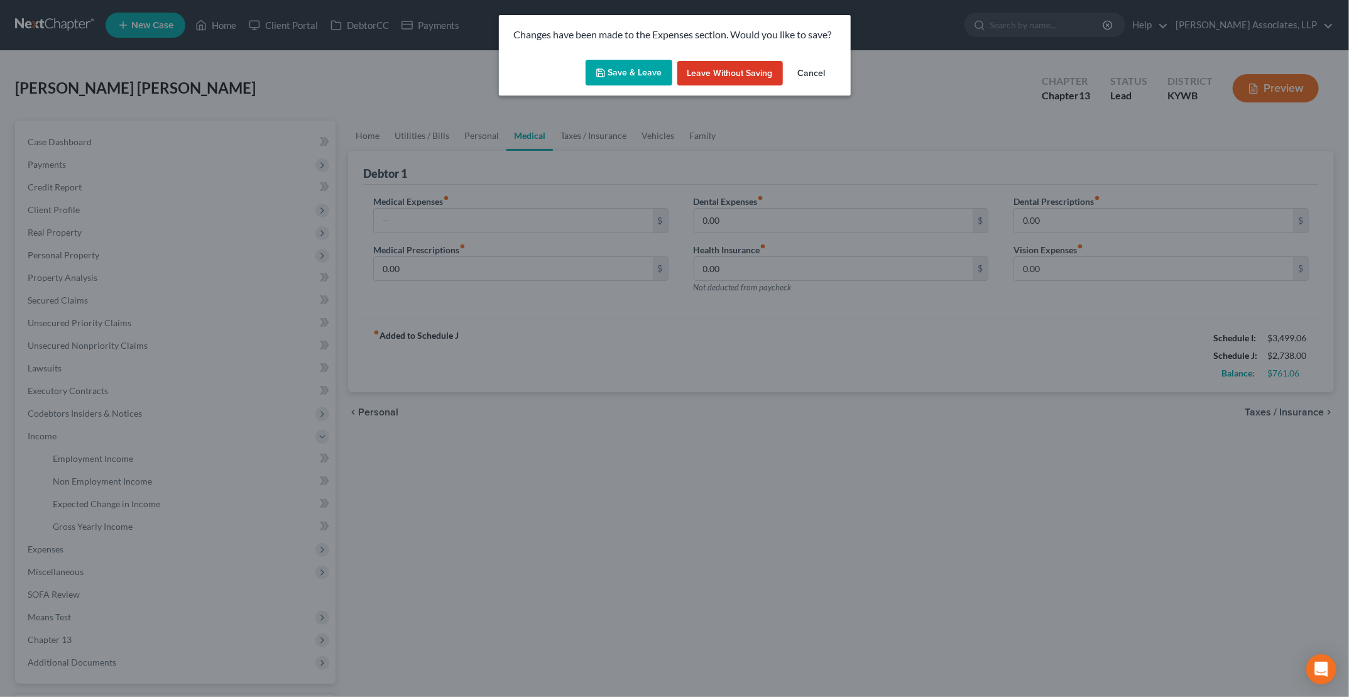
click at [643, 67] on button "Save & Leave" at bounding box center [629, 73] width 87 height 26
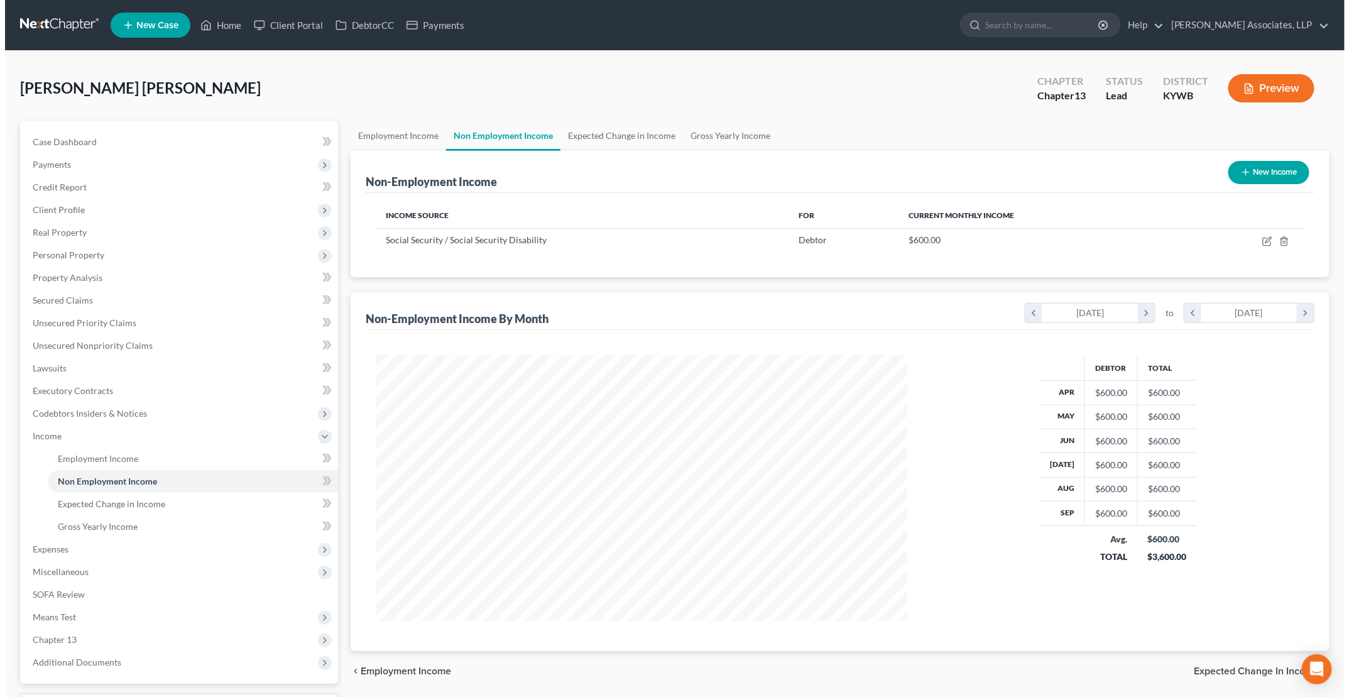
scroll to position [266, 556]
click at [1273, 173] on button "New Income" at bounding box center [1263, 172] width 81 height 23
select select "0"
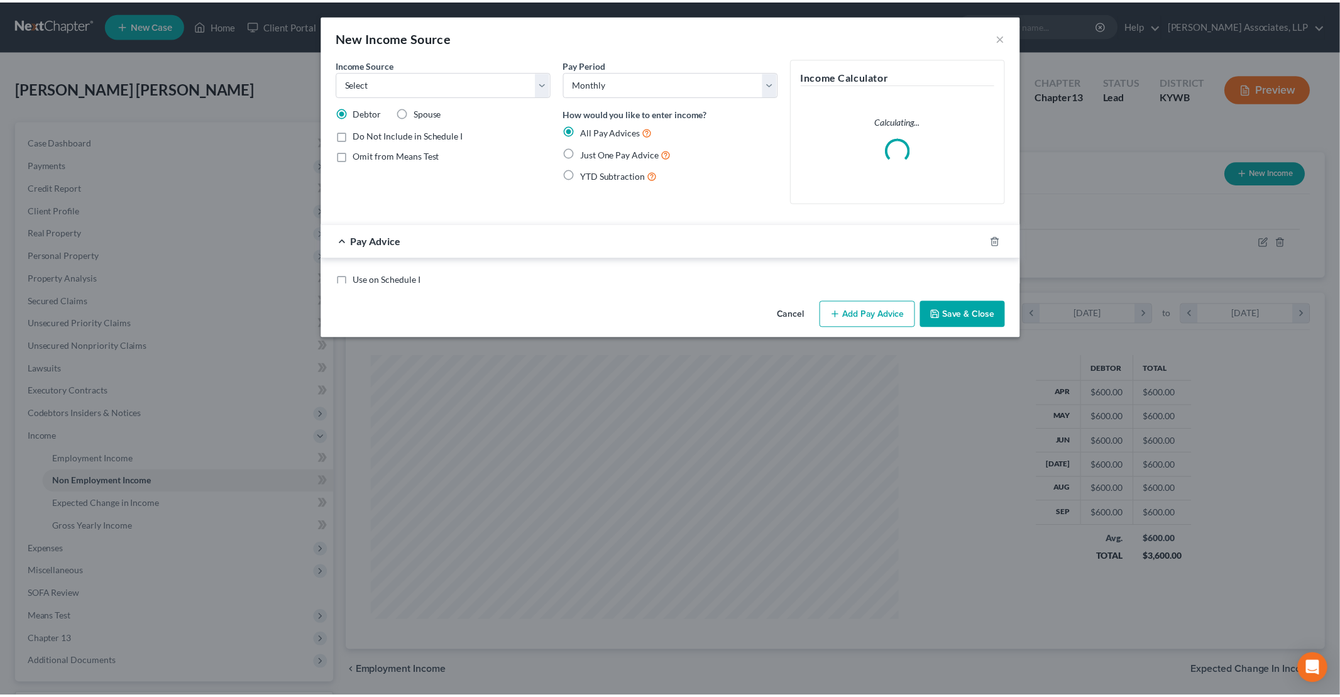
scroll to position [267, 561]
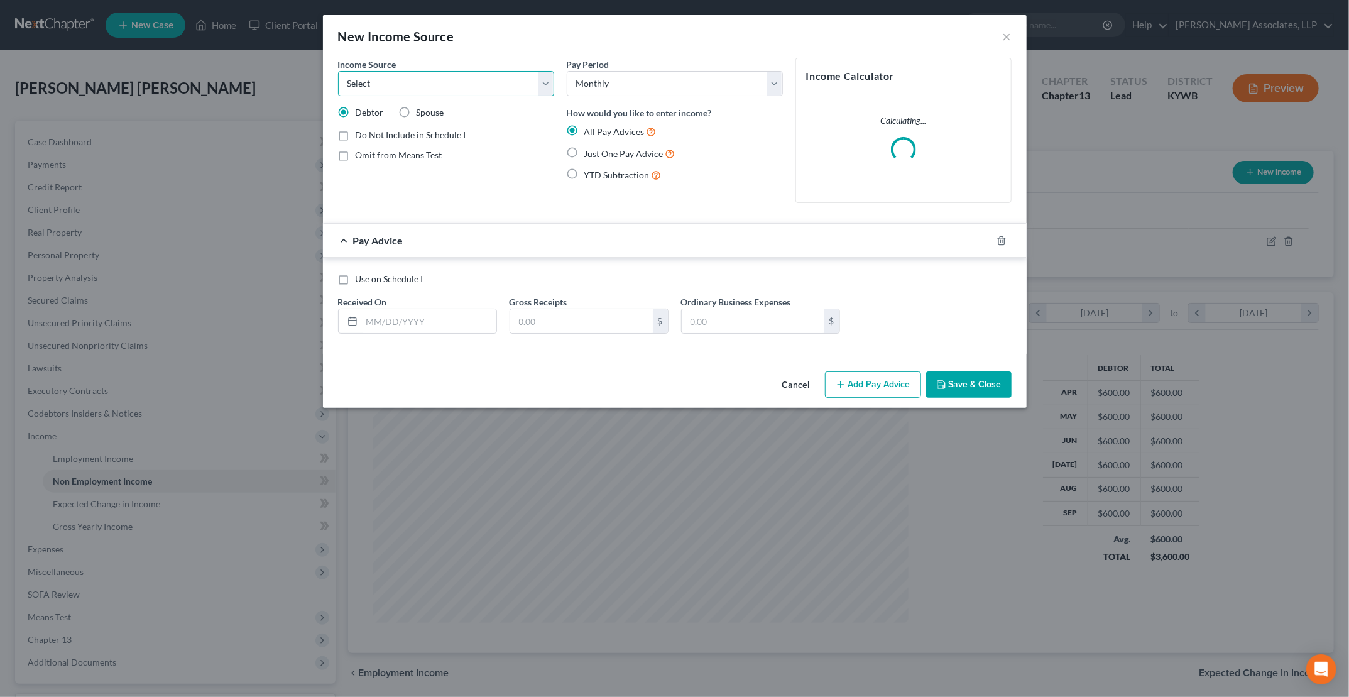
click at [486, 87] on select "Select Unemployment Disability (from employer) Pension Retirement Social Securi…" at bounding box center [446, 83] width 216 height 25
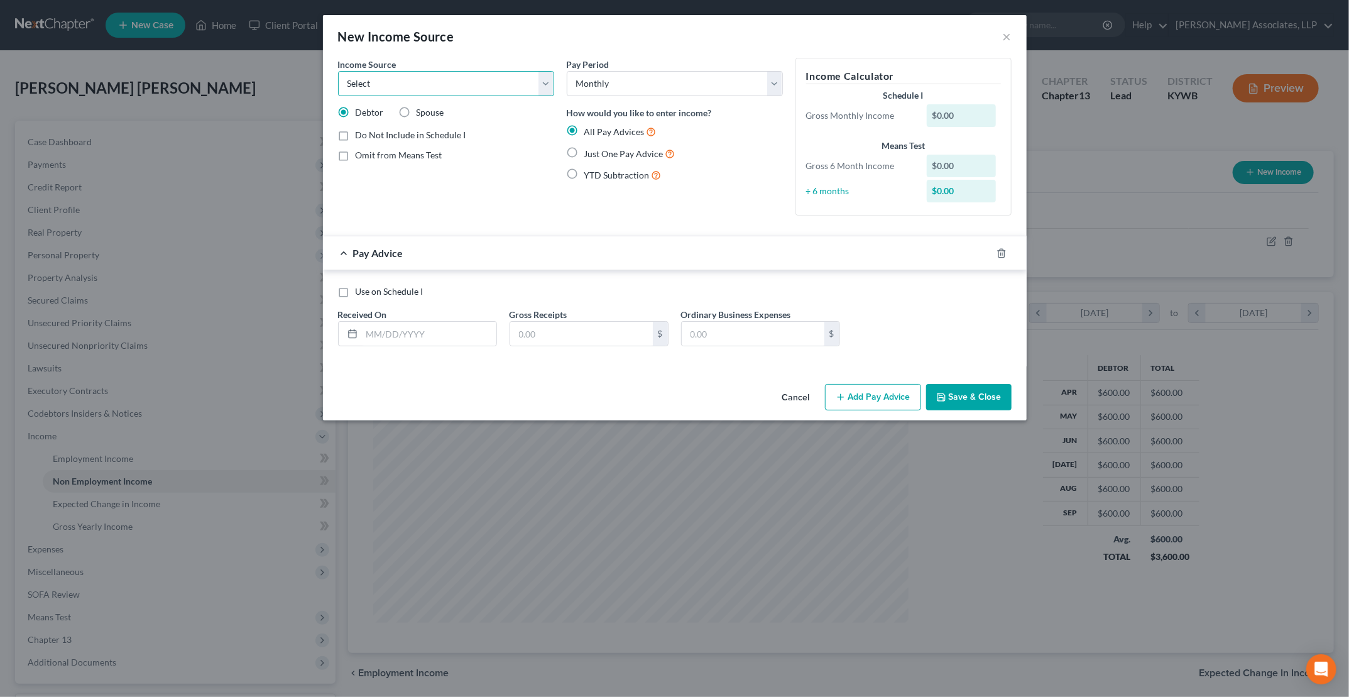
select select "8"
click at [338, 71] on select "Select Unemployment Disability (from employer) Pension Retirement Social Securi…" at bounding box center [446, 83] width 216 height 25
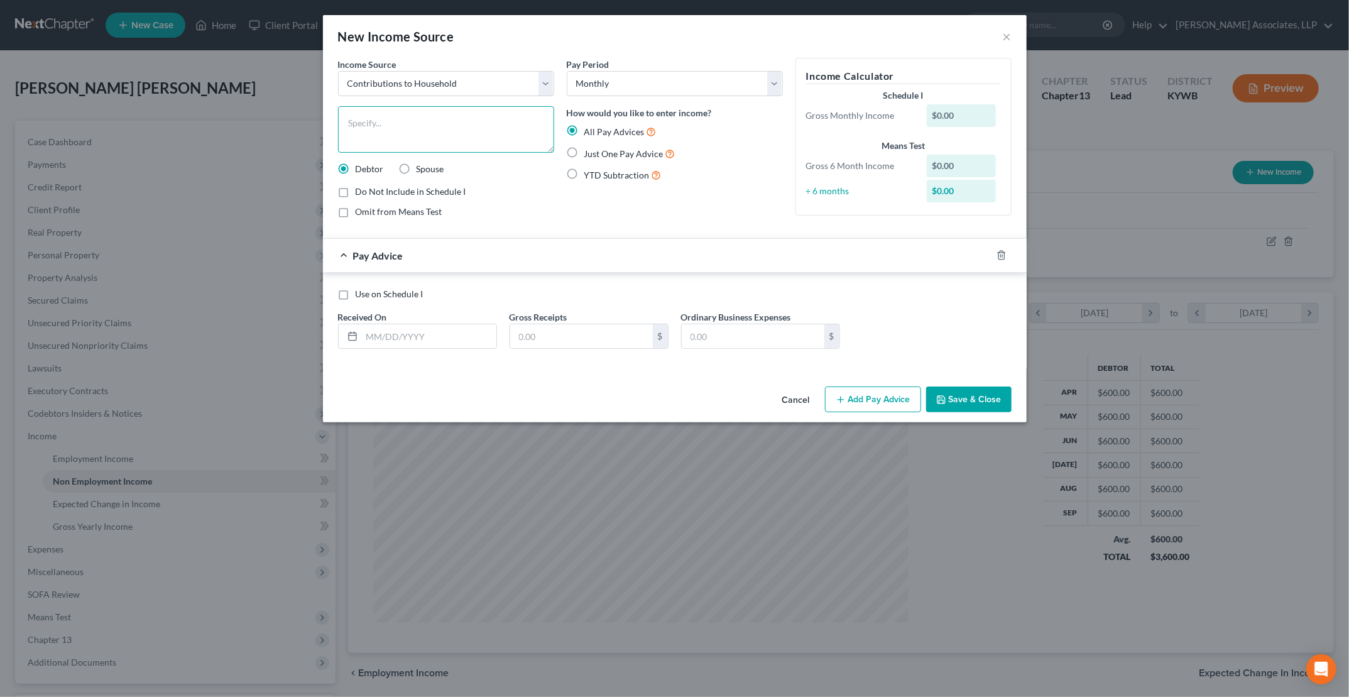
click at [397, 118] on textarea at bounding box center [446, 129] width 216 height 46
type textarea "Son helps contribute to monthly household expenses"
click at [400, 211] on span "Omit from Means Test" at bounding box center [399, 211] width 87 height 11
click at [369, 211] on input "Omit from Means Test" at bounding box center [365, 209] width 8 height 8
checkbox input "true"
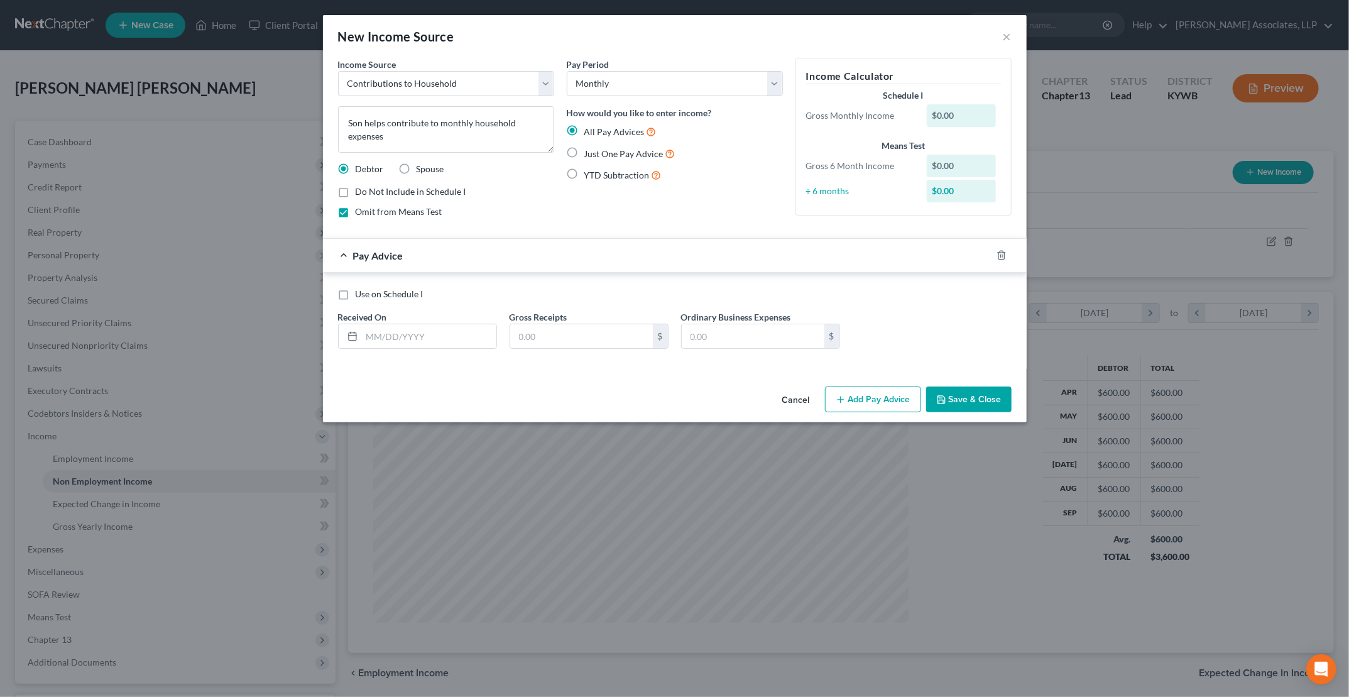
click at [617, 153] on span "Just One Pay Advice" at bounding box center [623, 153] width 79 height 11
click at [598, 153] on input "Just One Pay Advice" at bounding box center [593, 150] width 8 height 8
radio input "true"
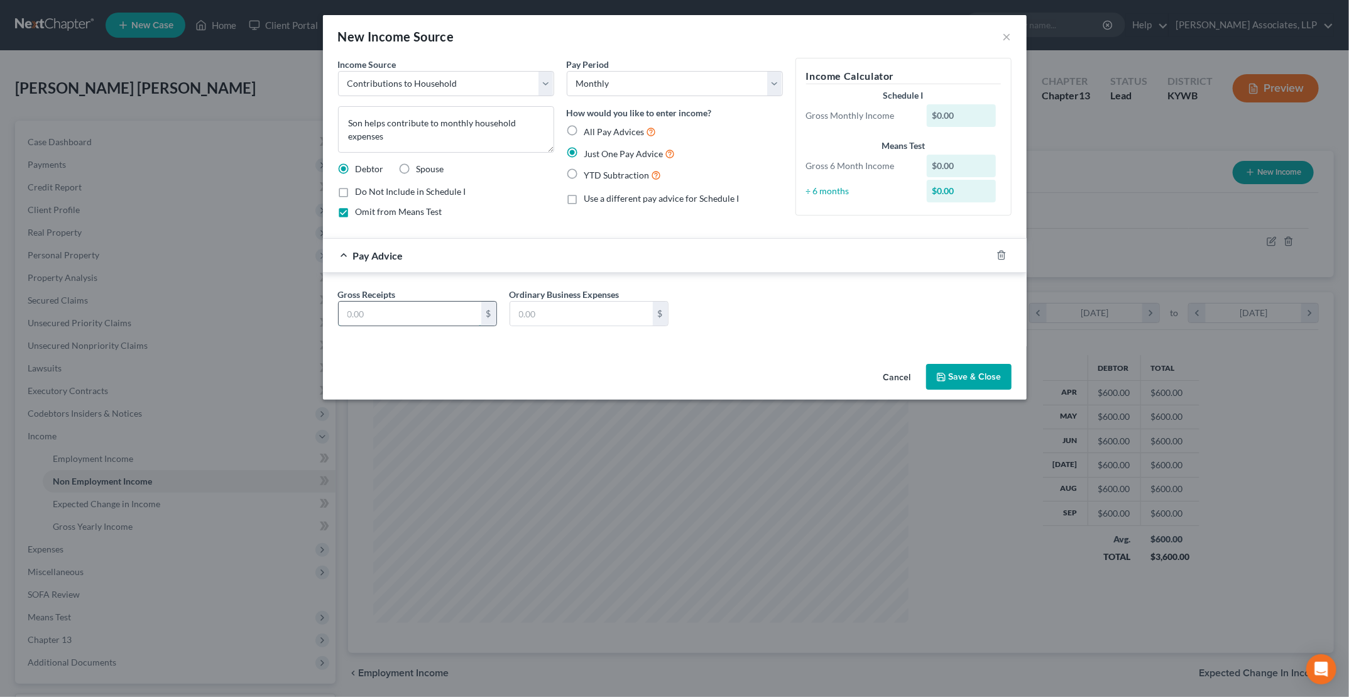
click at [393, 310] on input "text" at bounding box center [410, 314] width 143 height 24
type input "300"
click at [993, 377] on button "Save & Close" at bounding box center [968, 377] width 85 height 26
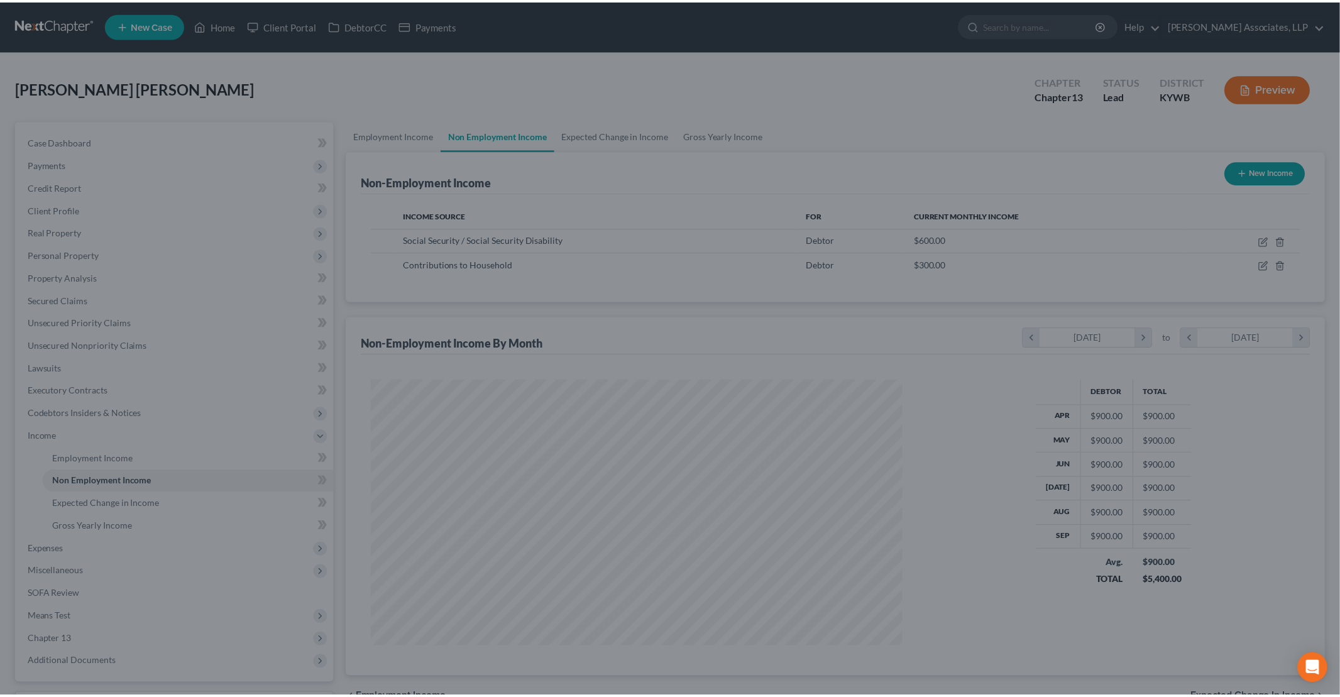
scroll to position [628100, 627809]
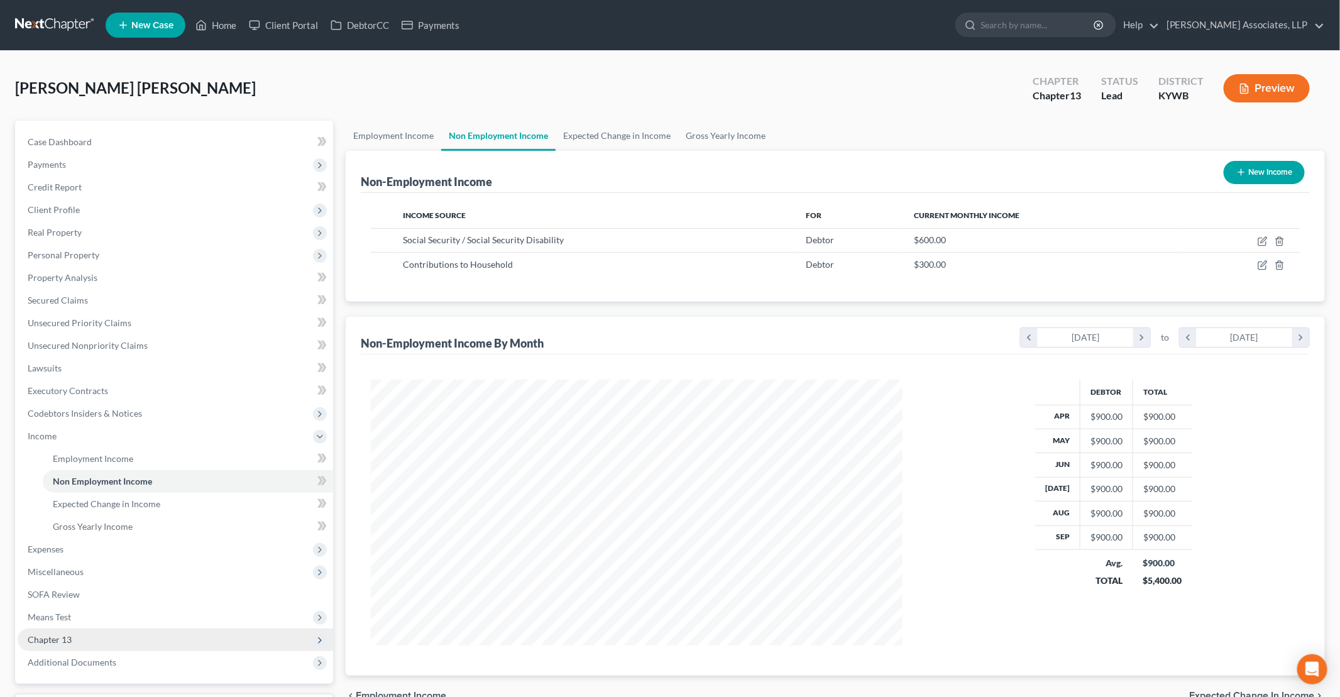
click at [64, 636] on span "Chapter 13" at bounding box center [50, 639] width 44 height 11
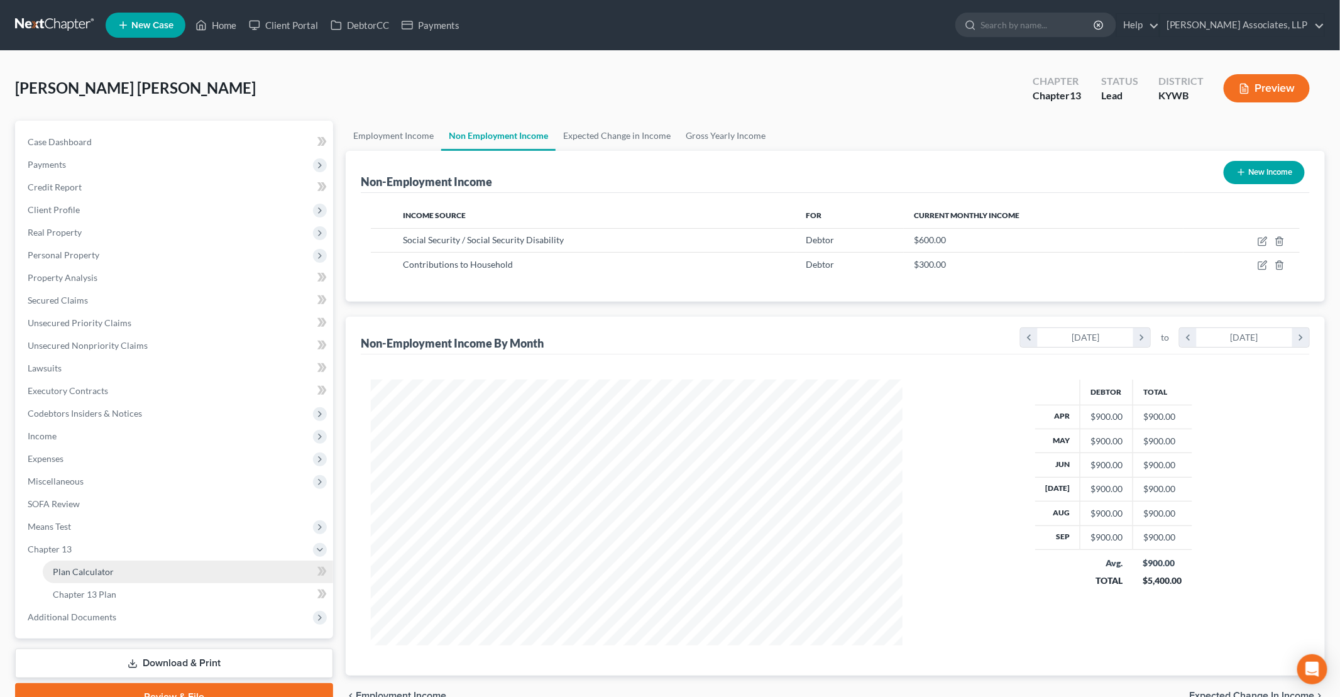
click at [112, 566] on link "Plan Calculator" at bounding box center [188, 572] width 290 height 23
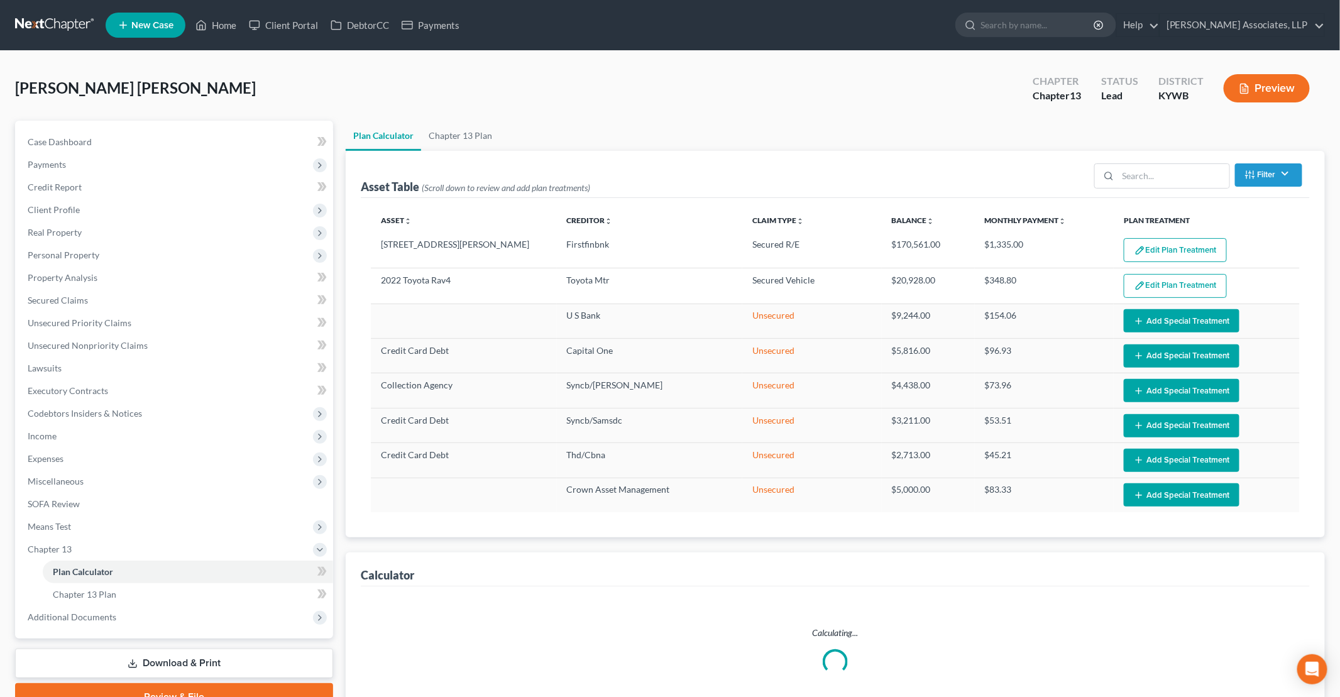
select select "59"
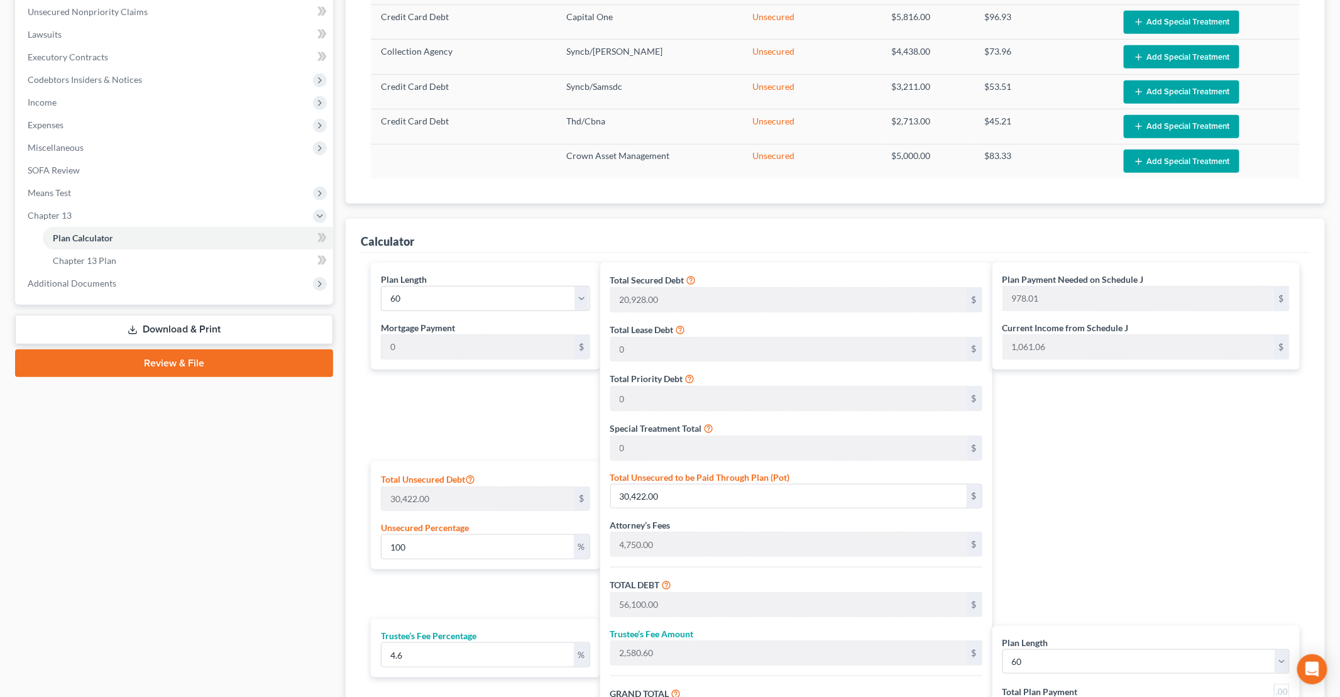
scroll to position [377, 0]
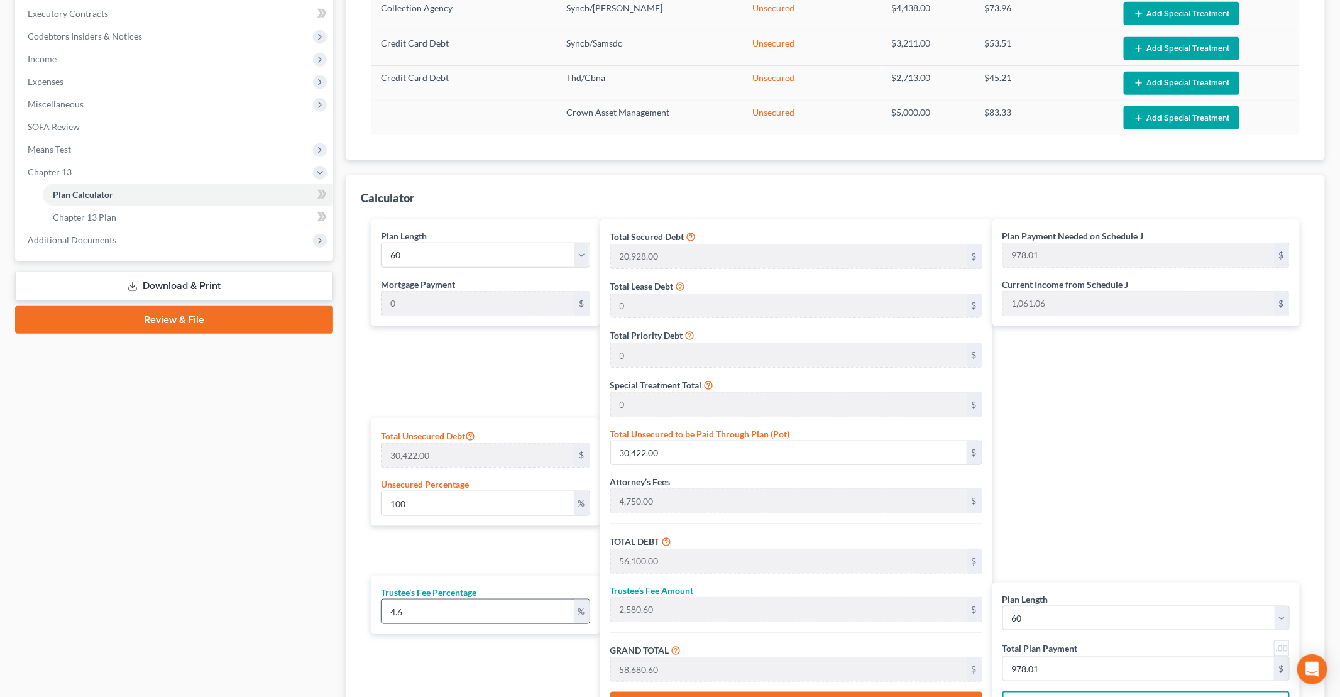
click at [412, 599] on input "4.6" at bounding box center [477, 611] width 192 height 24
type input "4."
type input "2,244.00"
type input "58,344.00"
type input "972.40"
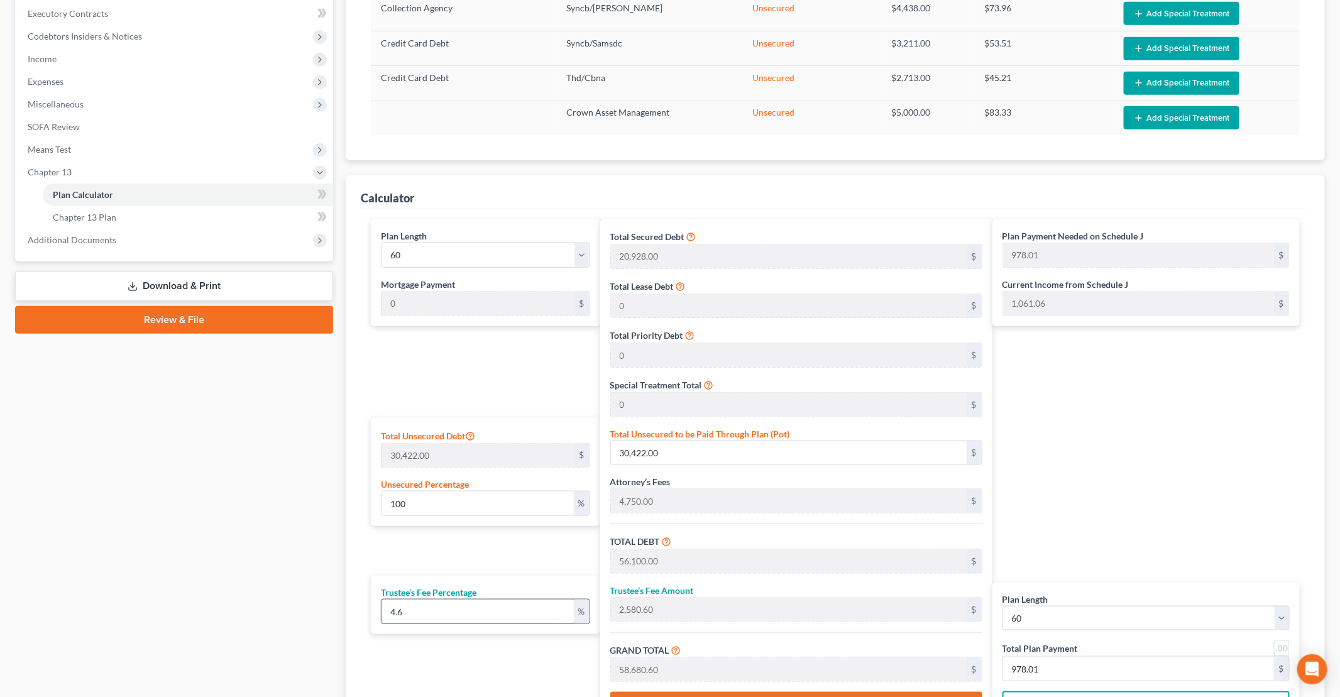
type input "972.40"
type input "4.7"
type input "2,636.70"
type input "58,736.70"
type input "978.94"
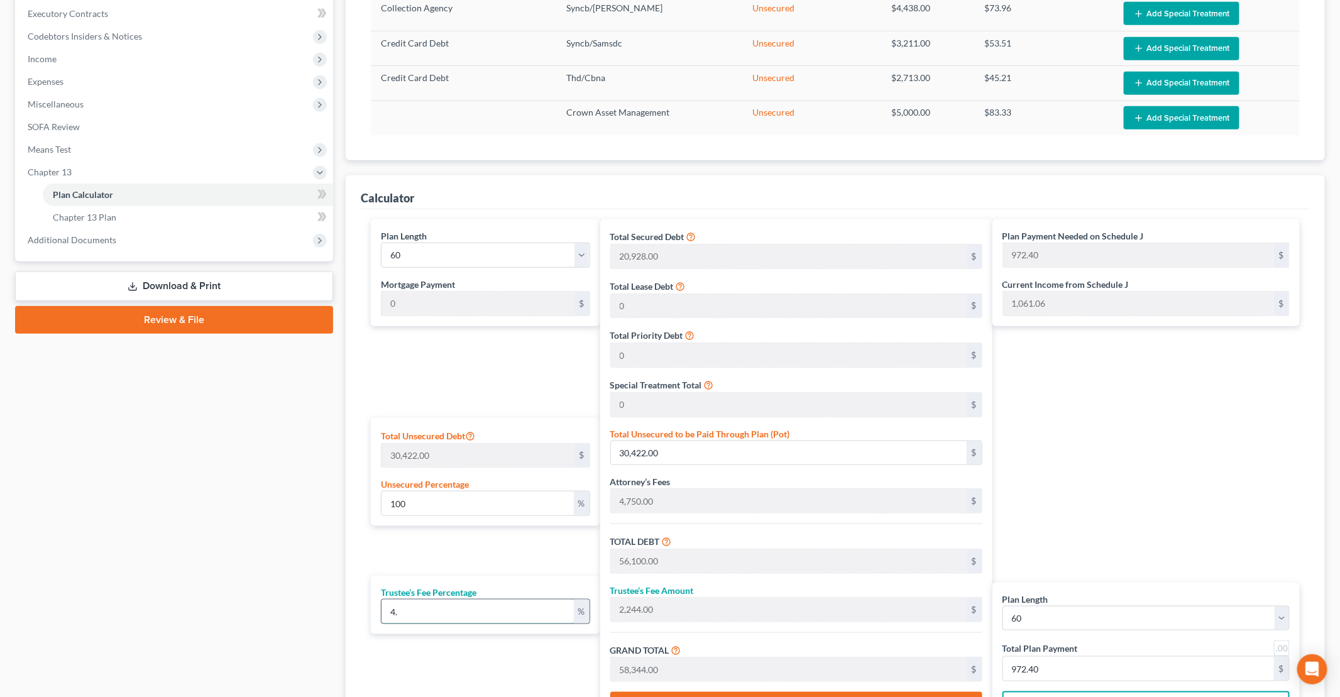
type input "978.94"
type input "4.75"
type input "2,664.75"
type input "58,764.75"
type input "979.41"
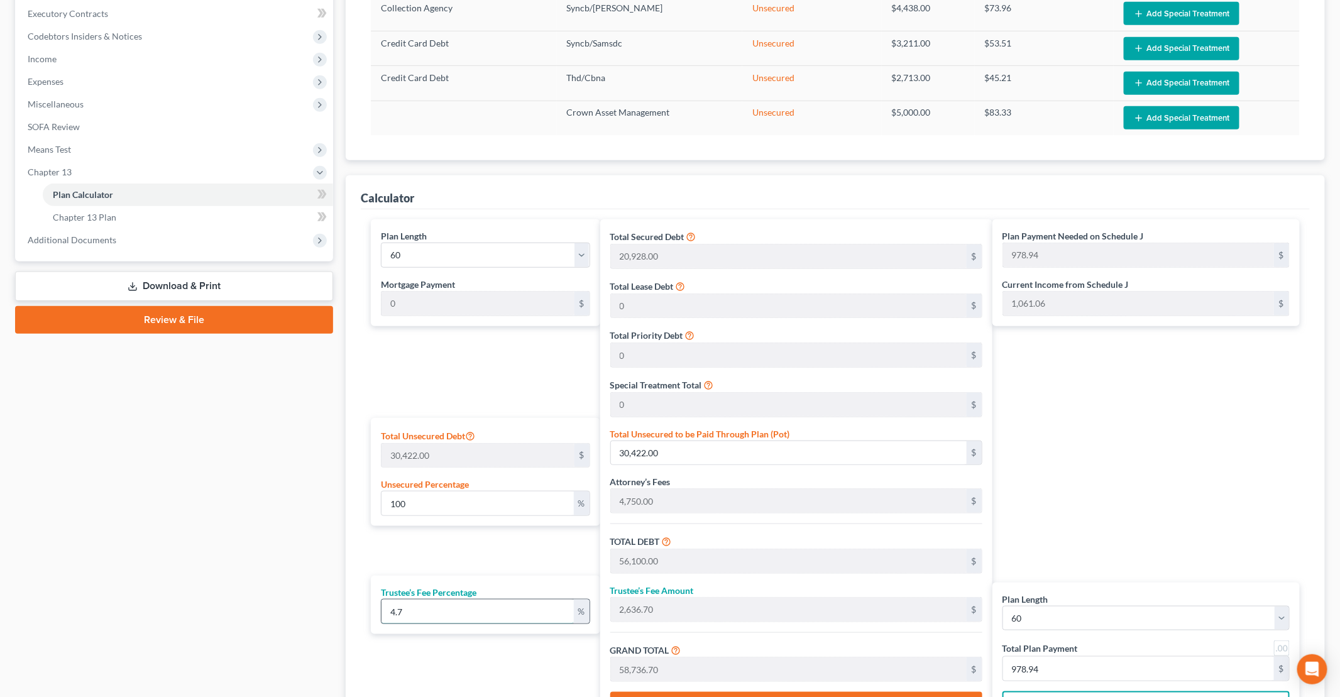
type input "979.41"
type input "4.75"
click at [1167, 495] on div "Plan Payment Needed on Schedule J 979.41 $ Current Income from Schedule J 1,061…" at bounding box center [1149, 474] width 314 height 510
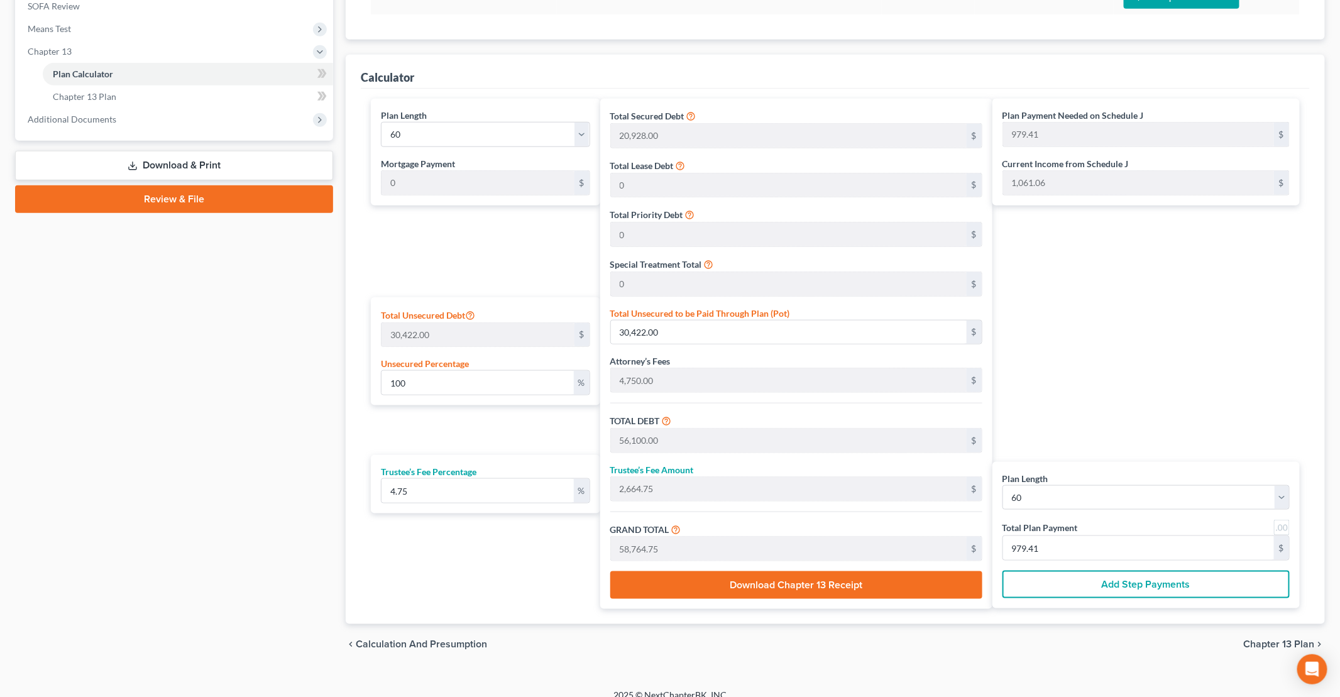
scroll to position [505, 0]
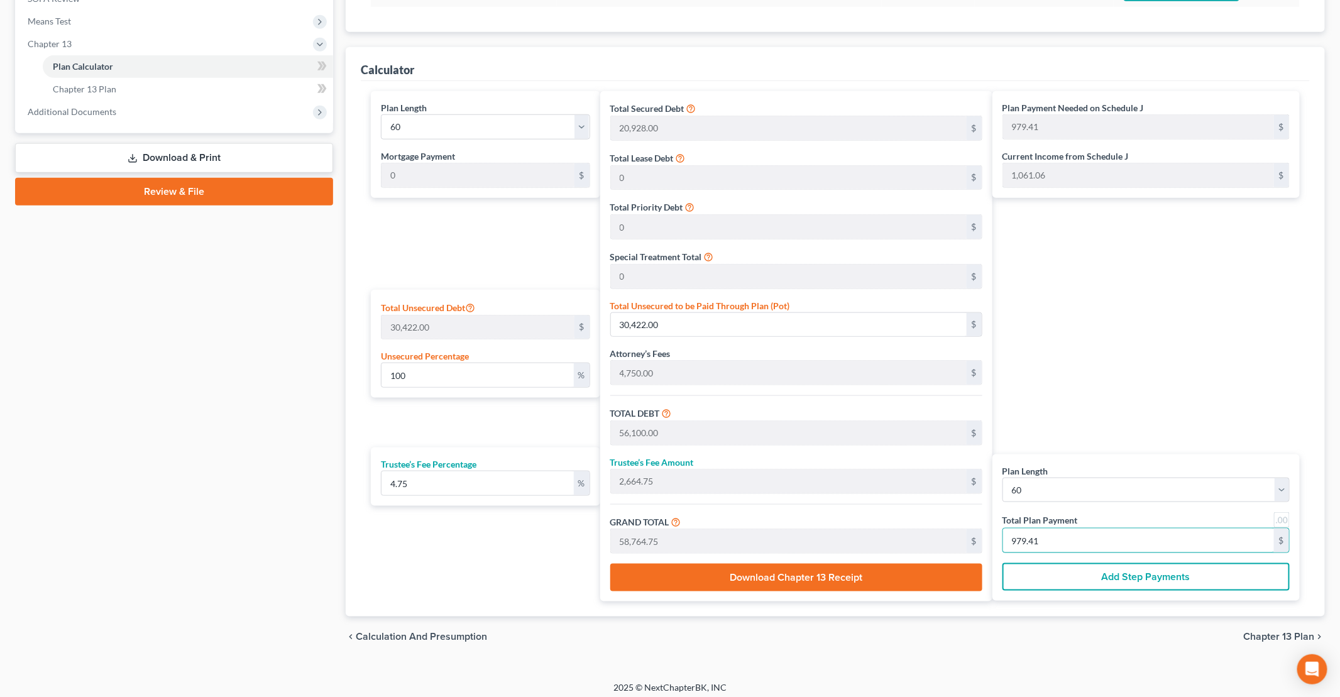
type input "0"
type input "11,366.02"
type input "539.88"
type input "11,905.91"
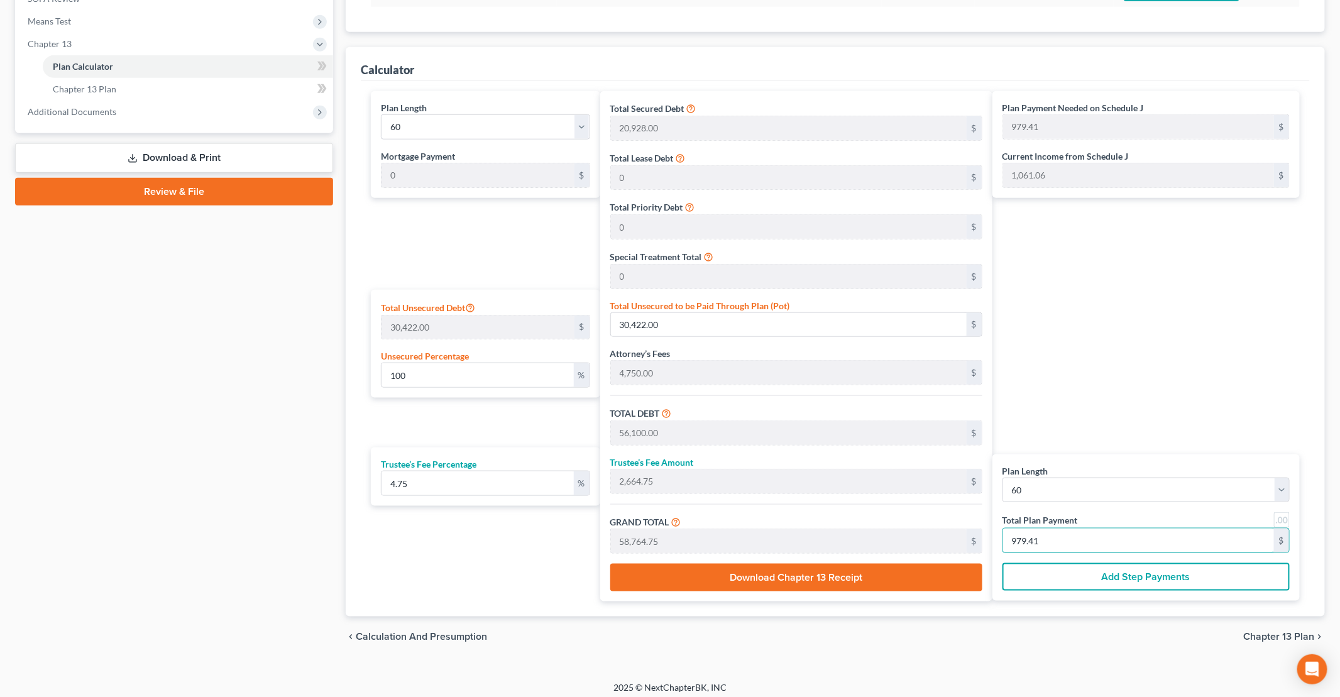
type input "9"
type input "123,763.41"
type input "5,878.76"
type input "129,642.18"
type input "98"
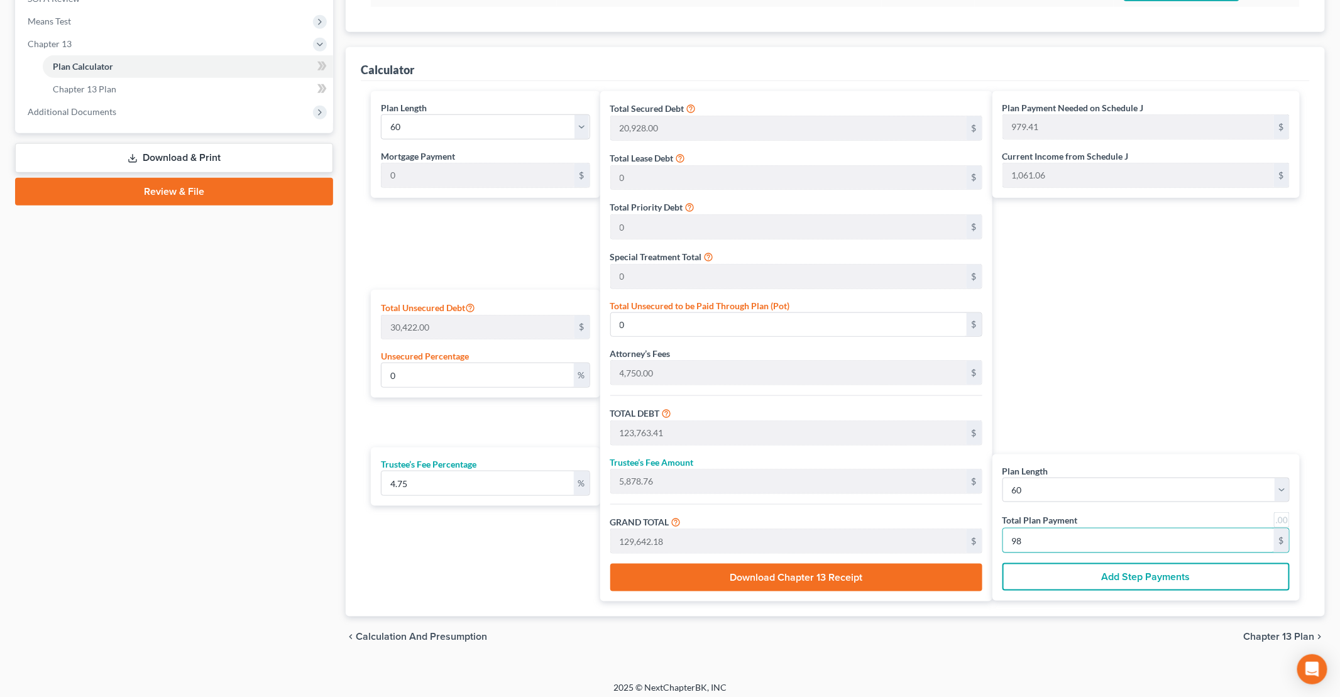
type input "1,237,634.18"
type input "58,787.62"
type input "1,296,421.80"
type input "980"
click at [754, 682] on div "2025 © NextChapterBK, INC" at bounding box center [670, 693] width 716 height 23
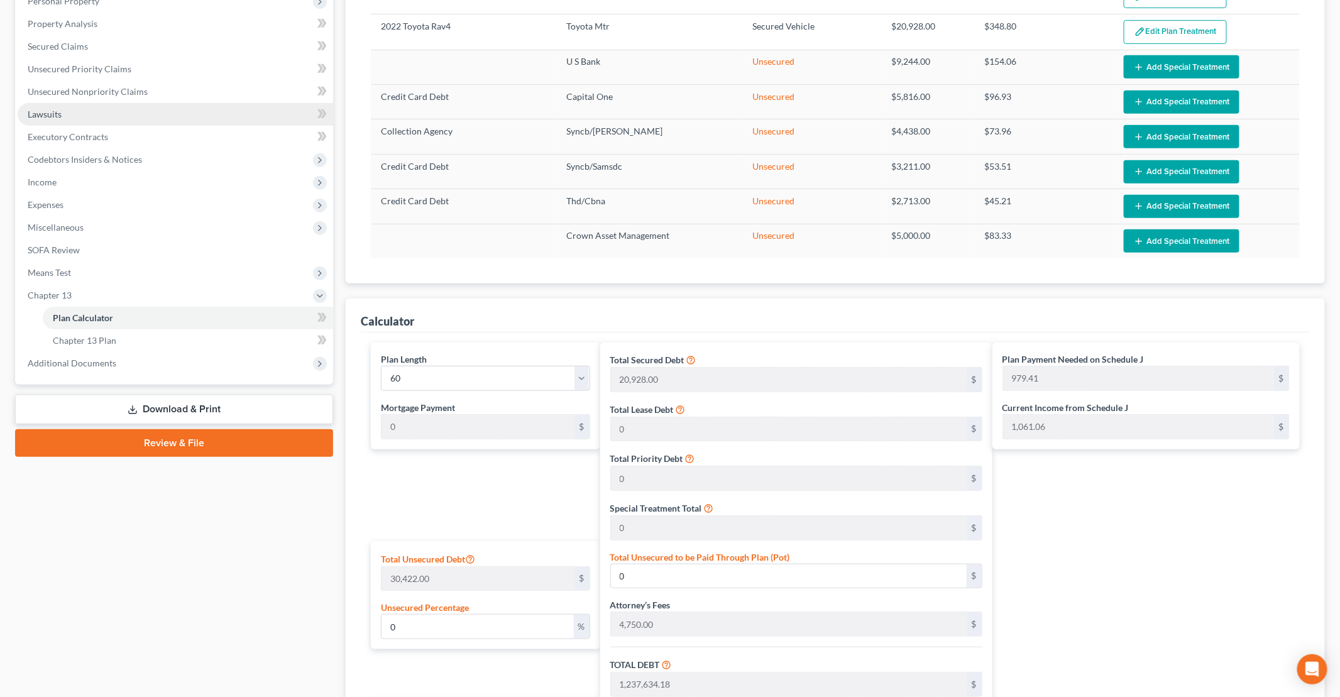
scroll to position [191, 0]
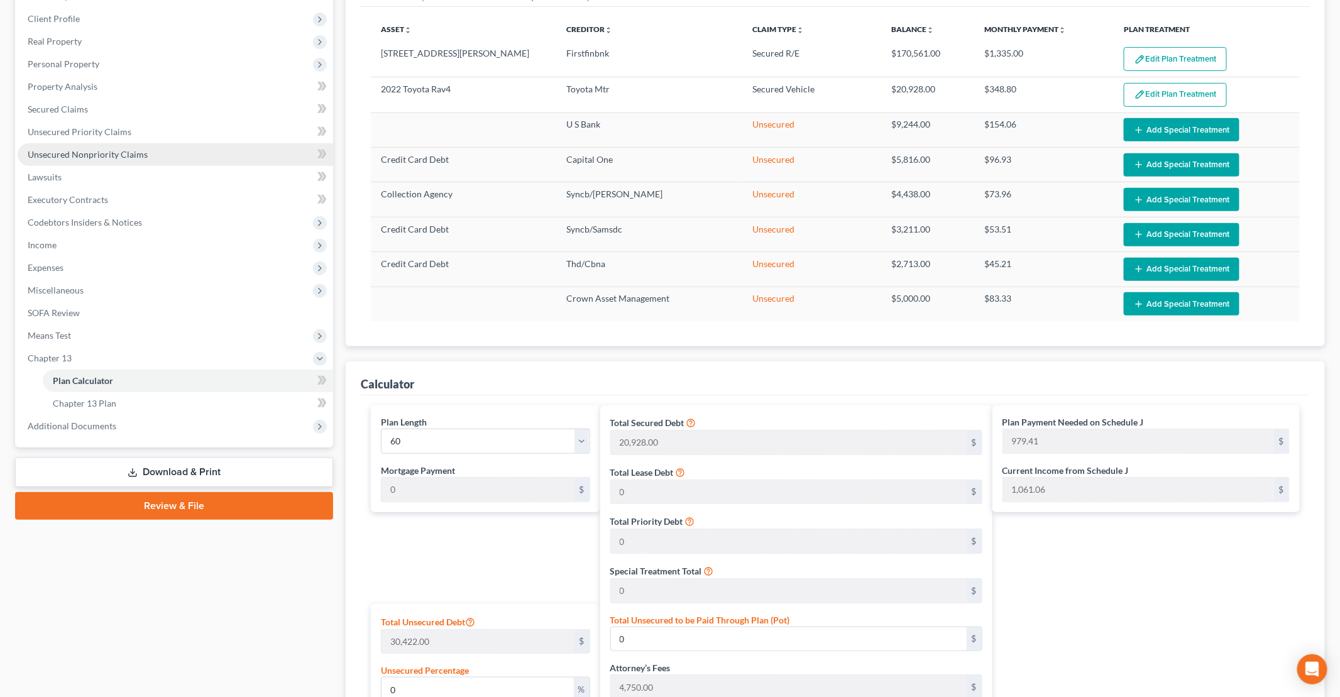
click at [110, 154] on span "Unsecured Nonpriority Claims" at bounding box center [88, 154] width 120 height 11
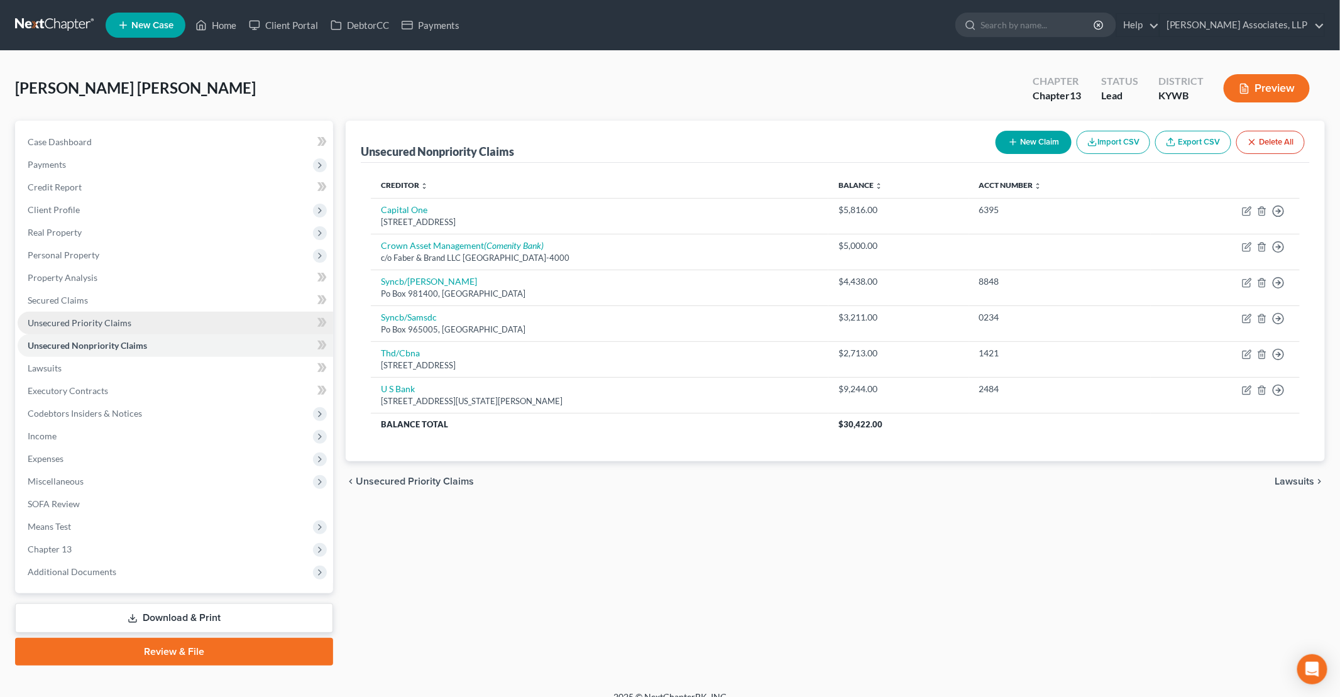
click at [96, 324] on span "Unsecured Priority Claims" at bounding box center [80, 322] width 104 height 11
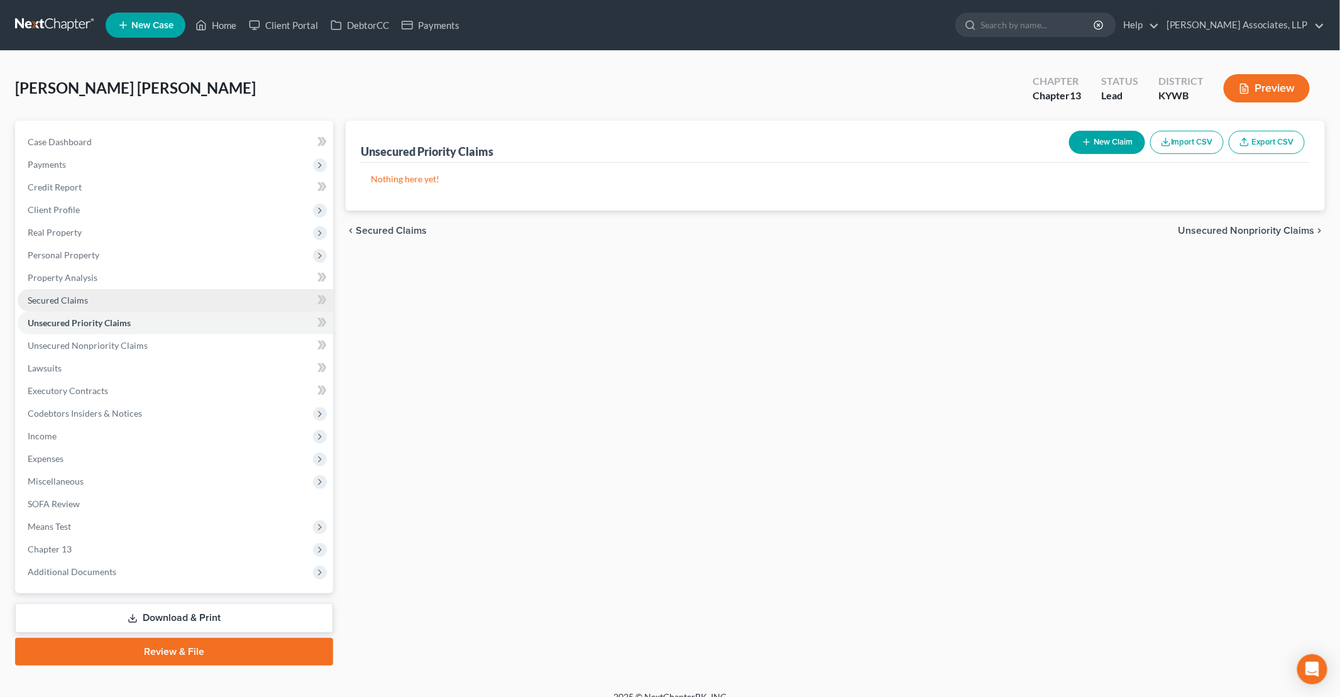
click at [60, 297] on span "Secured Claims" at bounding box center [58, 300] width 60 height 11
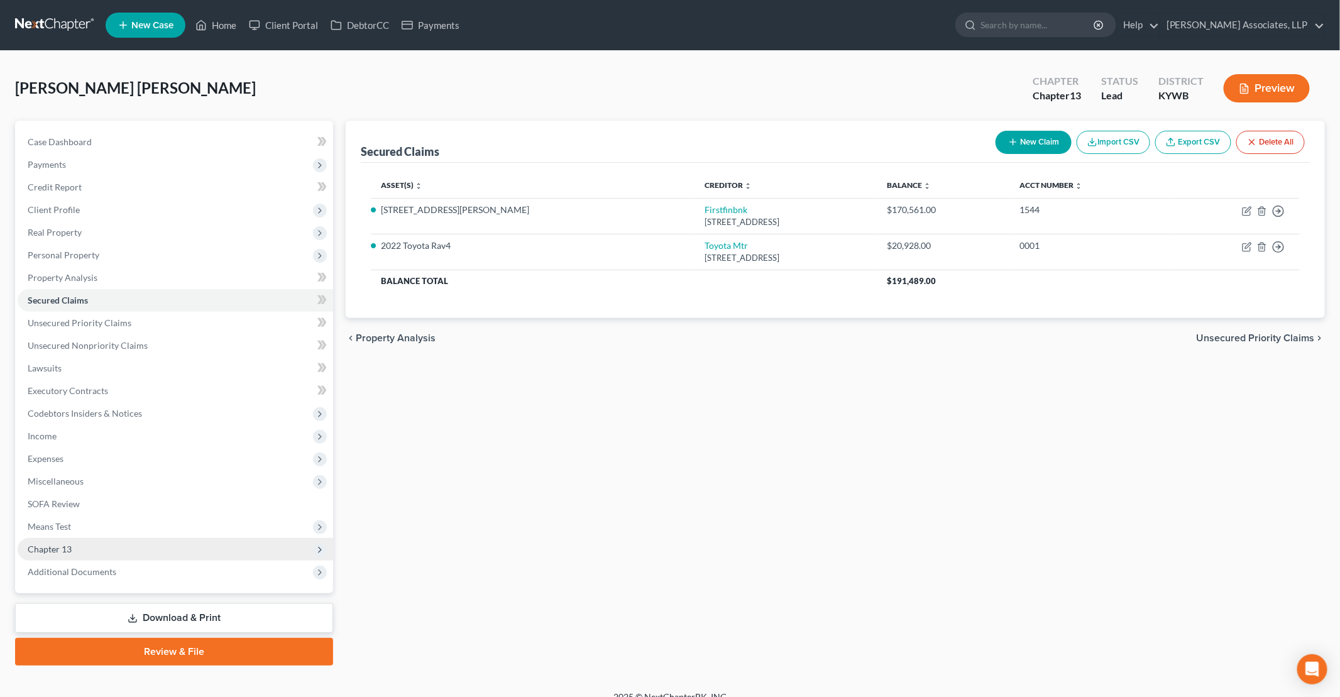
click at [61, 551] on span "Chapter 13" at bounding box center [50, 549] width 44 height 11
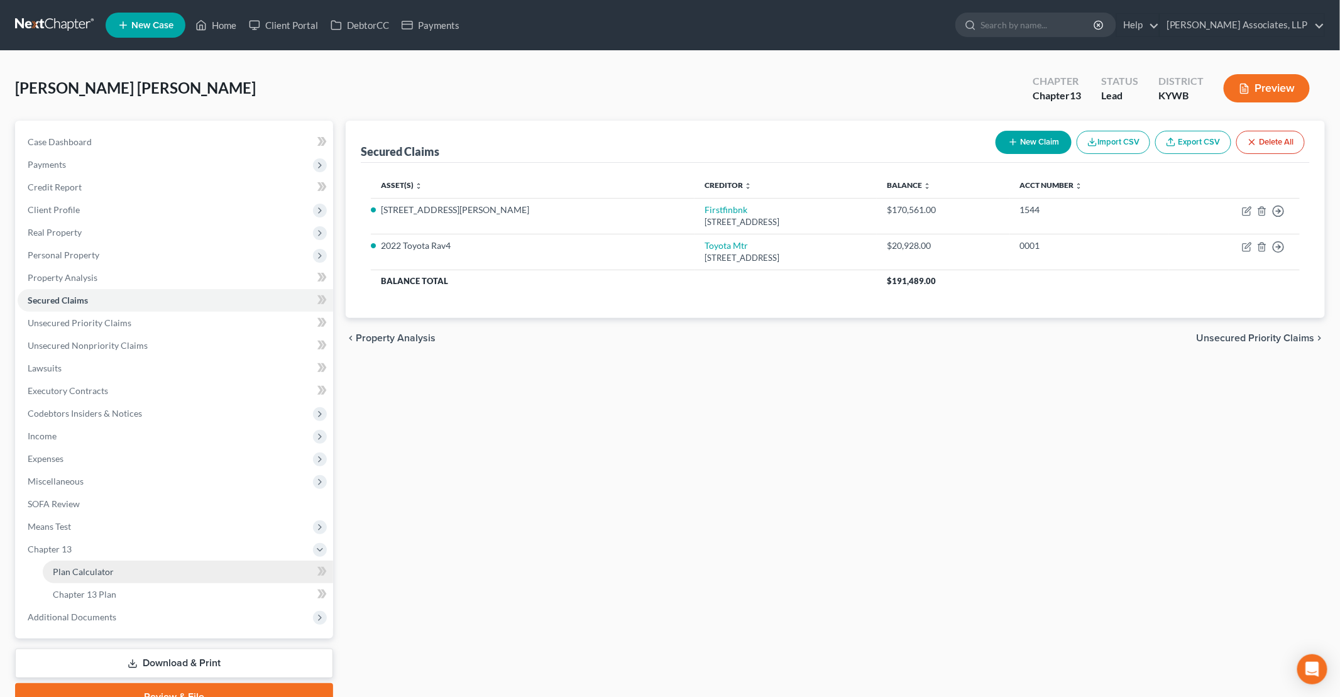
click at [94, 566] on span "Plan Calculator" at bounding box center [83, 571] width 61 height 11
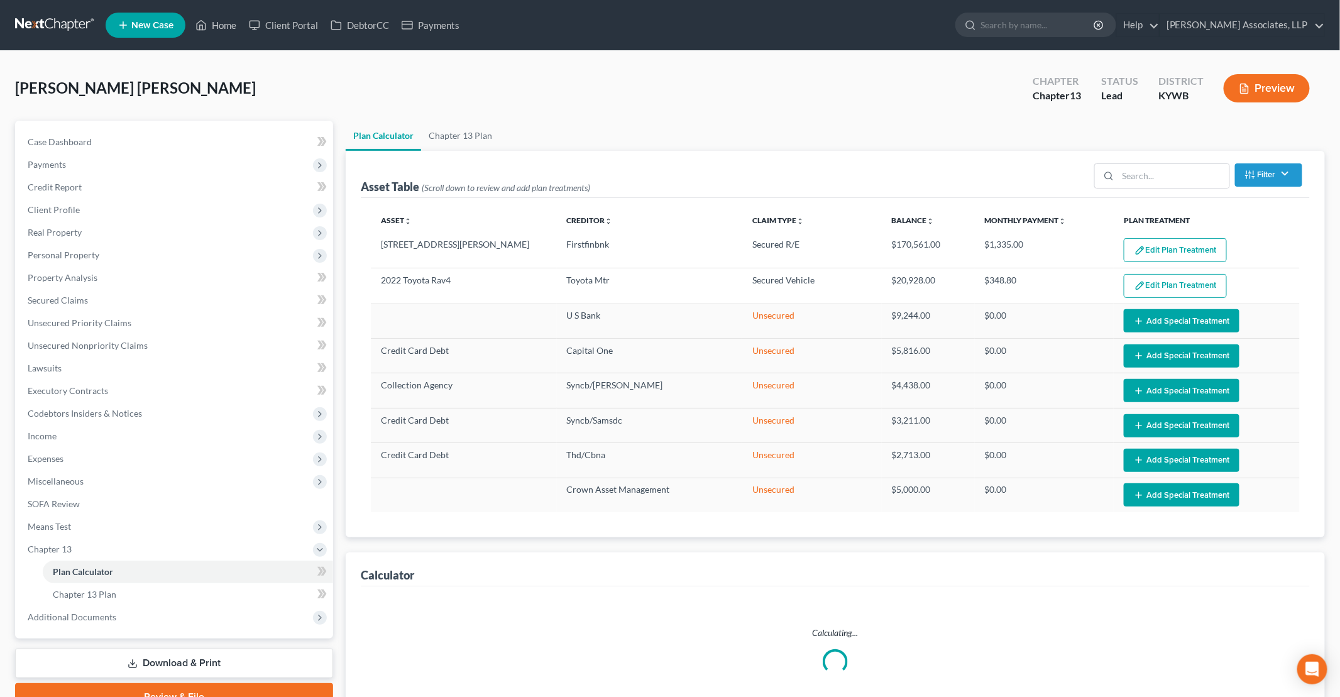
select select "59"
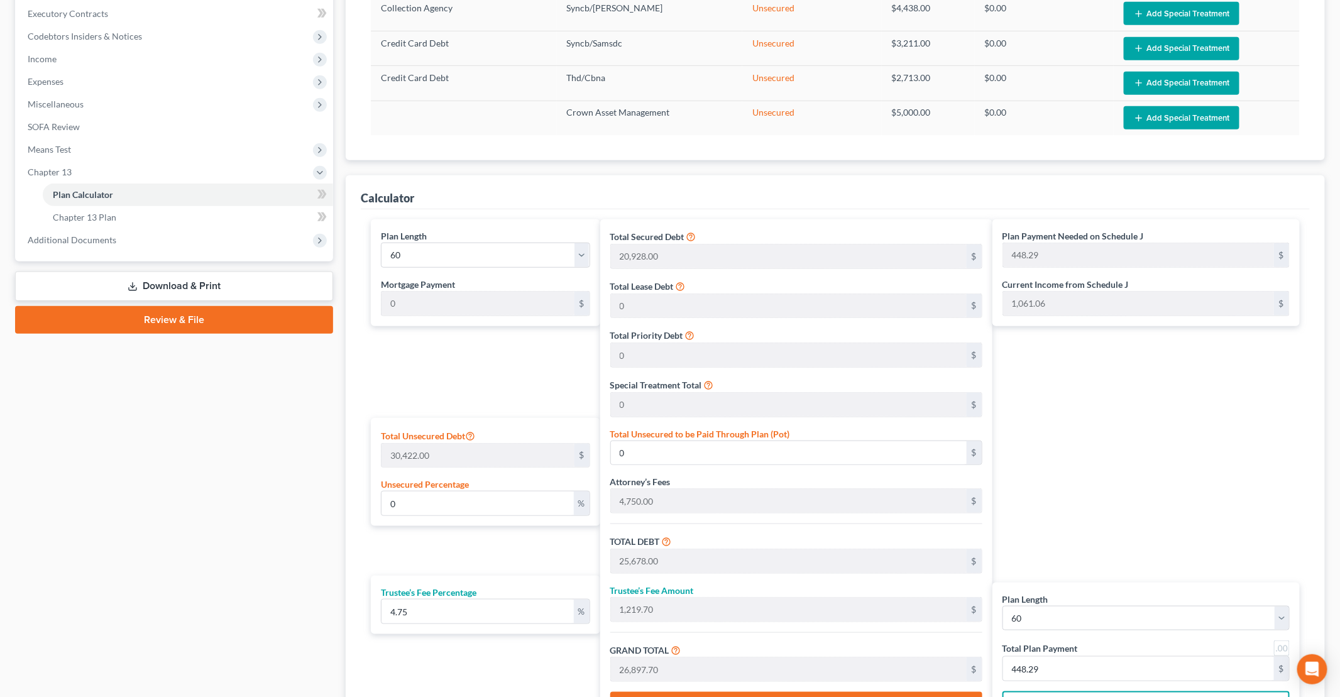
scroll to position [440, 0]
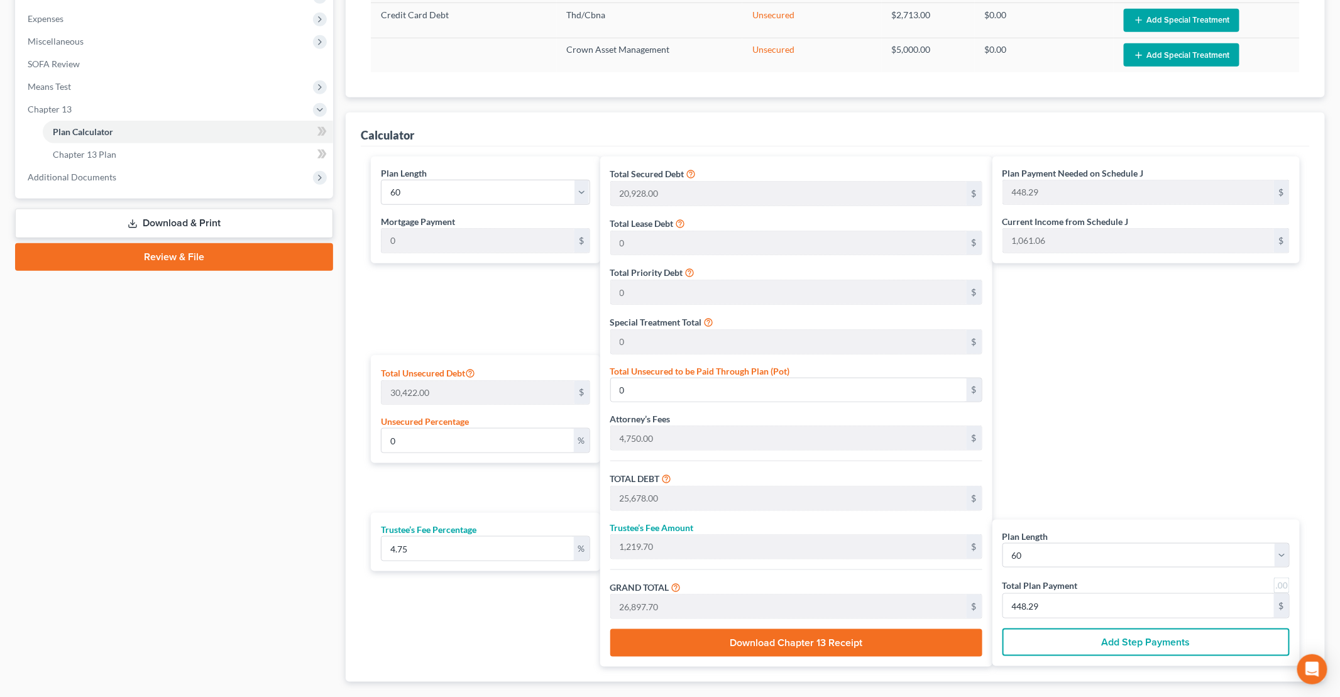
click at [556, 496] on div "Plan Length 1 2 3 4 5 6 7 8 9 10 11 12 13 14 15 16 17 18 19 20 21 22 23 24 25 2…" at bounding box center [834, 411] width 941 height 510
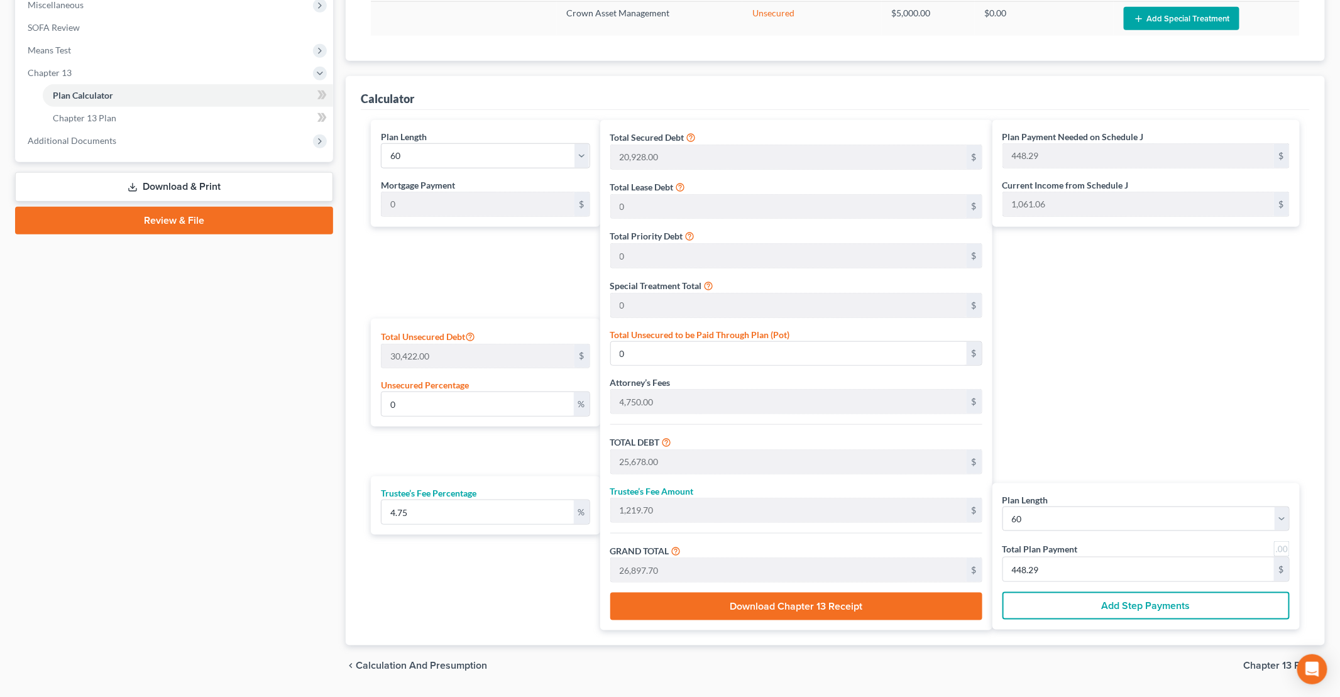
scroll to position [505, 0]
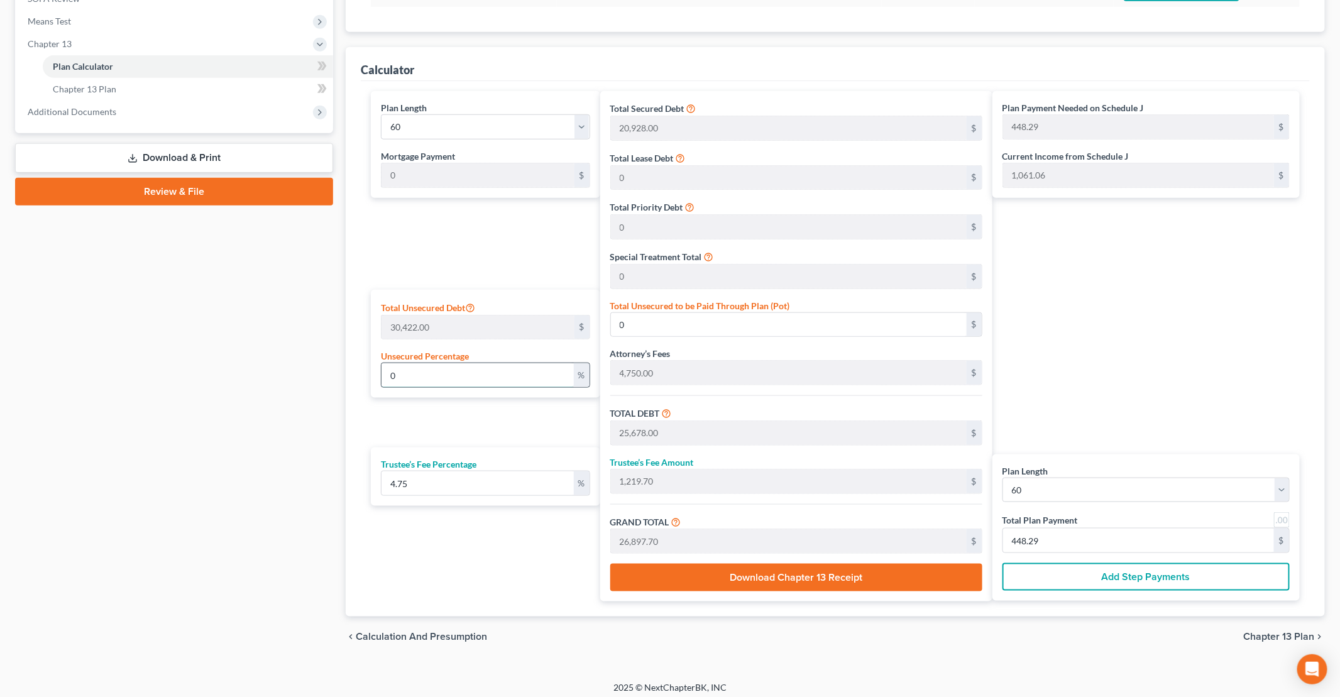
click at [422, 374] on input "0" at bounding box center [477, 375] width 192 height 24
click at [423, 375] on input "0" at bounding box center [477, 375] width 192 height 24
type input "1"
type input "304.22"
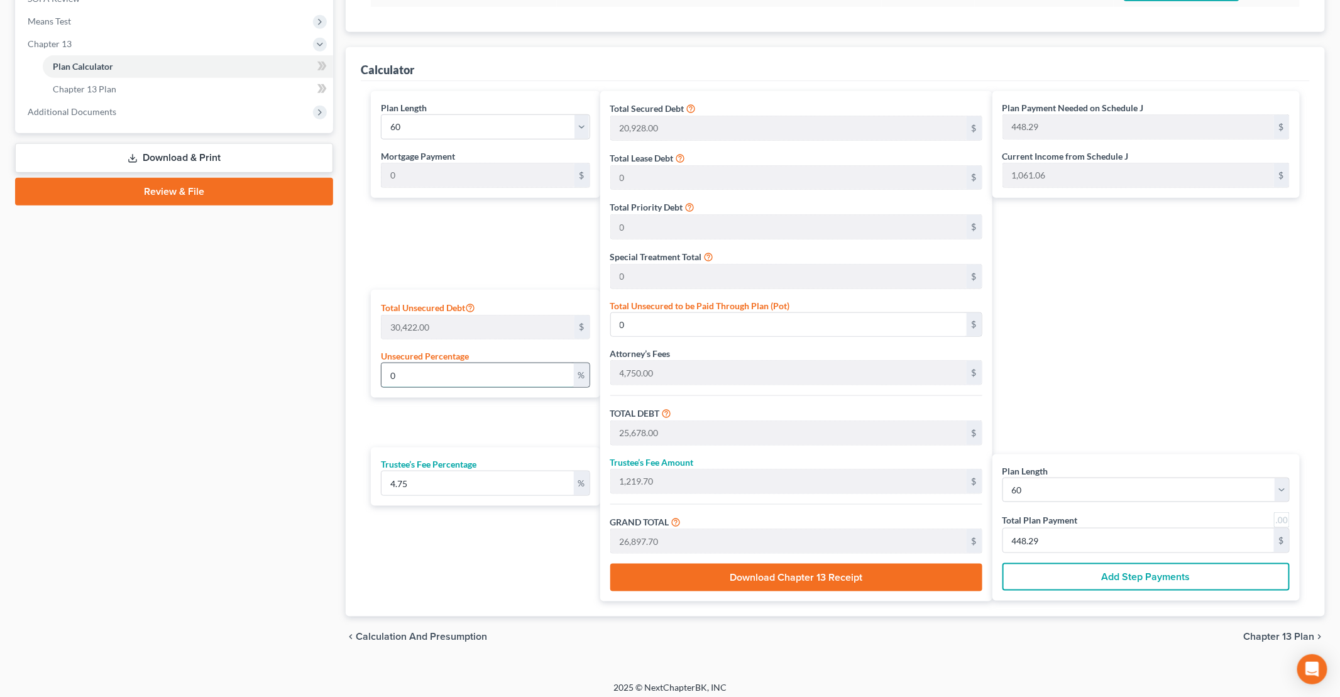
type input "25,982.22"
type input "1,234.15"
type input "27,216.37"
type input "453.60"
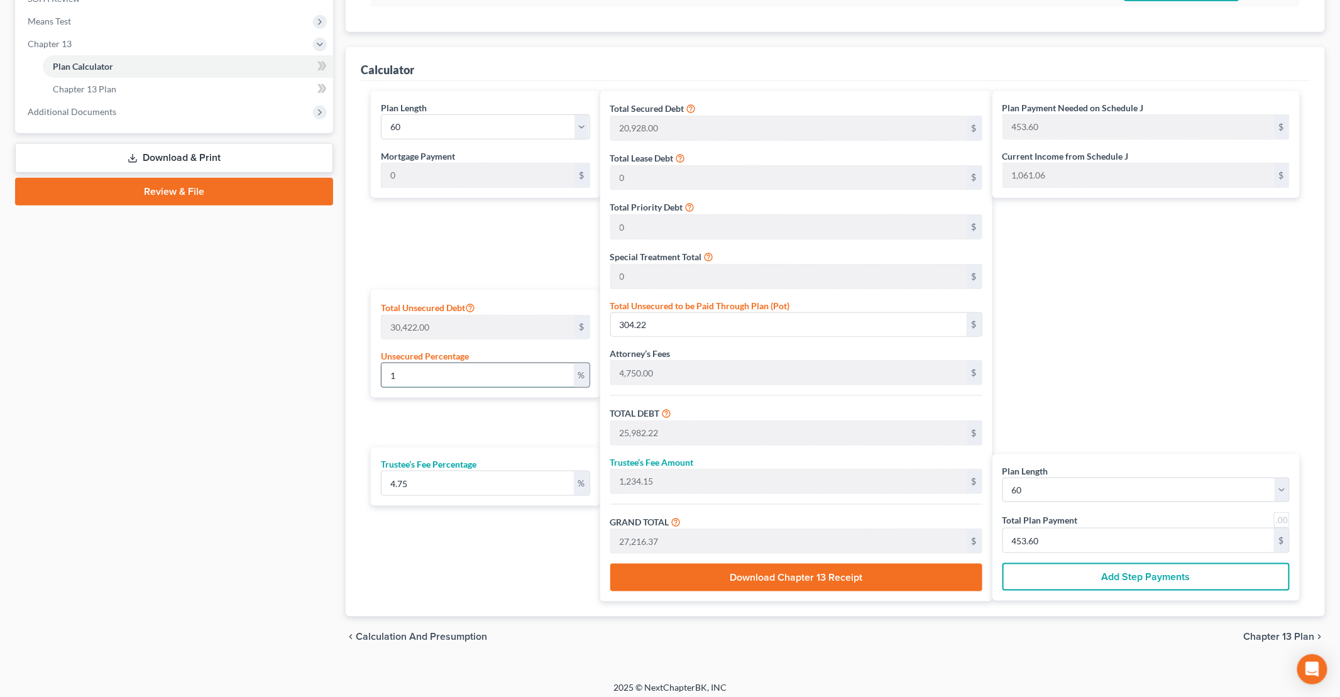
type input "10"
type input "3,042.20"
type input "28,720.20"
type input "1,364.20"
type input "30,084.40"
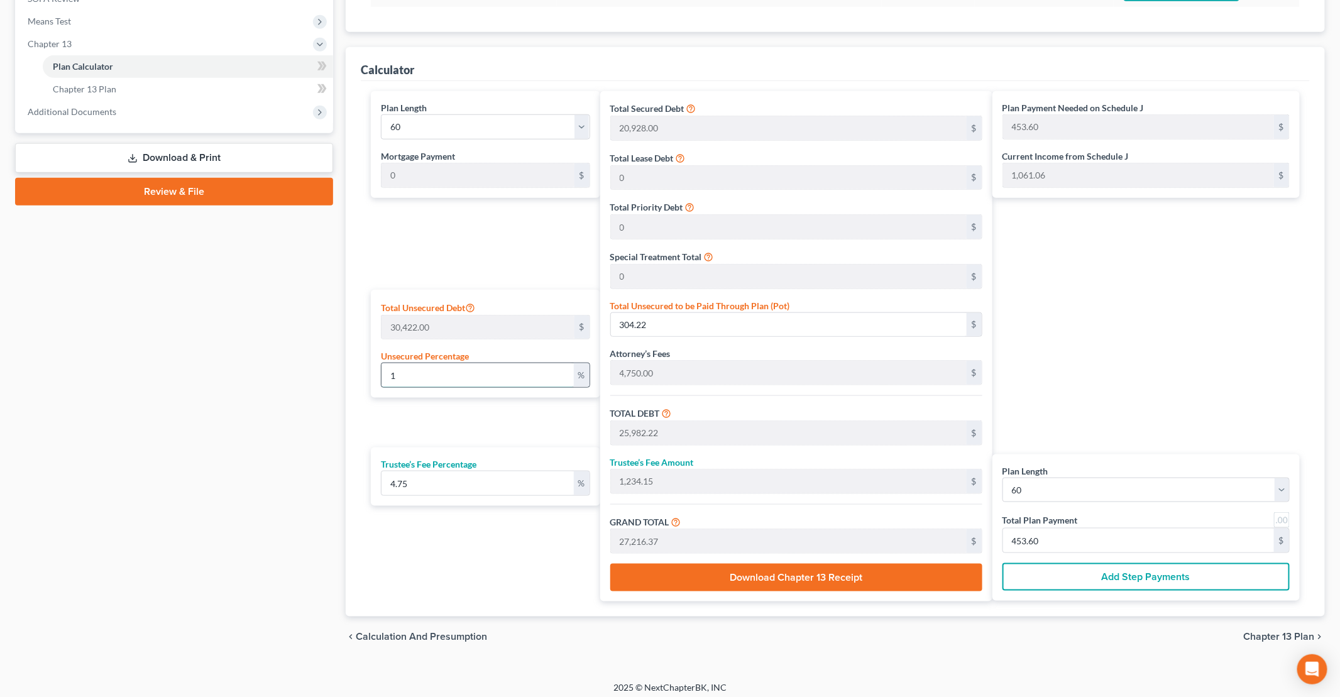
type input "501.40"
type input "100"
type input "30,422.00"
type input "56,100.00"
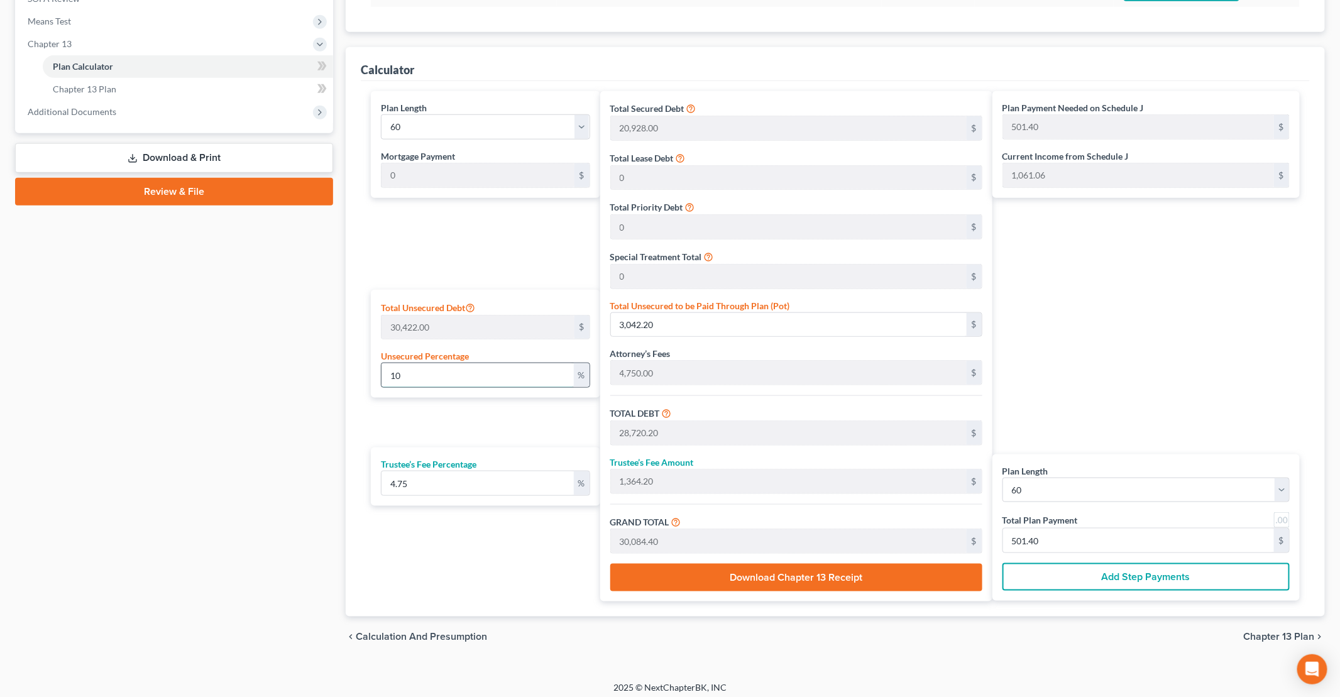
type input "2,664.75"
type input "58,764.75"
type input "979.41"
type input "0"
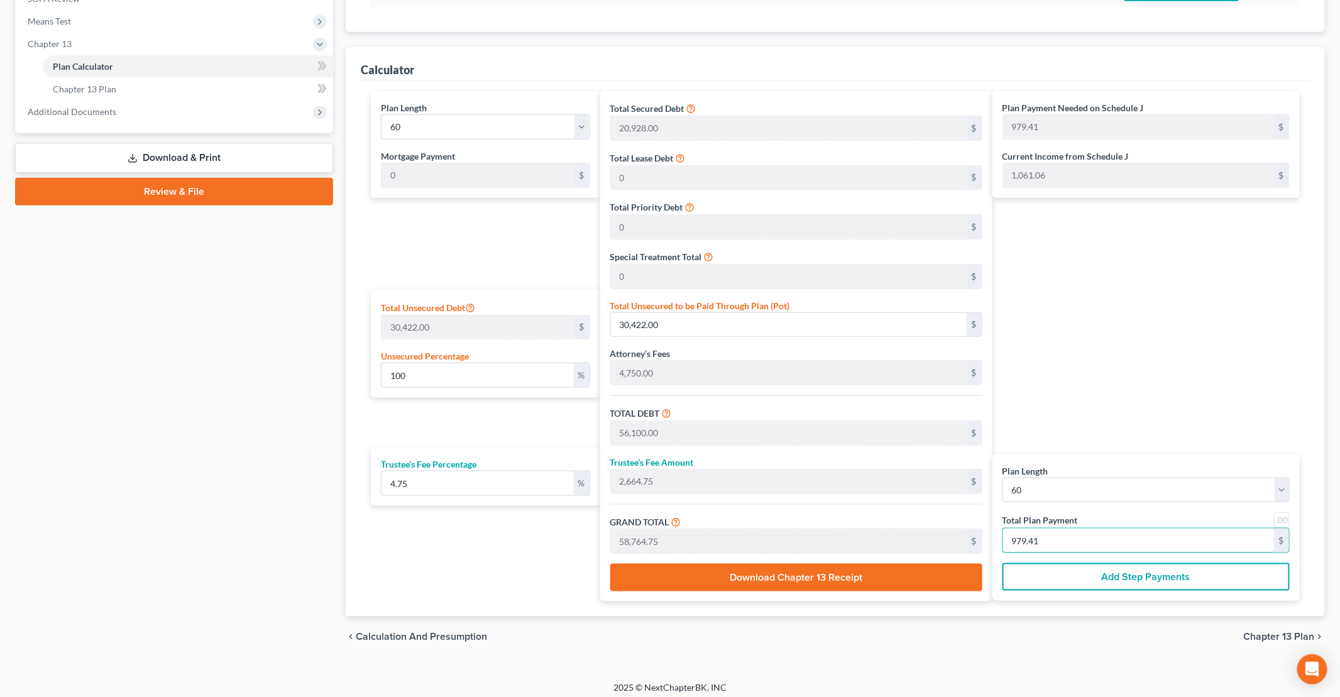
type input "0"
type input "515.51"
type input "24.48"
type input "540.00"
type input "9"
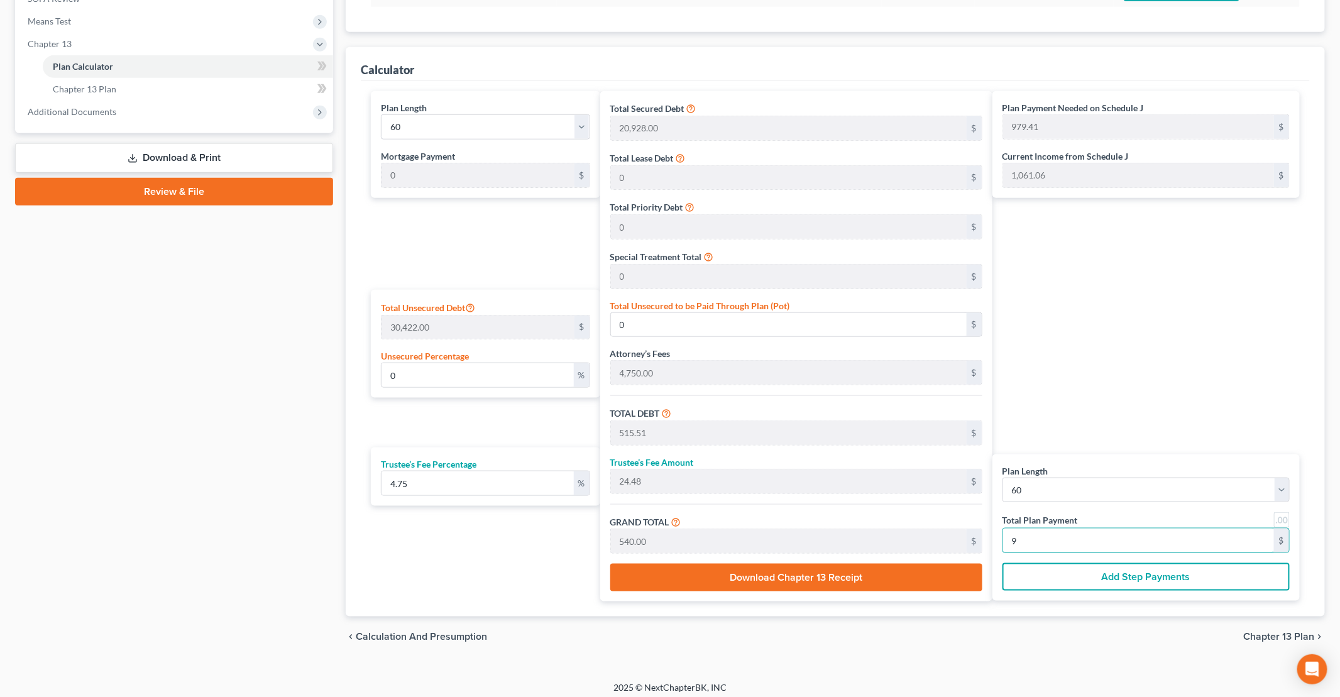
type input "5,613.36"
type input "266.63"
type input "5,880.00"
type input "98"
type input "100.11"
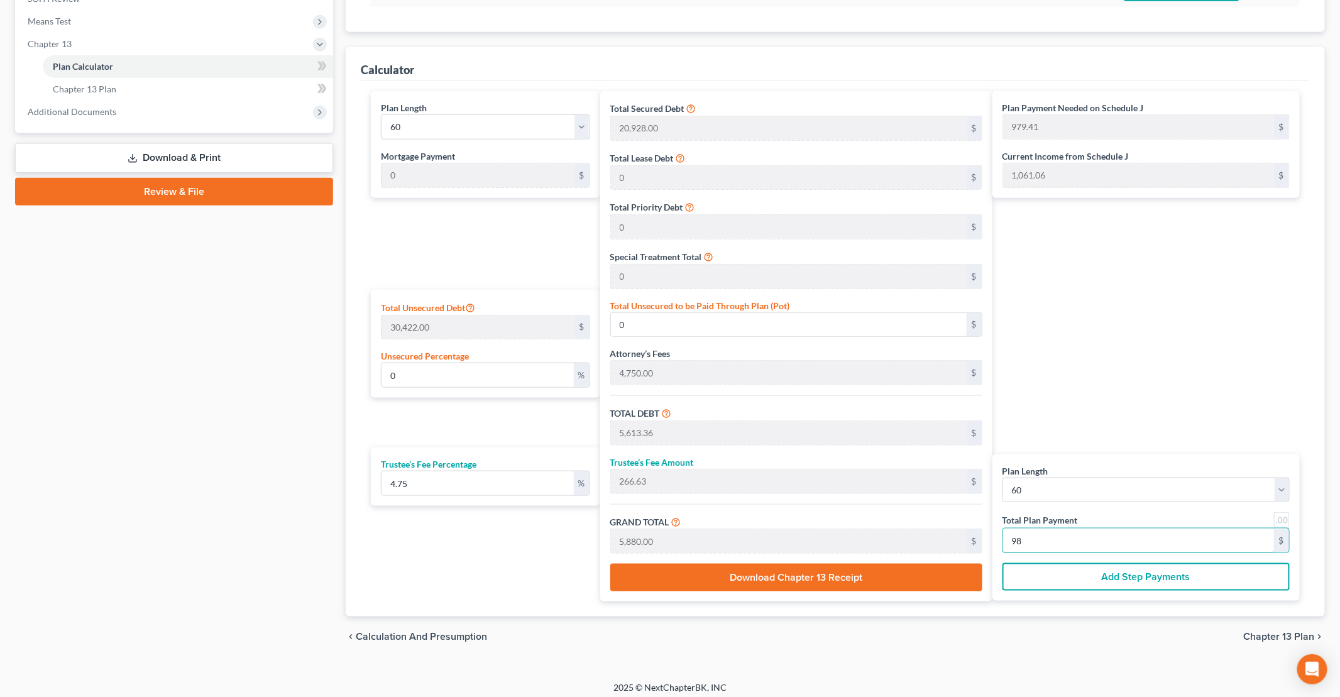
type input "30,455.65"
type input "56,133.65"
type input "2,666.34"
type input "58,800.00"
type input "980"
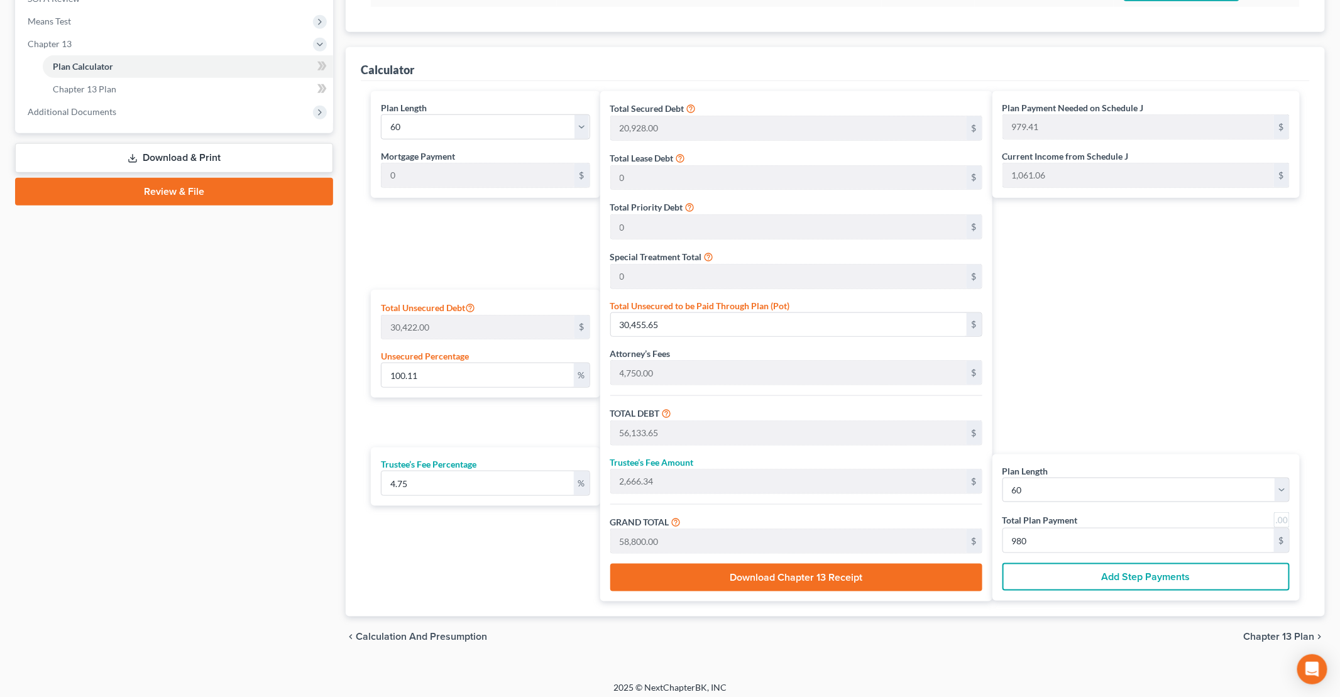
click at [1039, 616] on div "chevron_left Calculation and Presumption Chapter 13 Plan chevron_right" at bounding box center [835, 636] width 979 height 40
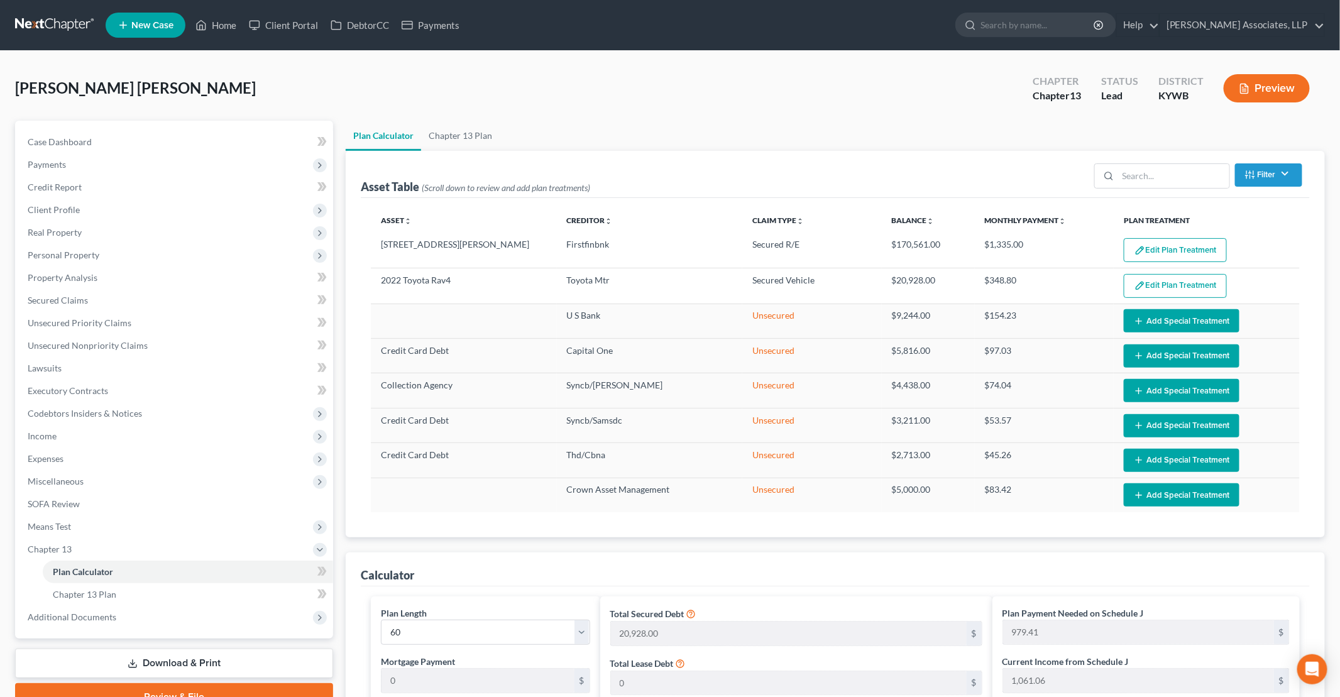
scroll to position [0, 0]
